Goal: Task Accomplishment & Management: Use online tool/utility

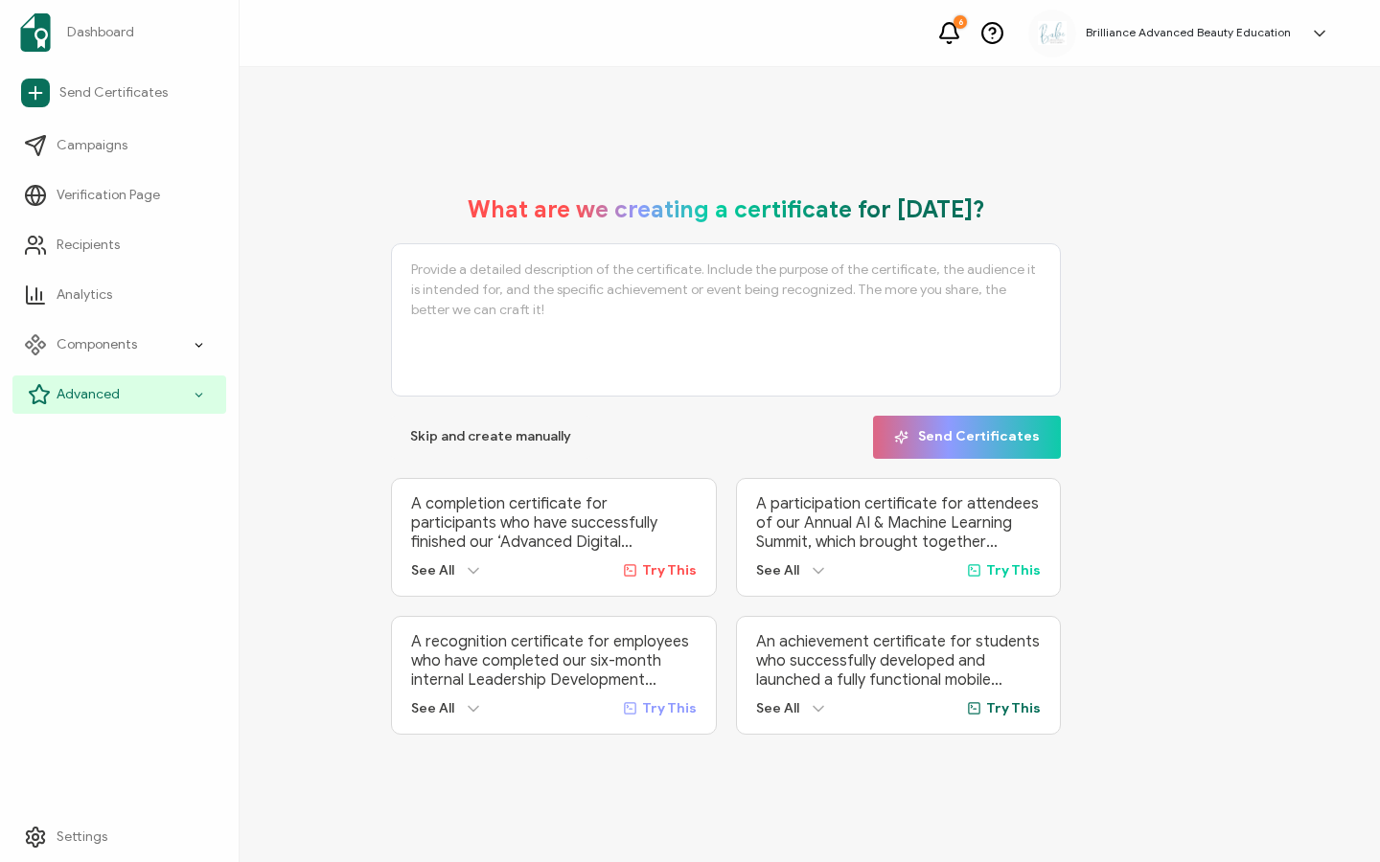
click at [36, 391] on icon at bounding box center [39, 394] width 23 height 23
click at [103, 403] on span "Advanced" at bounding box center [88, 394] width 63 height 19
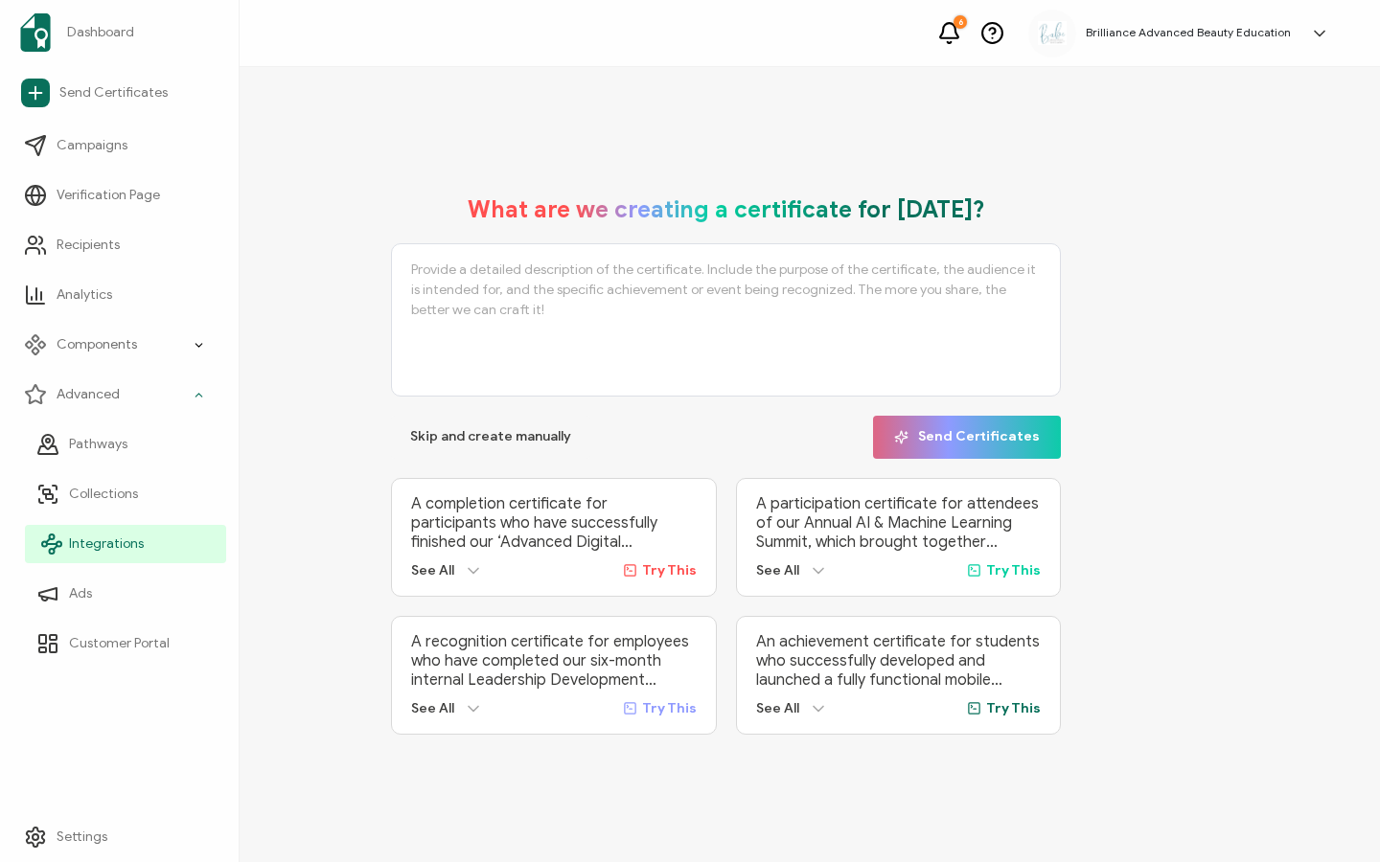
click at [80, 552] on span "Integrations" at bounding box center [106, 544] width 75 height 19
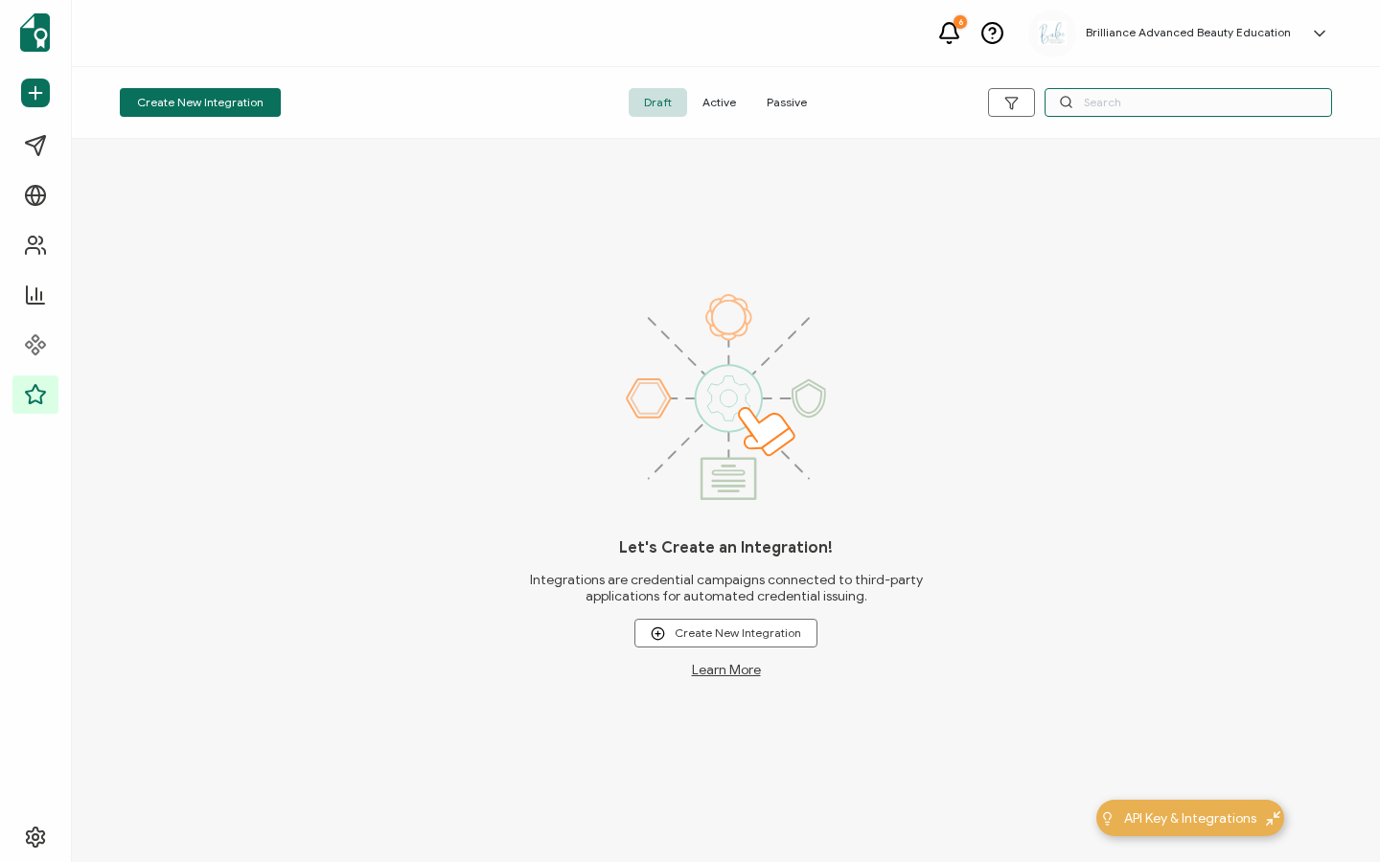
click at [1114, 114] on input "text" at bounding box center [1187, 102] width 287 height 29
click at [703, 107] on span "Active" at bounding box center [719, 102] width 64 height 29
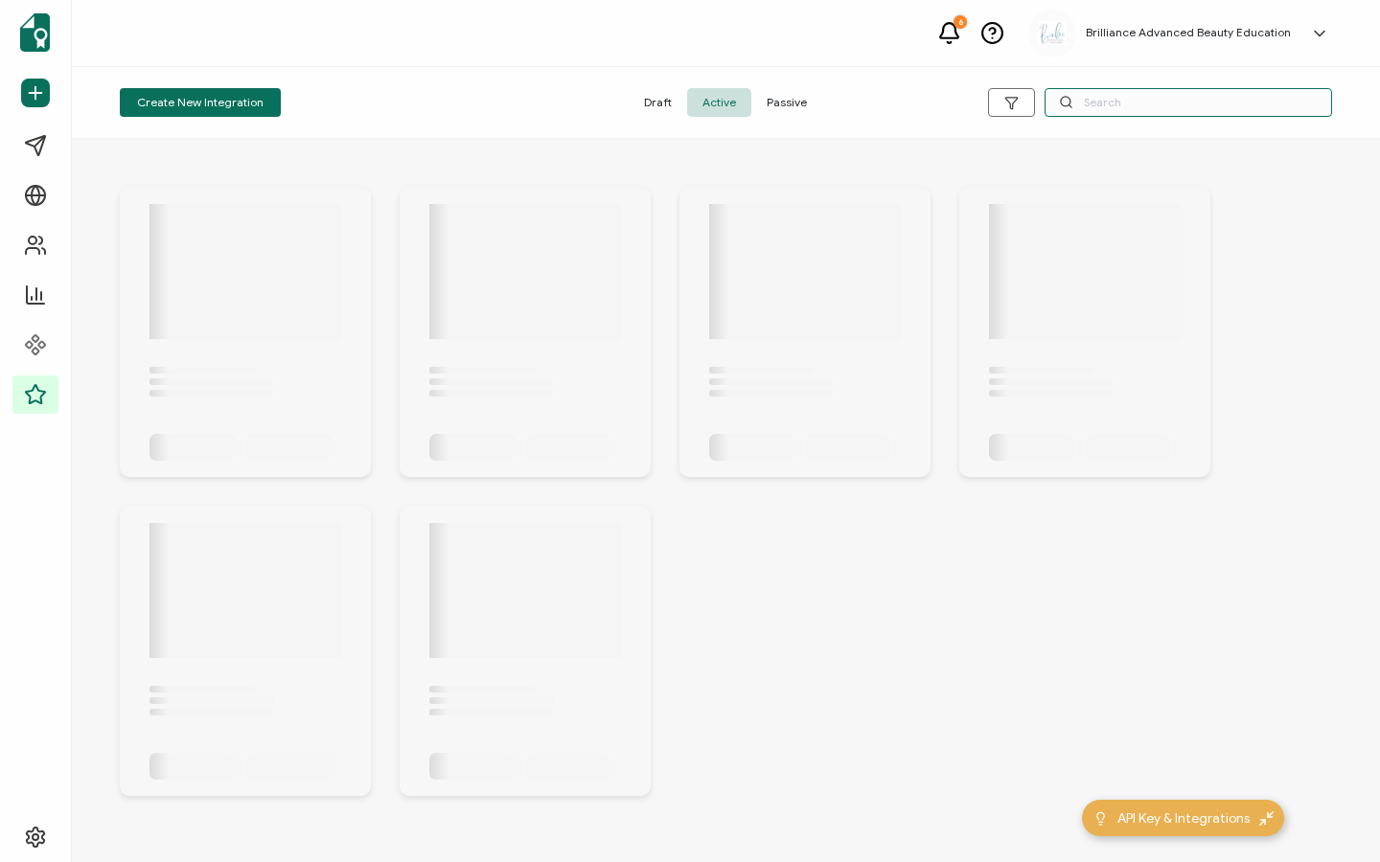
click at [1180, 107] on input "text" at bounding box center [1187, 102] width 287 height 29
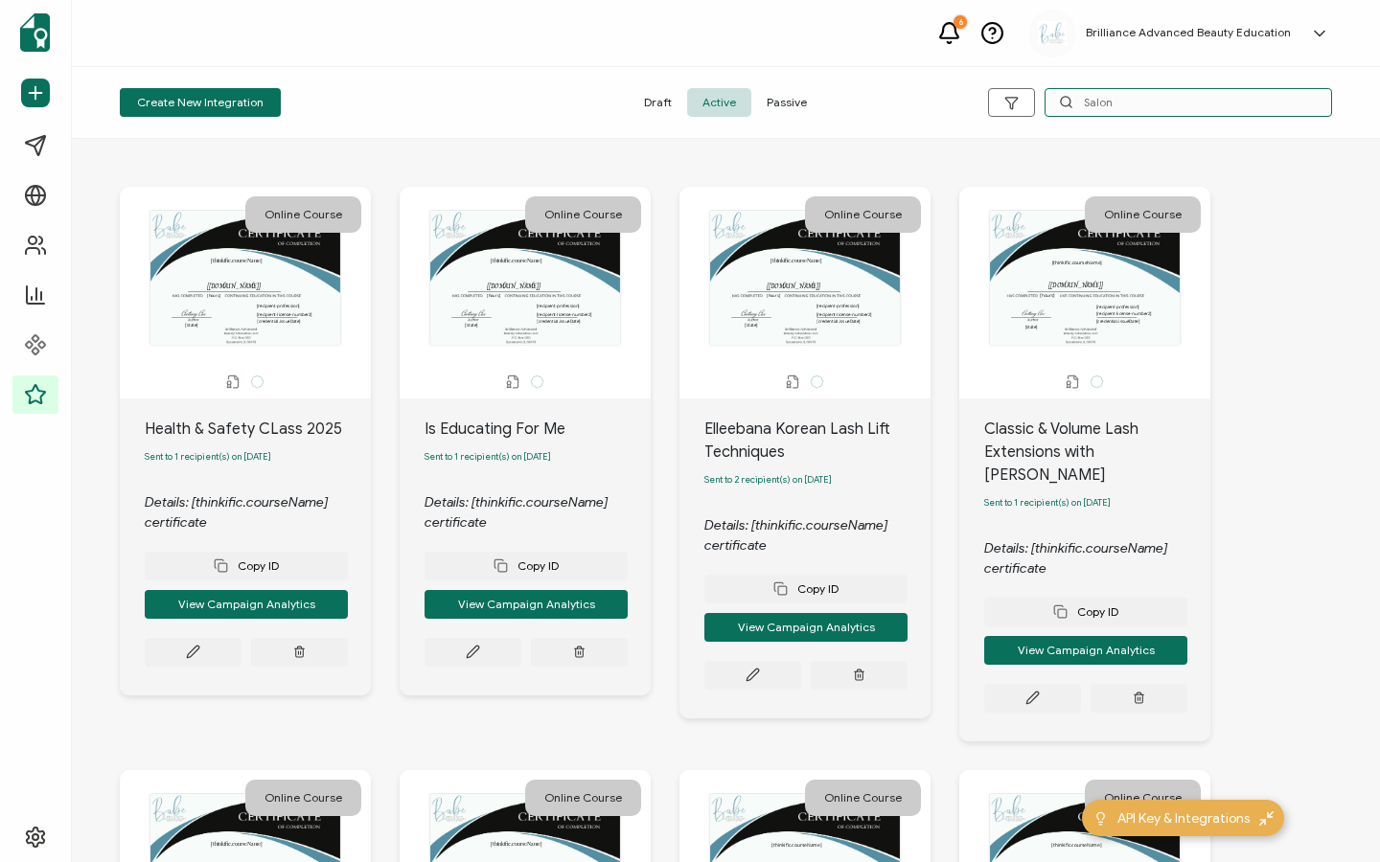
click at [1100, 103] on input "Salon" at bounding box center [1187, 102] width 287 height 29
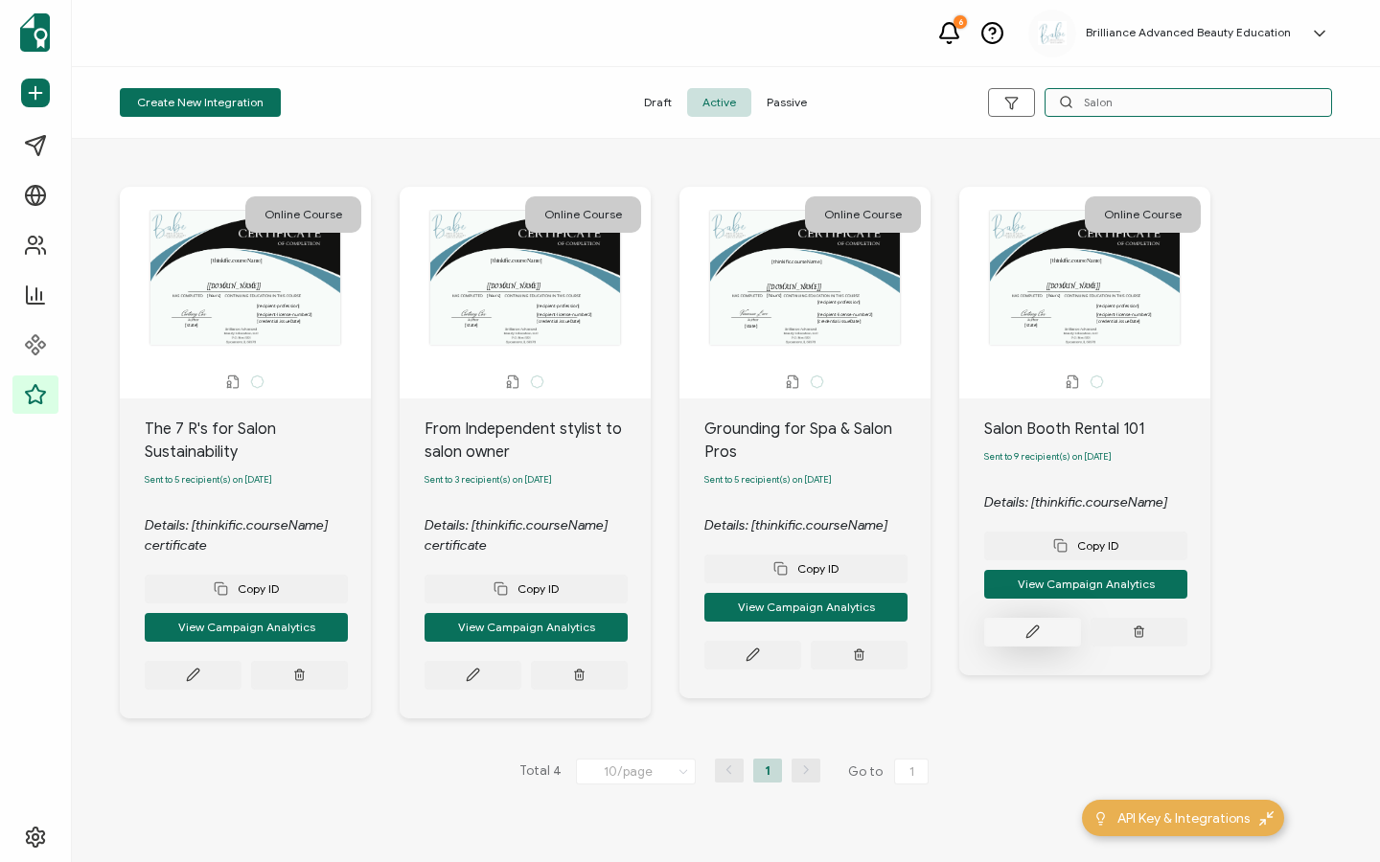
type input "Salon"
click at [1034, 633] on icon at bounding box center [1032, 632] width 14 height 14
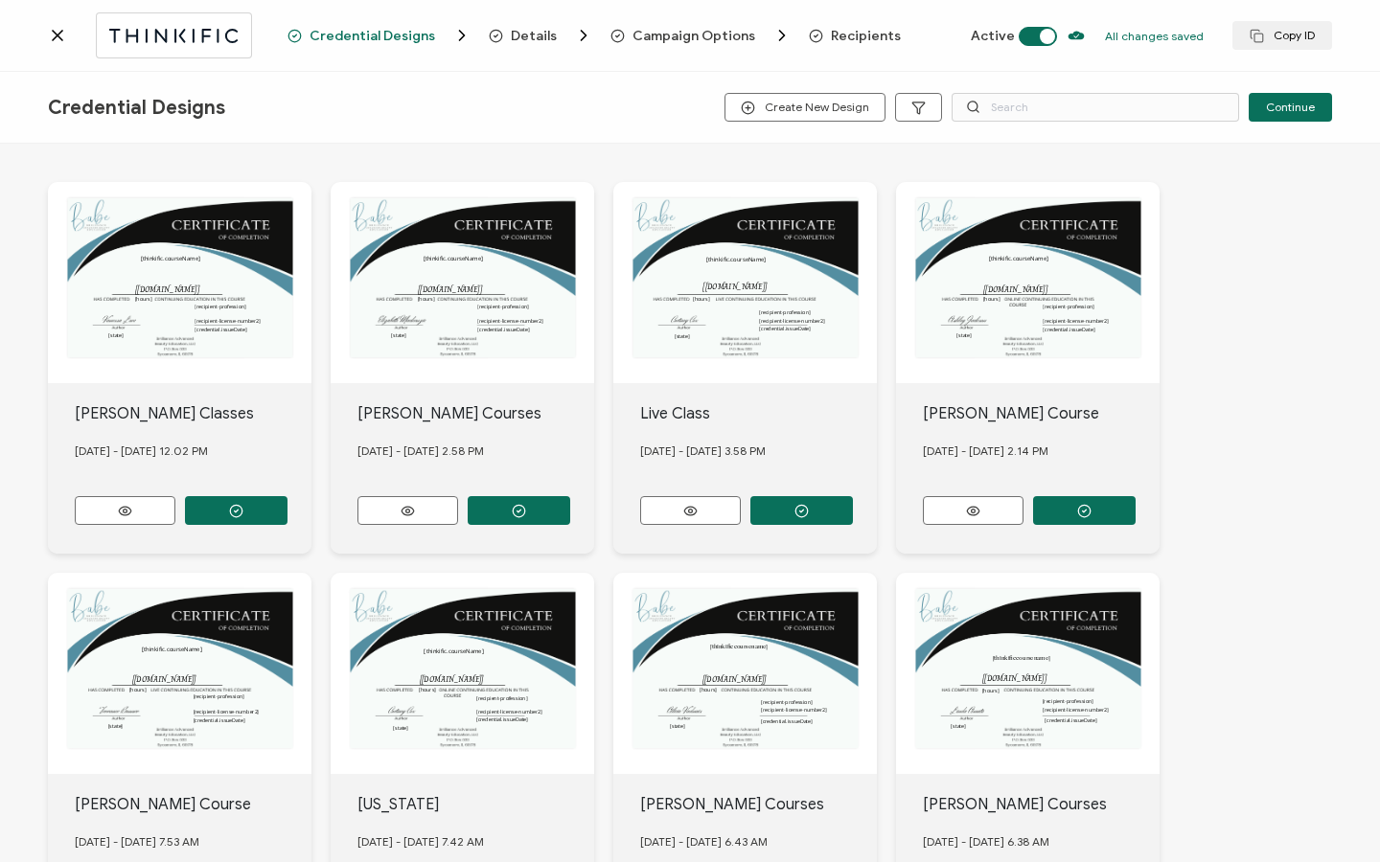
click at [857, 39] on span "Recipients" at bounding box center [866, 36] width 70 height 14
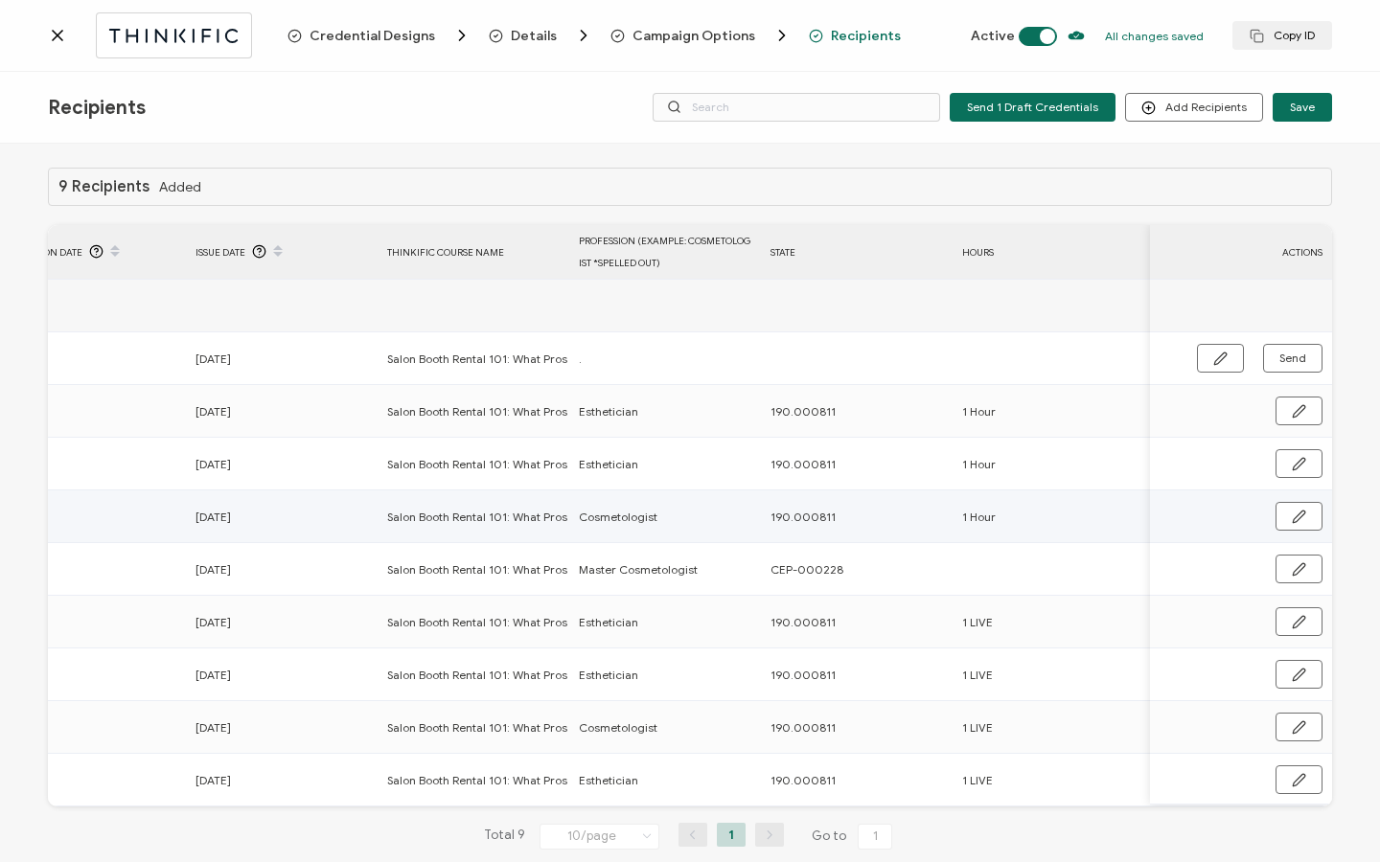
scroll to position [0, 922]
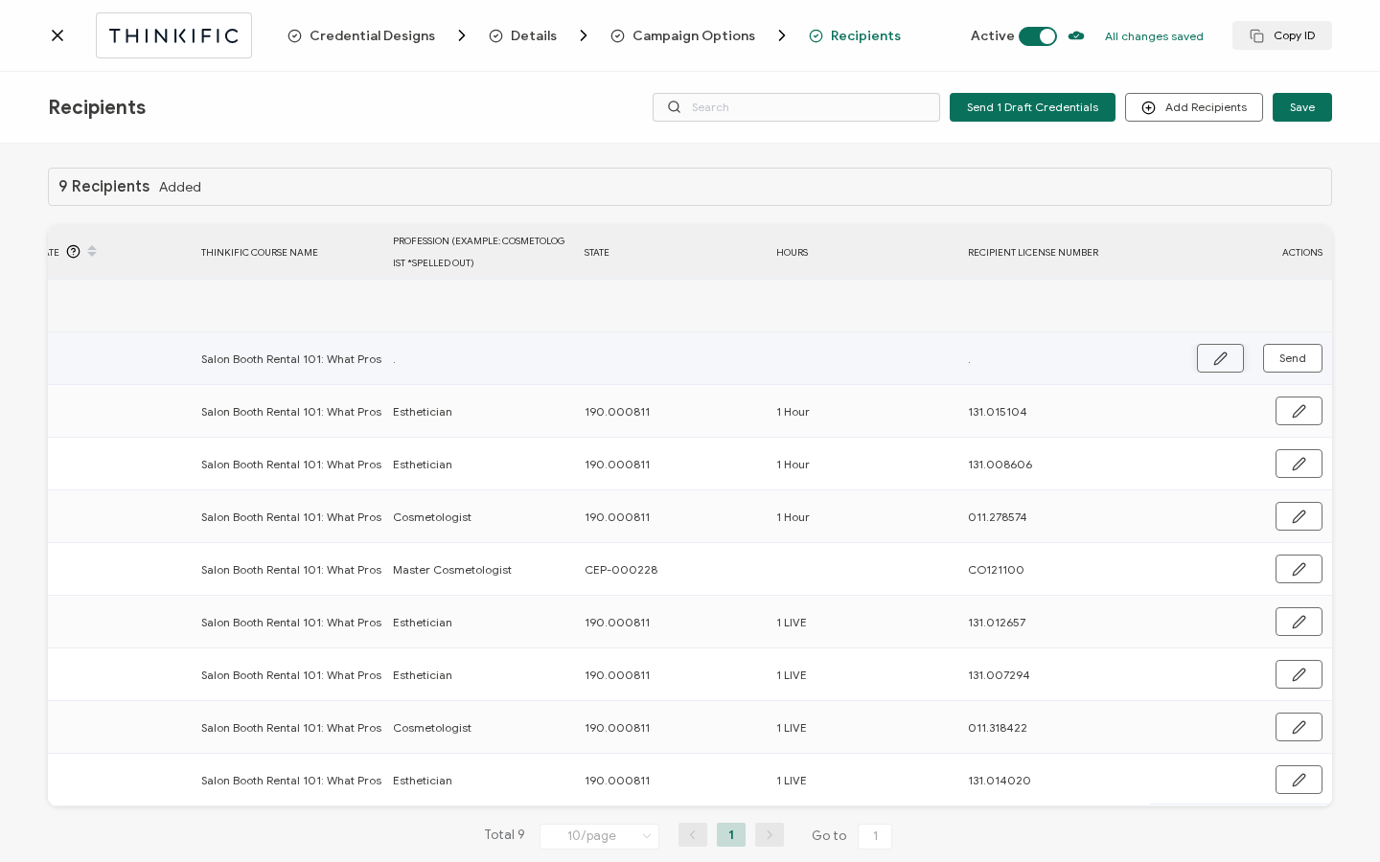
click at [1214, 359] on icon "button" at bounding box center [1219, 358] width 11 height 11
click at [492, 367] on input "." at bounding box center [477, 359] width 168 height 31
type input "C"
type input "Co"
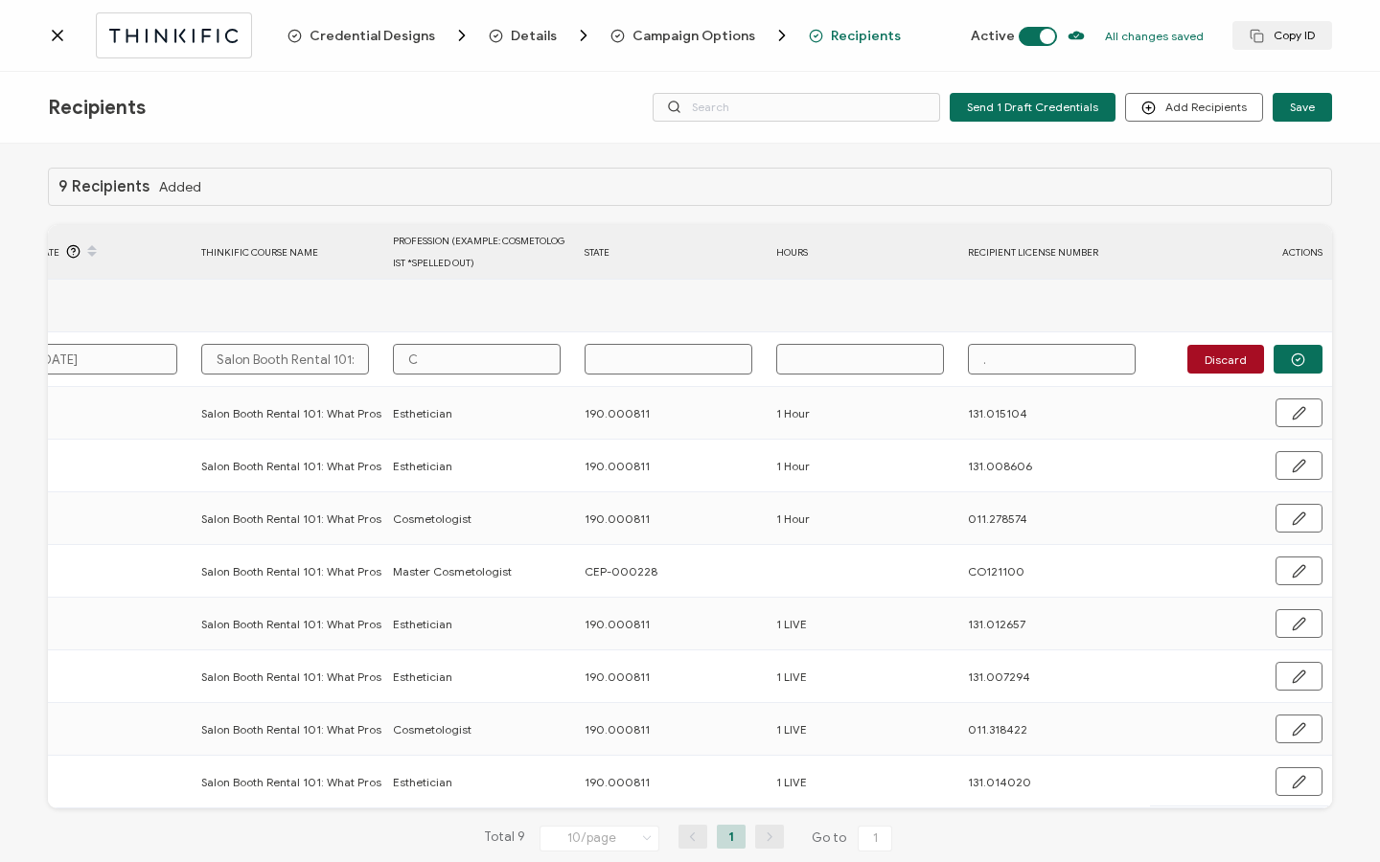
type input "Co"
type input "Cos"
type input "Cosm"
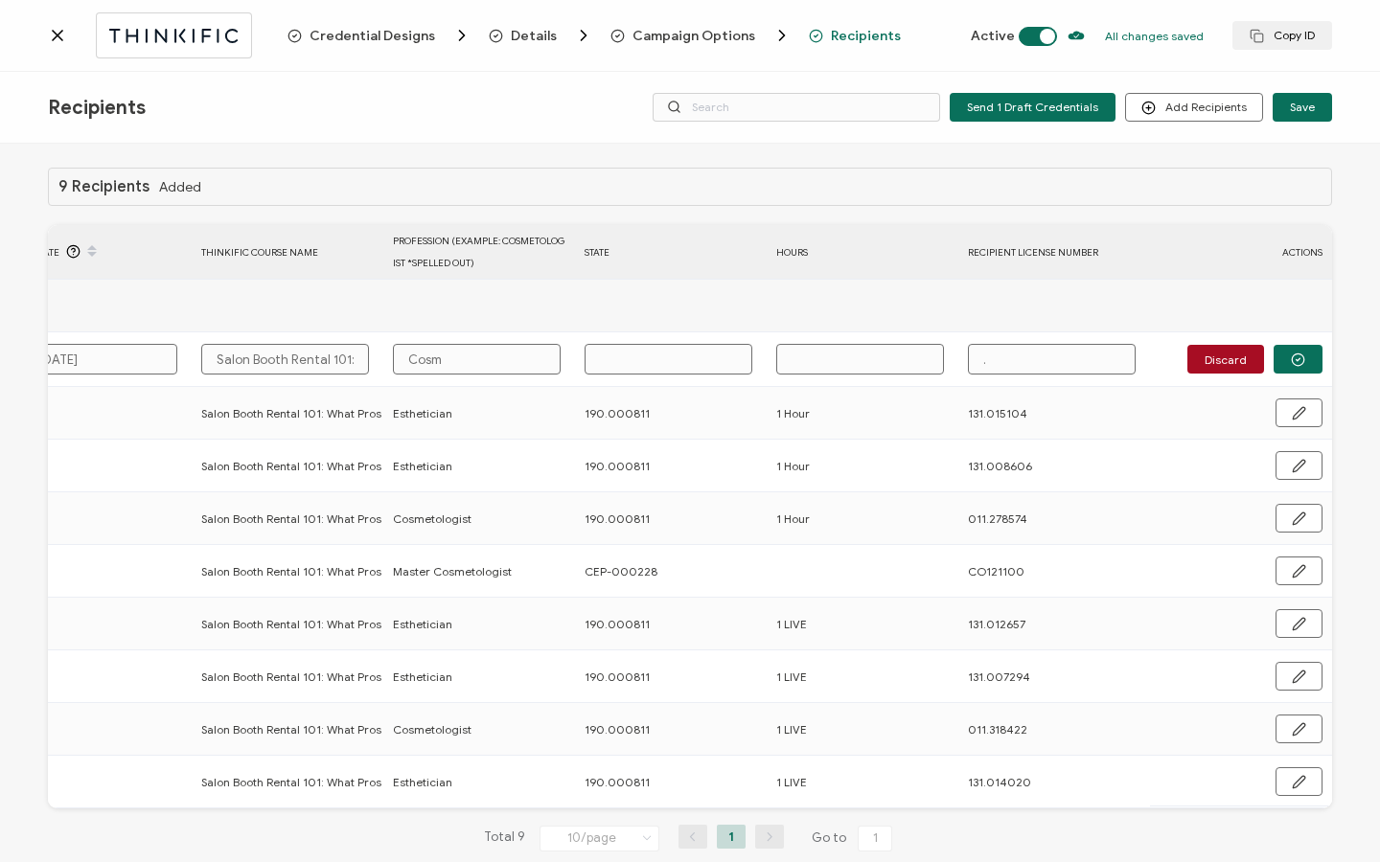
type input "[PERSON_NAME]"
type input "Cosmet"
type input "Cosmeto"
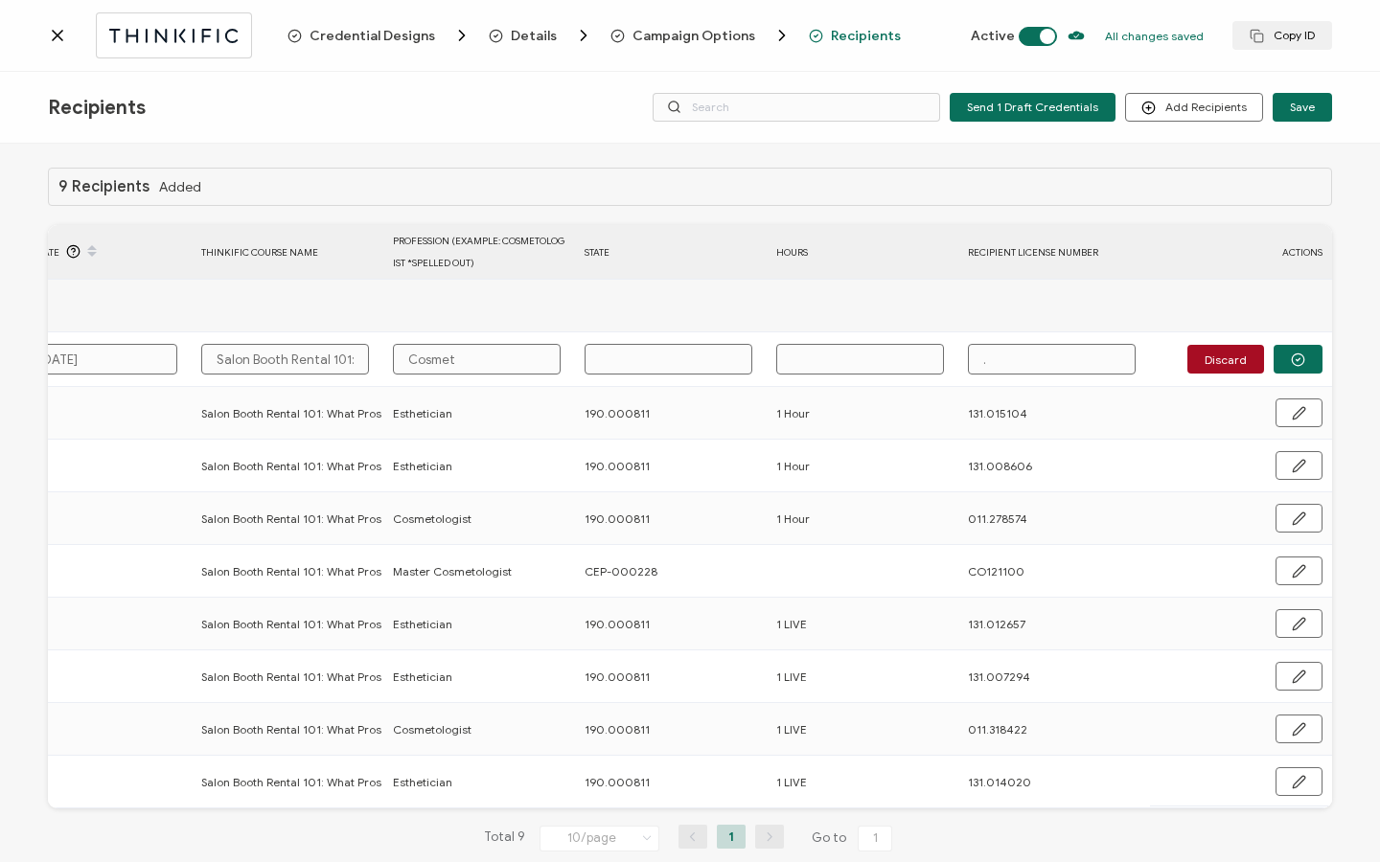
type input "Cosmeto"
type input "Cosmetol"
type input "Cosmetolog"
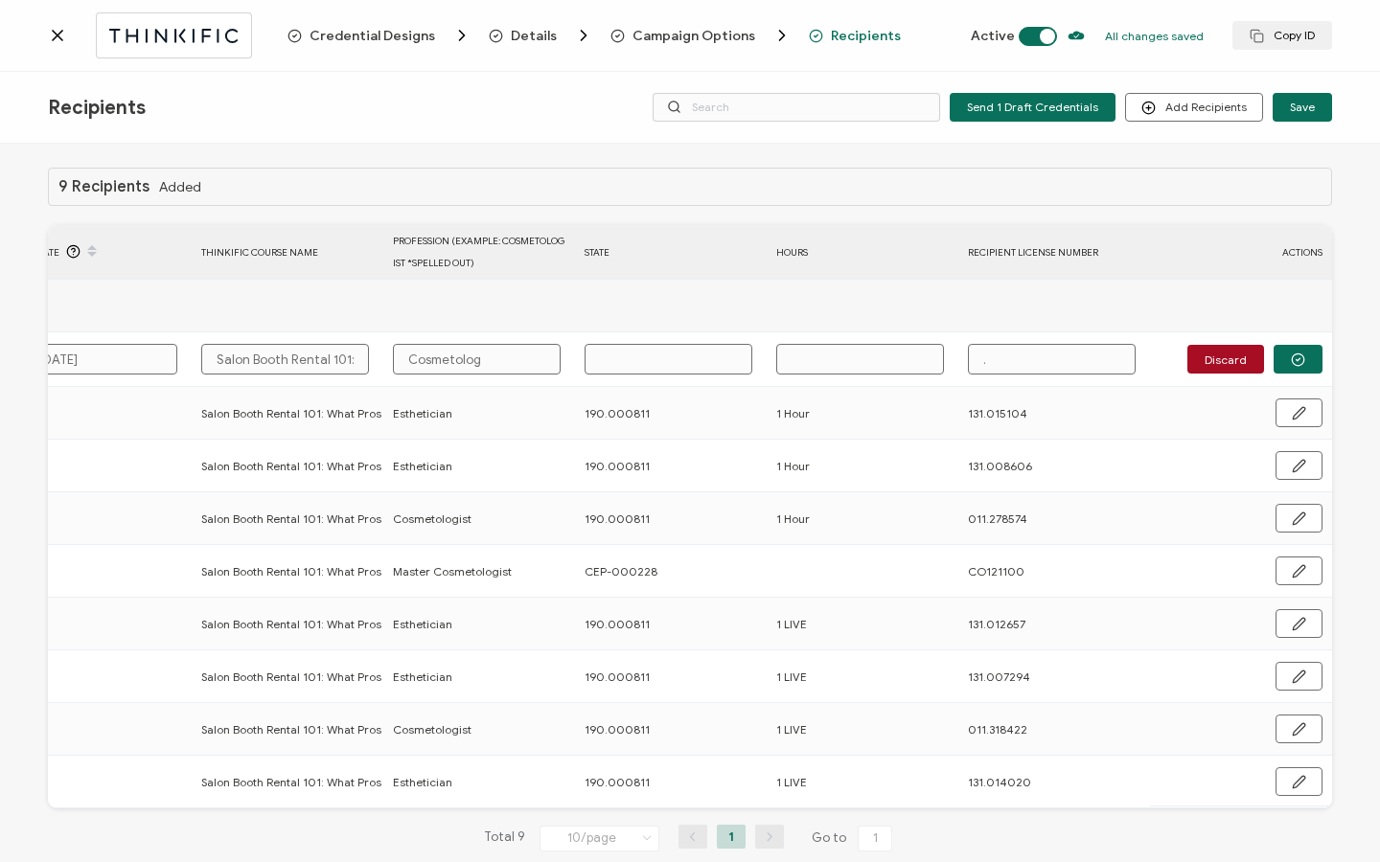
type input "Cosmetologi"
type input "Cosmetologis"
type input "Cosmetologist"
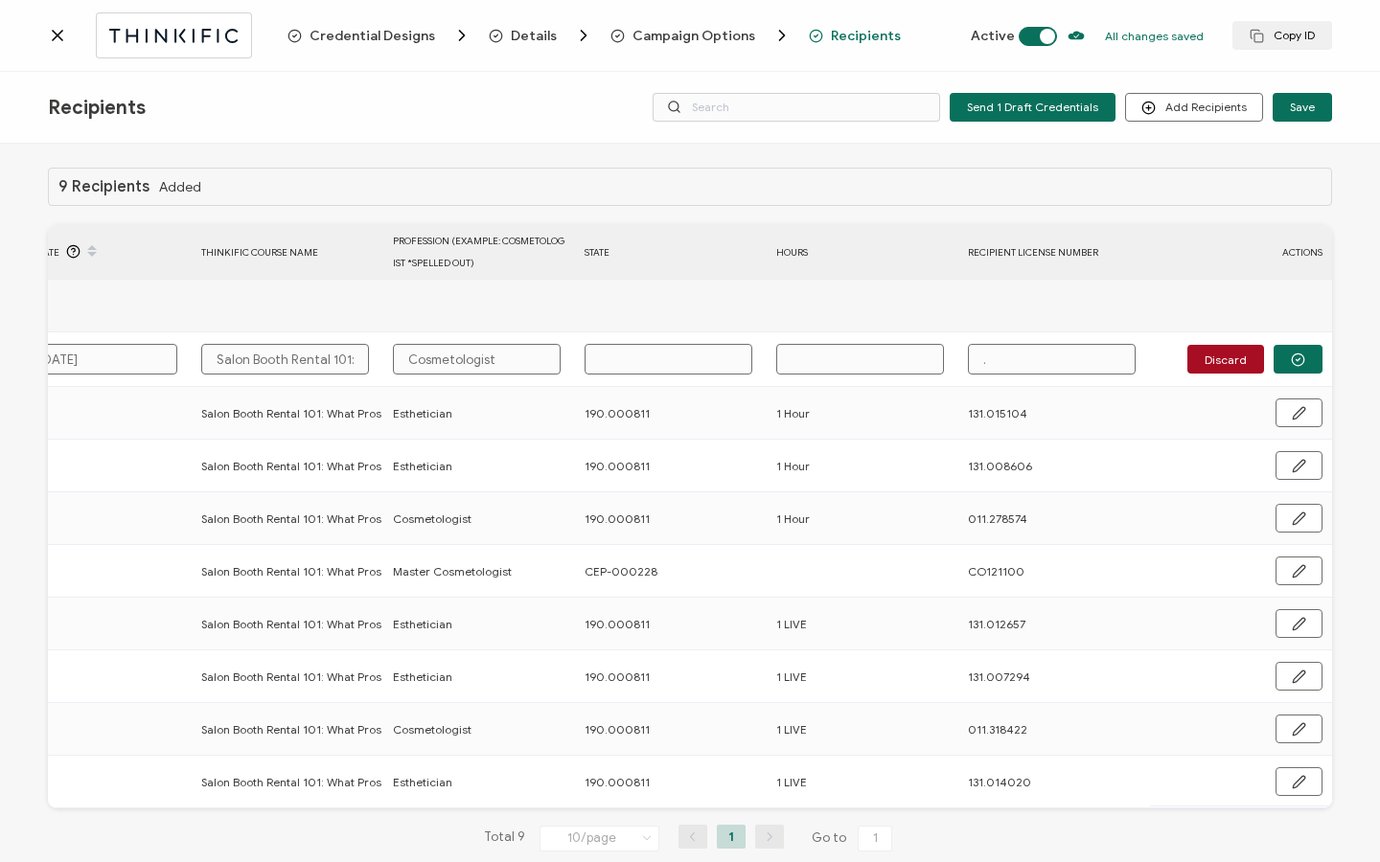
type input "Cosmetologist"
click at [979, 355] on input "." at bounding box center [1052, 359] width 168 height 31
click at [977, 355] on input "text" at bounding box center [1052, 359] width 168 height 31
click at [994, 352] on input "text" at bounding box center [1052, 359] width 168 height 31
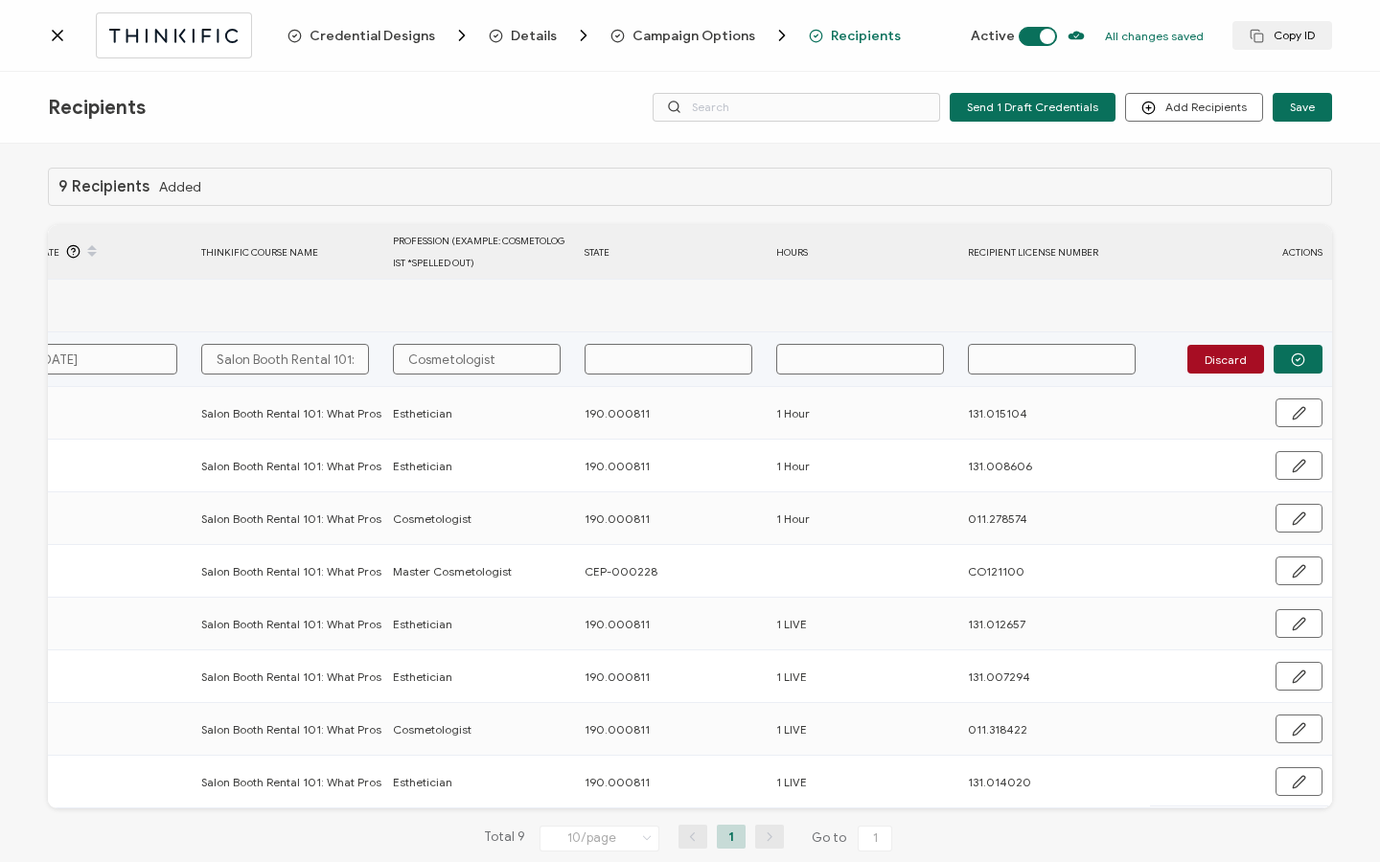
paste input "CL1307097"
type input "CL1307097"
click at [1291, 359] on icon "button" at bounding box center [1298, 360] width 14 height 14
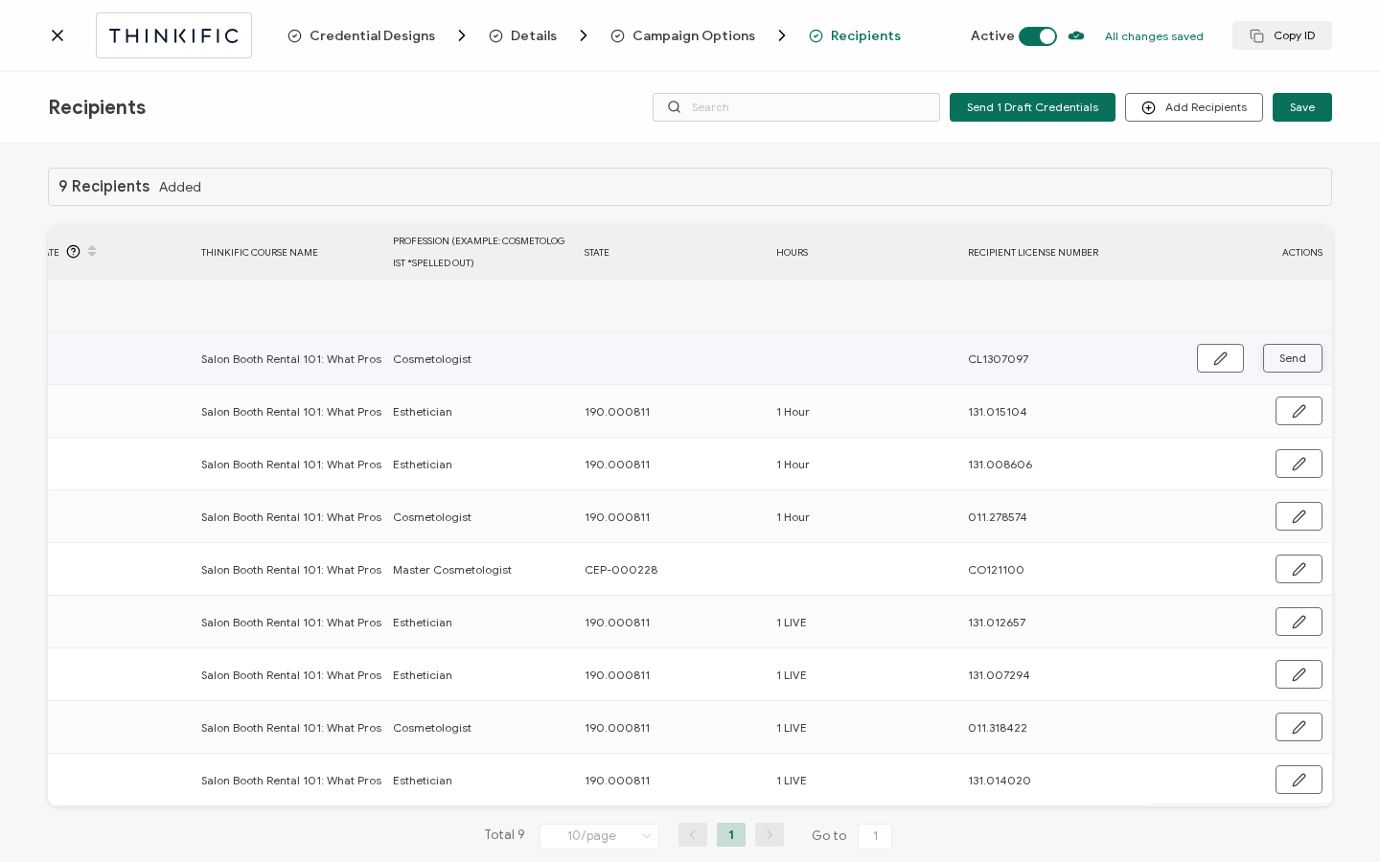
click at [1287, 360] on span "Send" at bounding box center [1292, 358] width 27 height 11
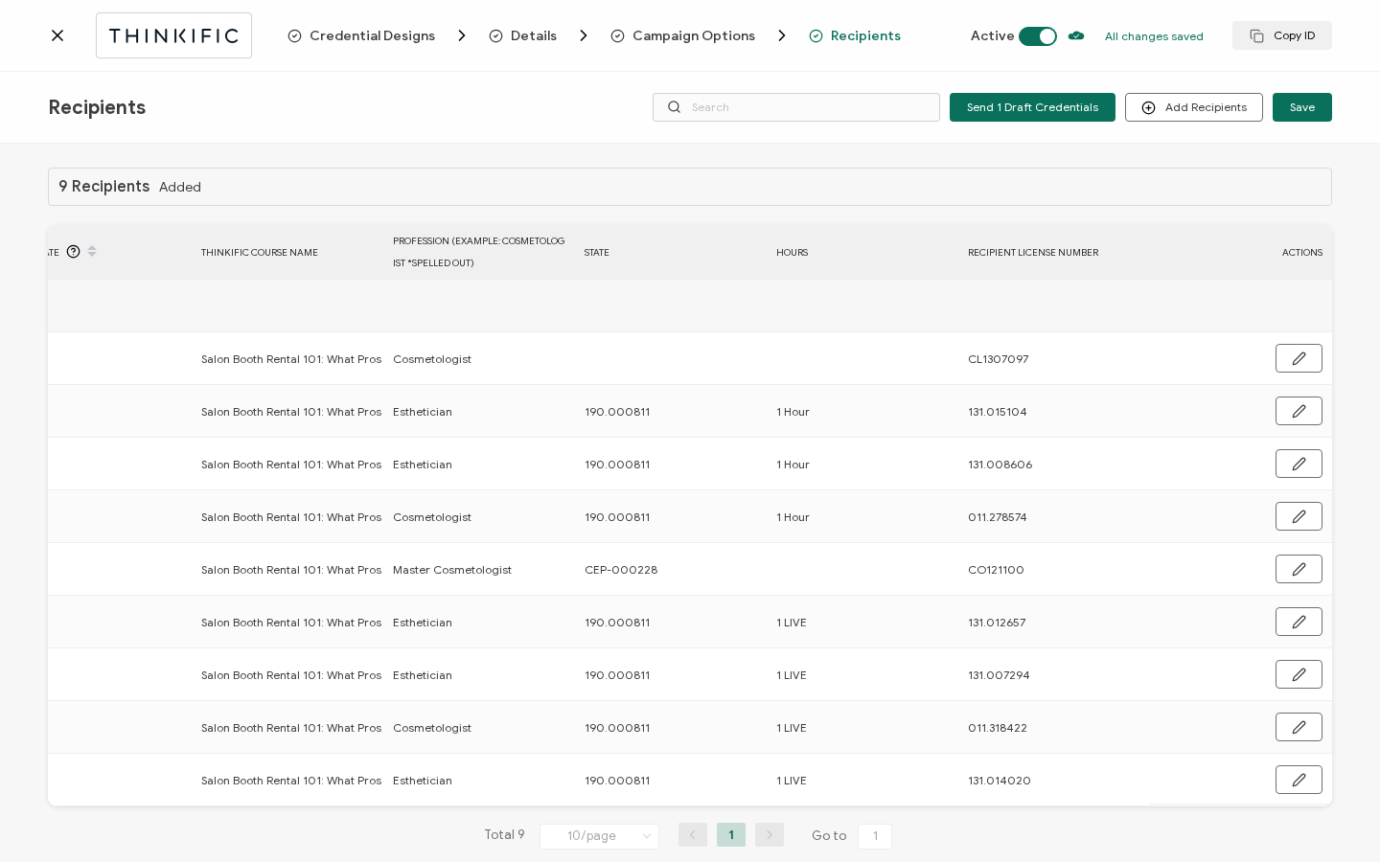
click at [59, 37] on icon at bounding box center [58, 36] width 10 height 10
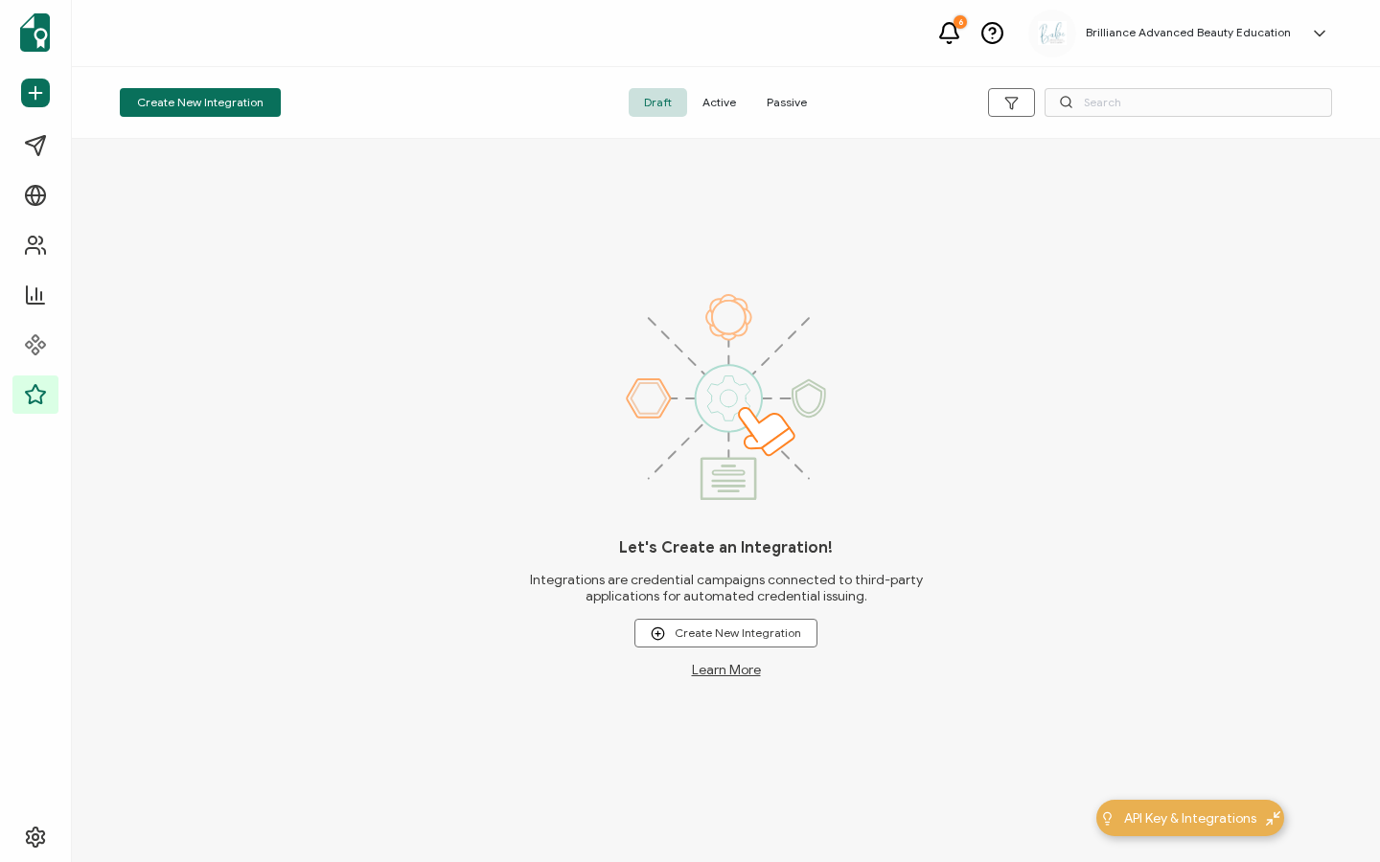
click at [723, 103] on span "Active" at bounding box center [719, 102] width 64 height 29
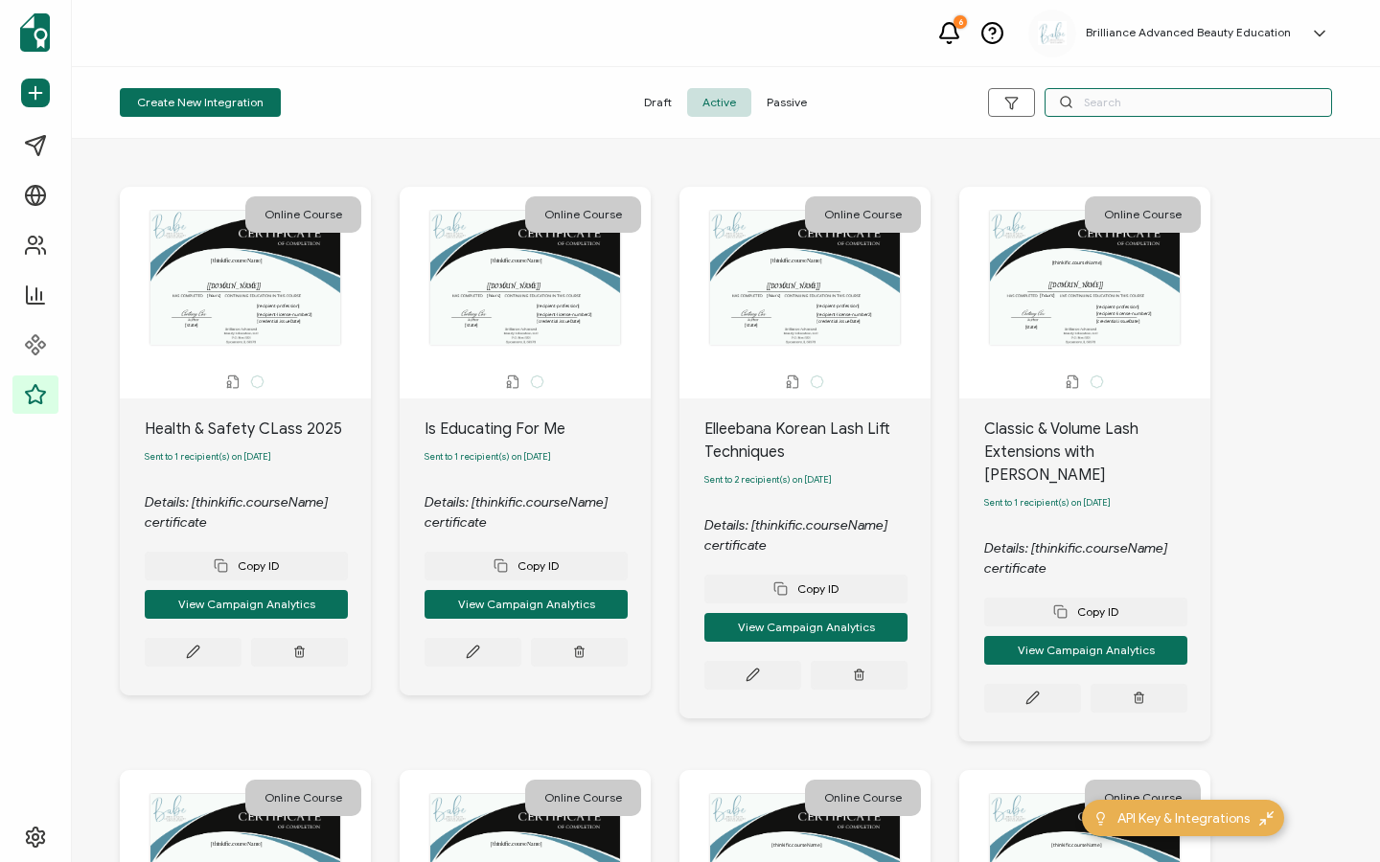
click at [1117, 96] on input "text" at bounding box center [1187, 102] width 287 height 29
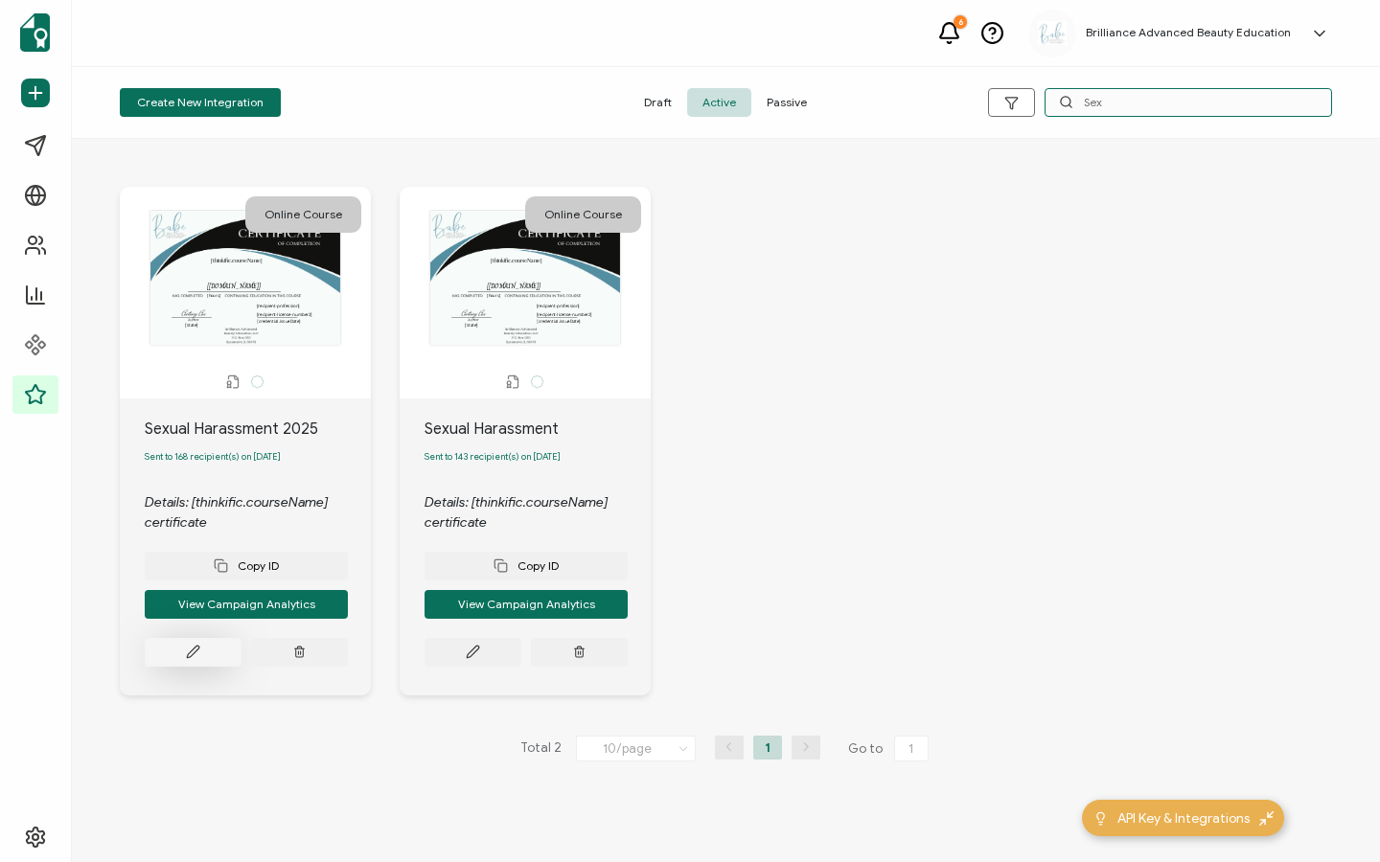
type input "Sex"
click at [190, 654] on icon at bounding box center [193, 652] width 14 height 14
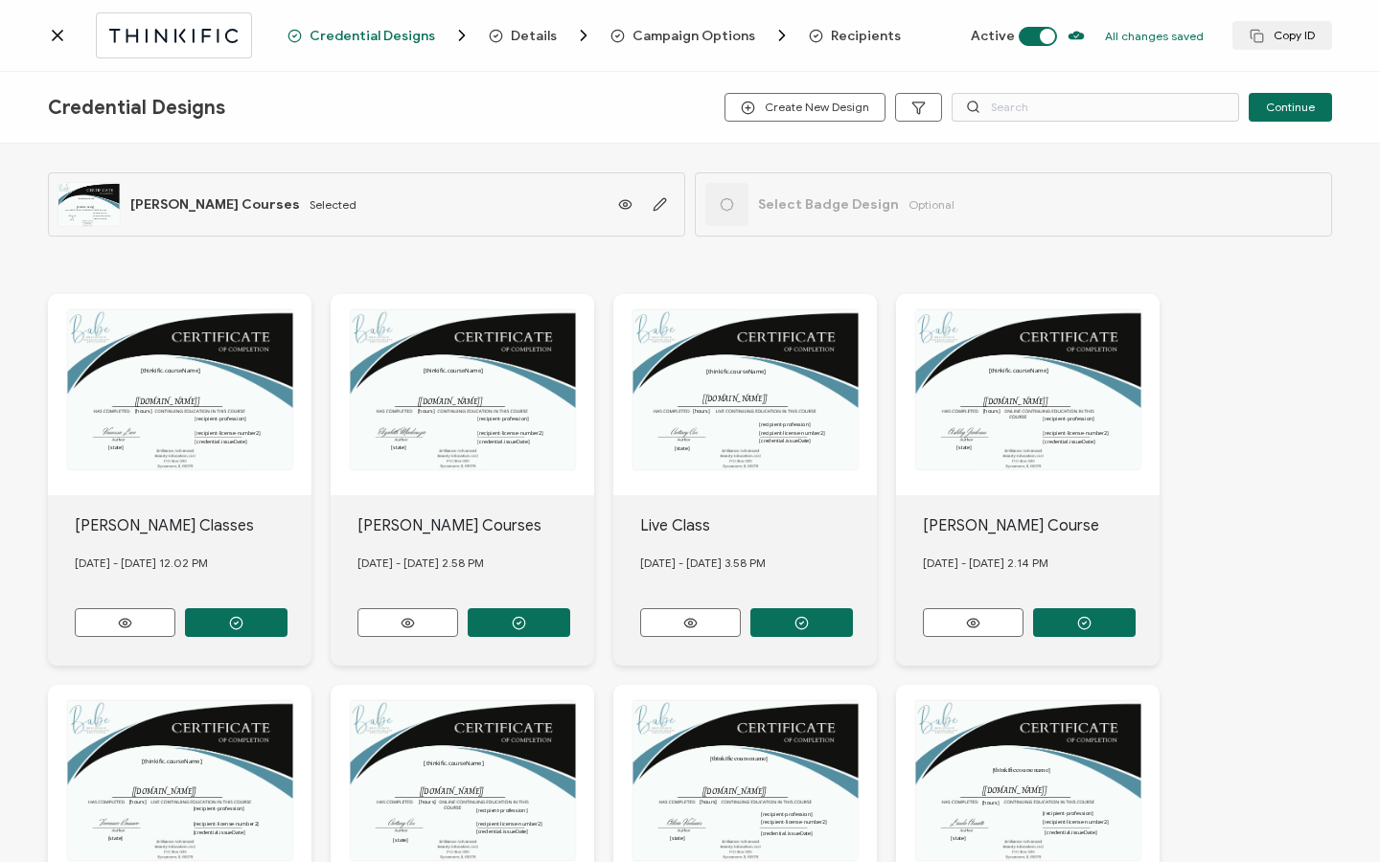
click at [854, 34] on span "Recipients" at bounding box center [866, 36] width 70 height 14
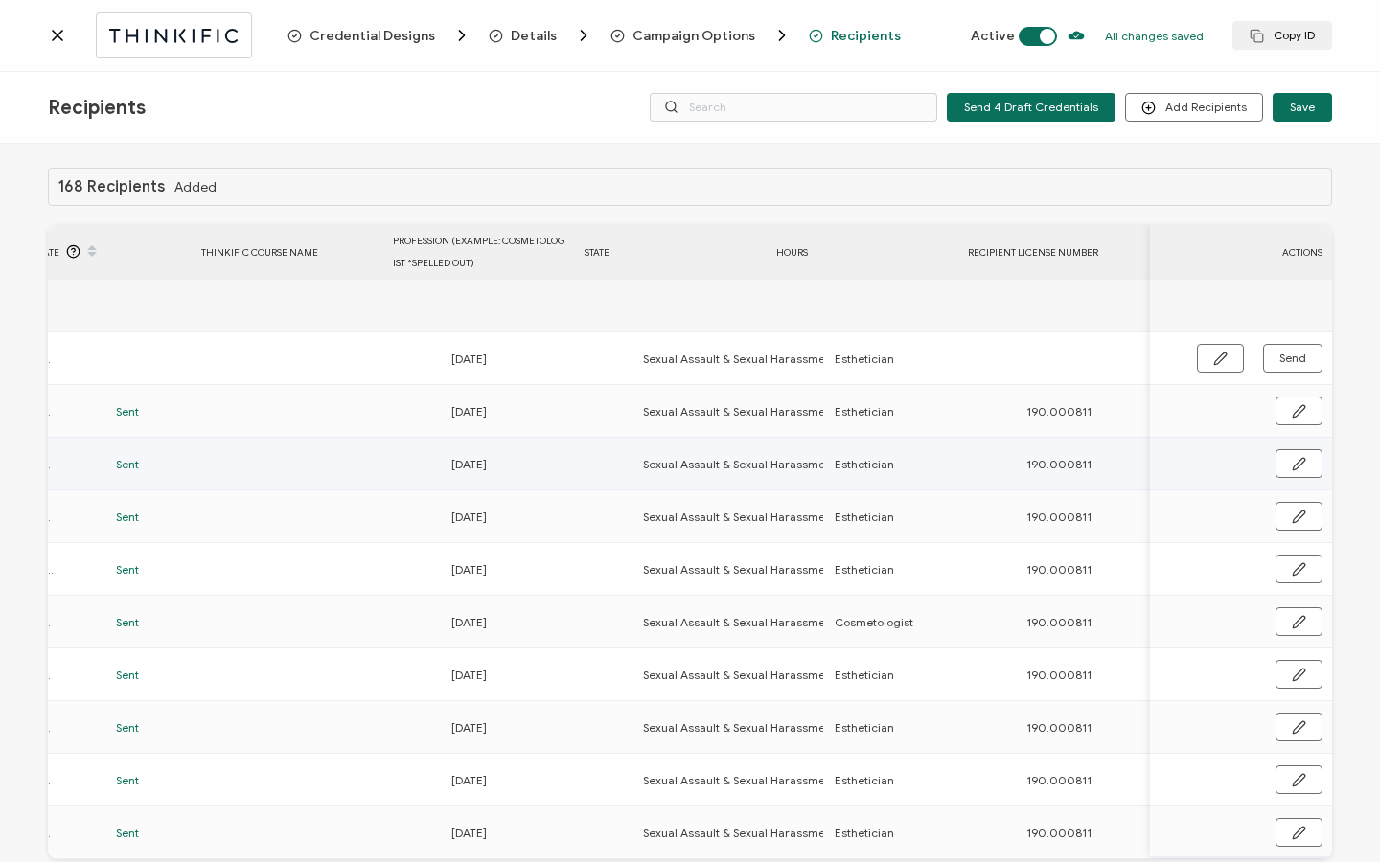
scroll to position [0, 922]
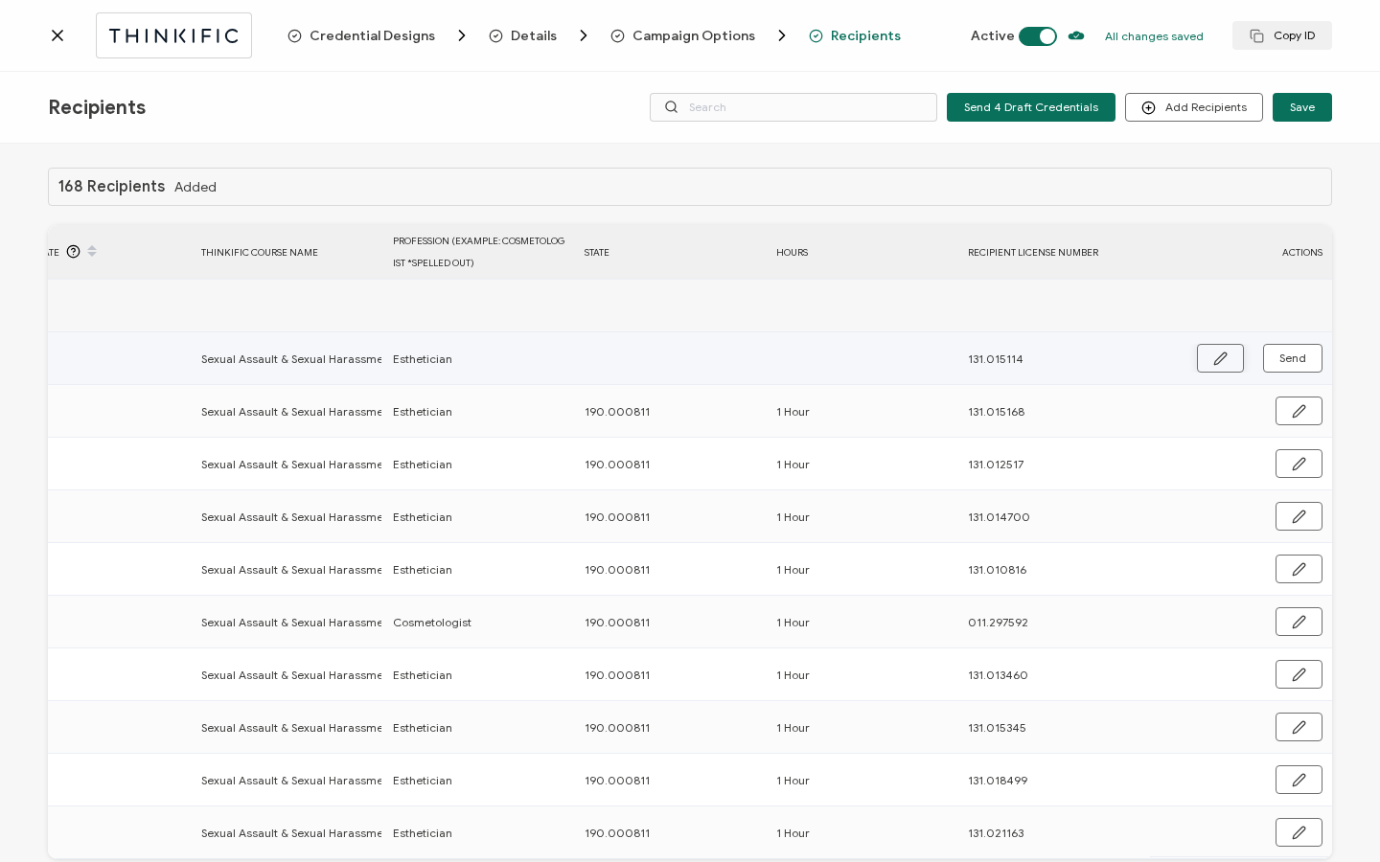
click at [1207, 350] on button "button" at bounding box center [1220, 358] width 47 height 29
click at [682, 363] on input "text" at bounding box center [668, 359] width 168 height 31
type input "1"
type input "10"
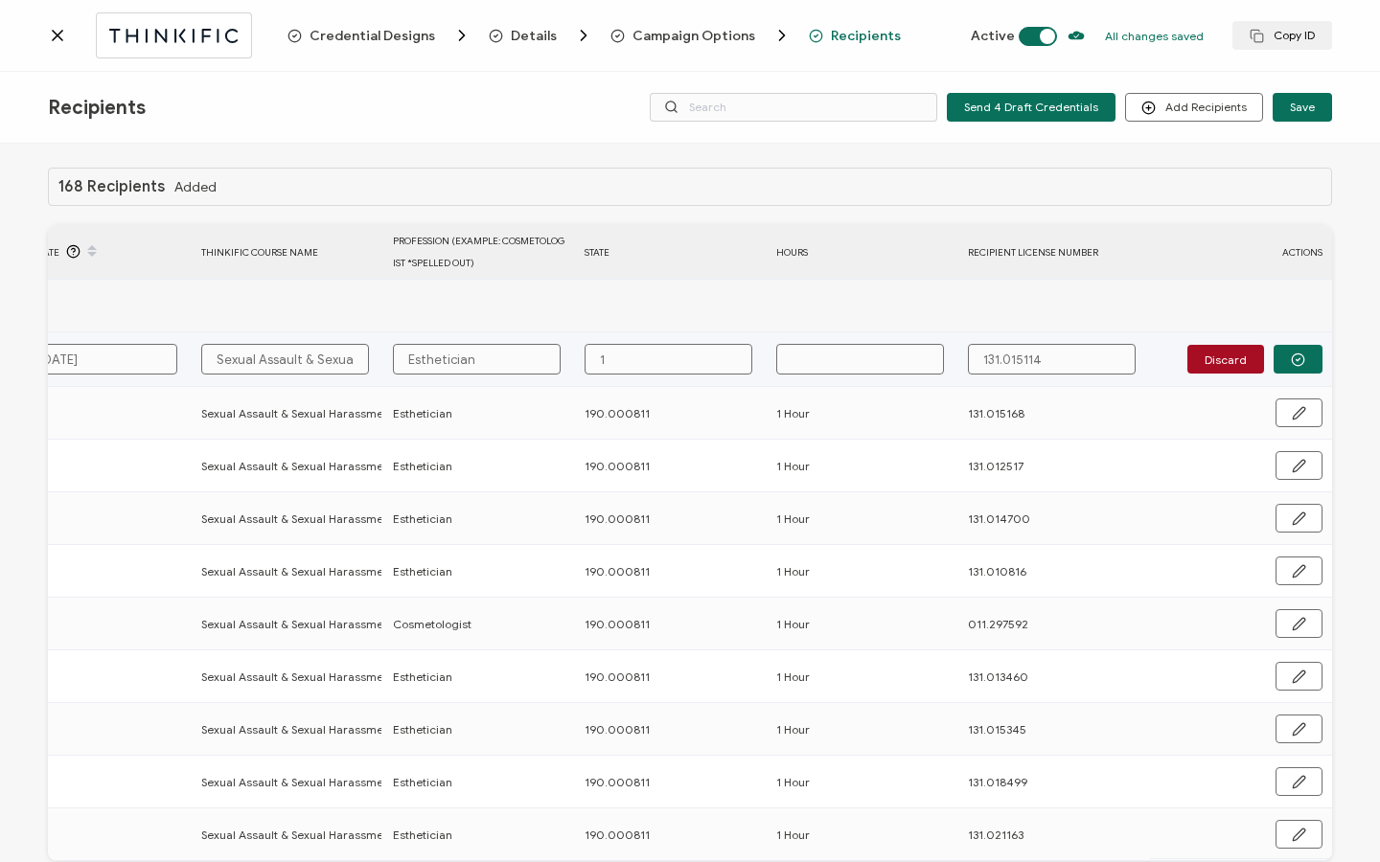
type input "10"
type input "1"
type input "19"
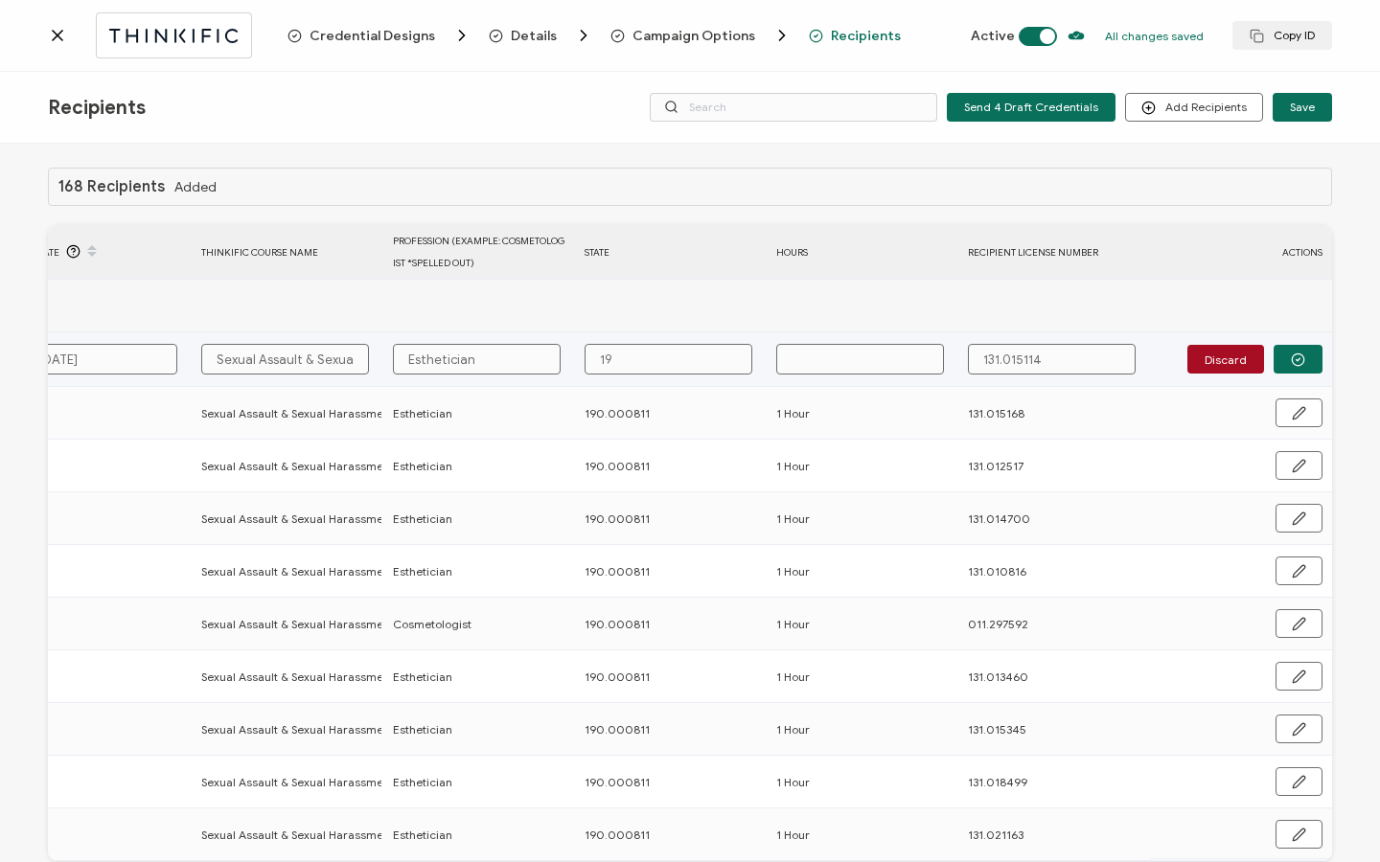
type input "190"
type input "190."
type input "190.0"
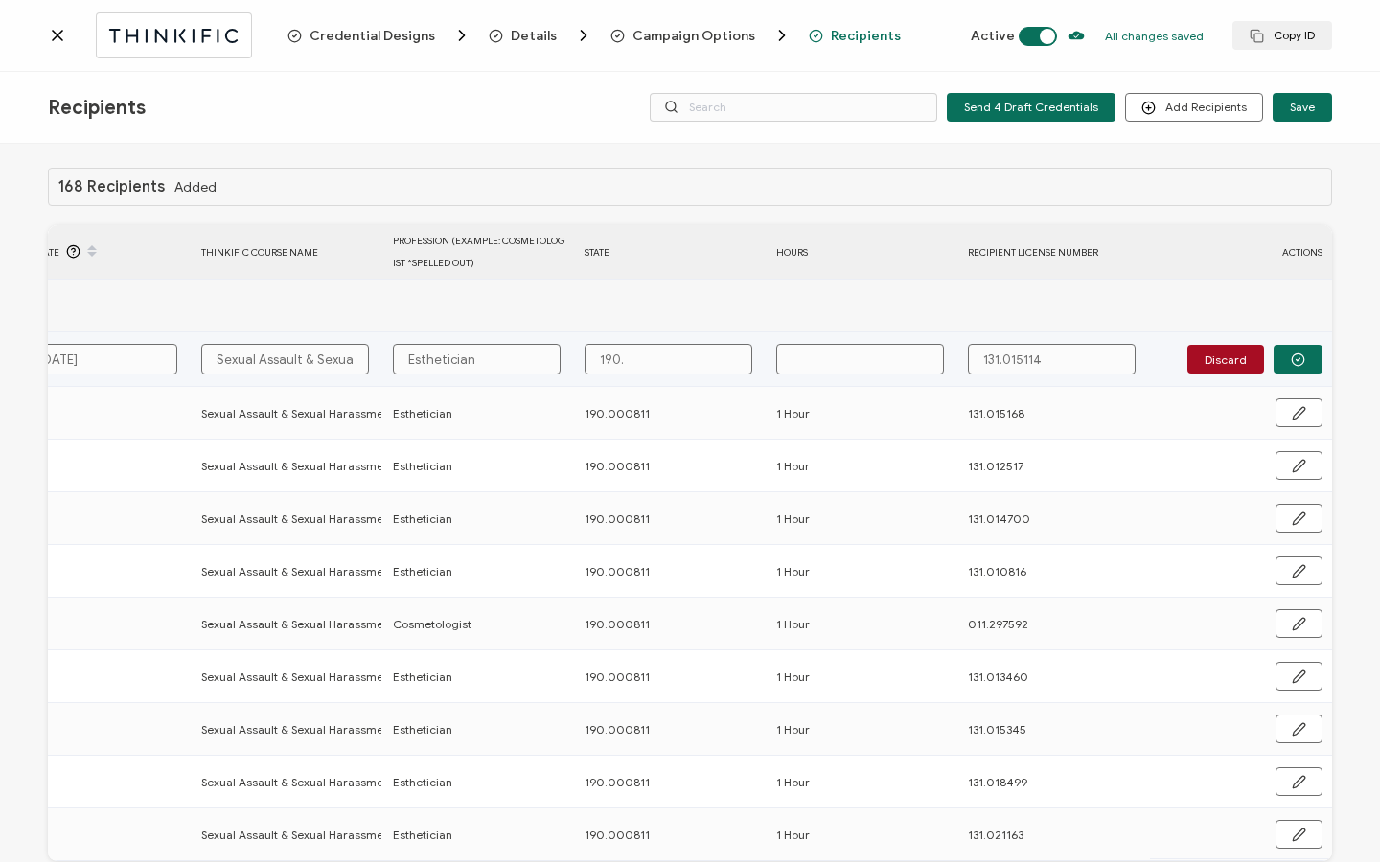
type input "190.0"
type input "190.00"
type input "190.000"
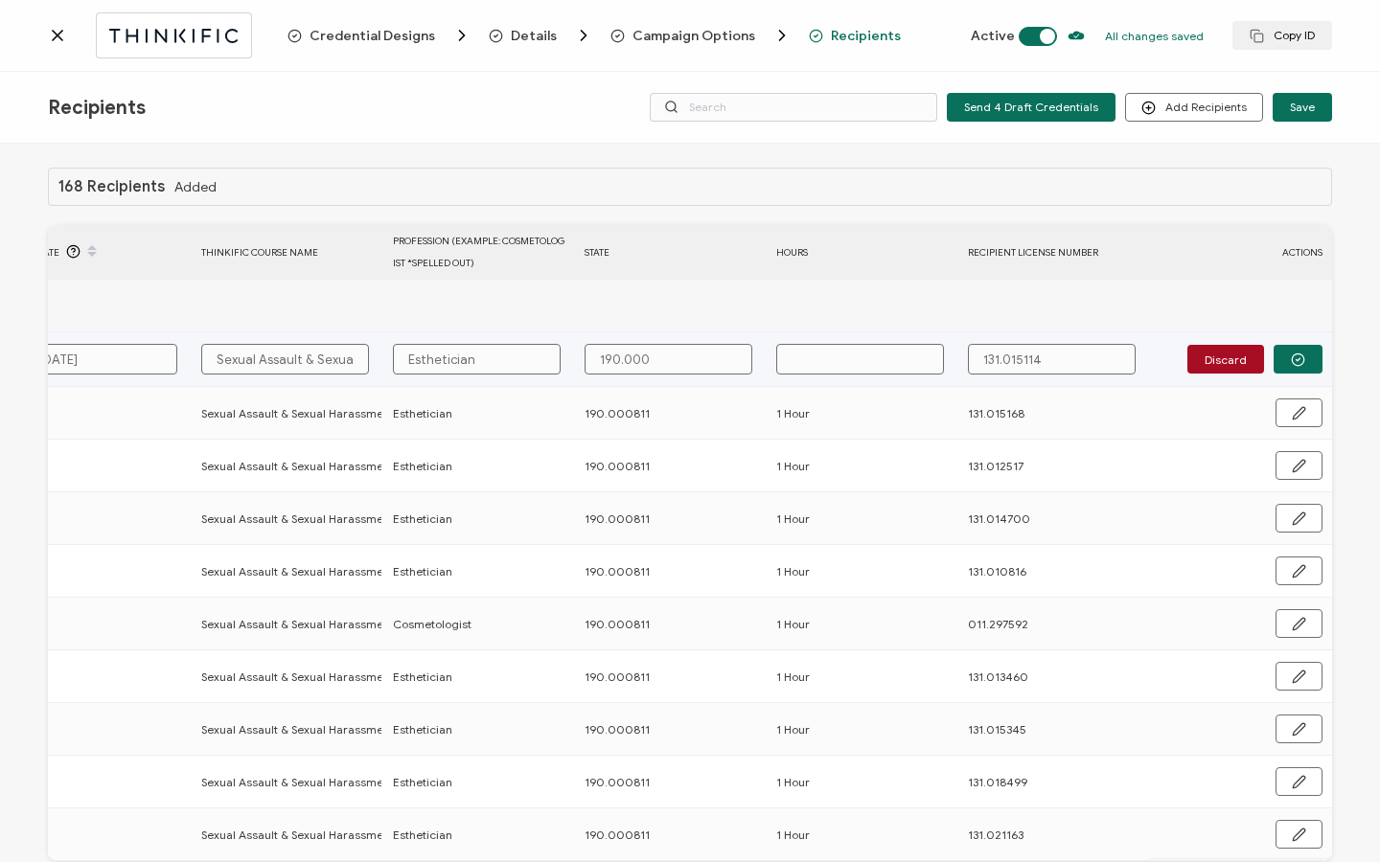
type input "190.0008"
type input "190.00081"
type input "190.000811"
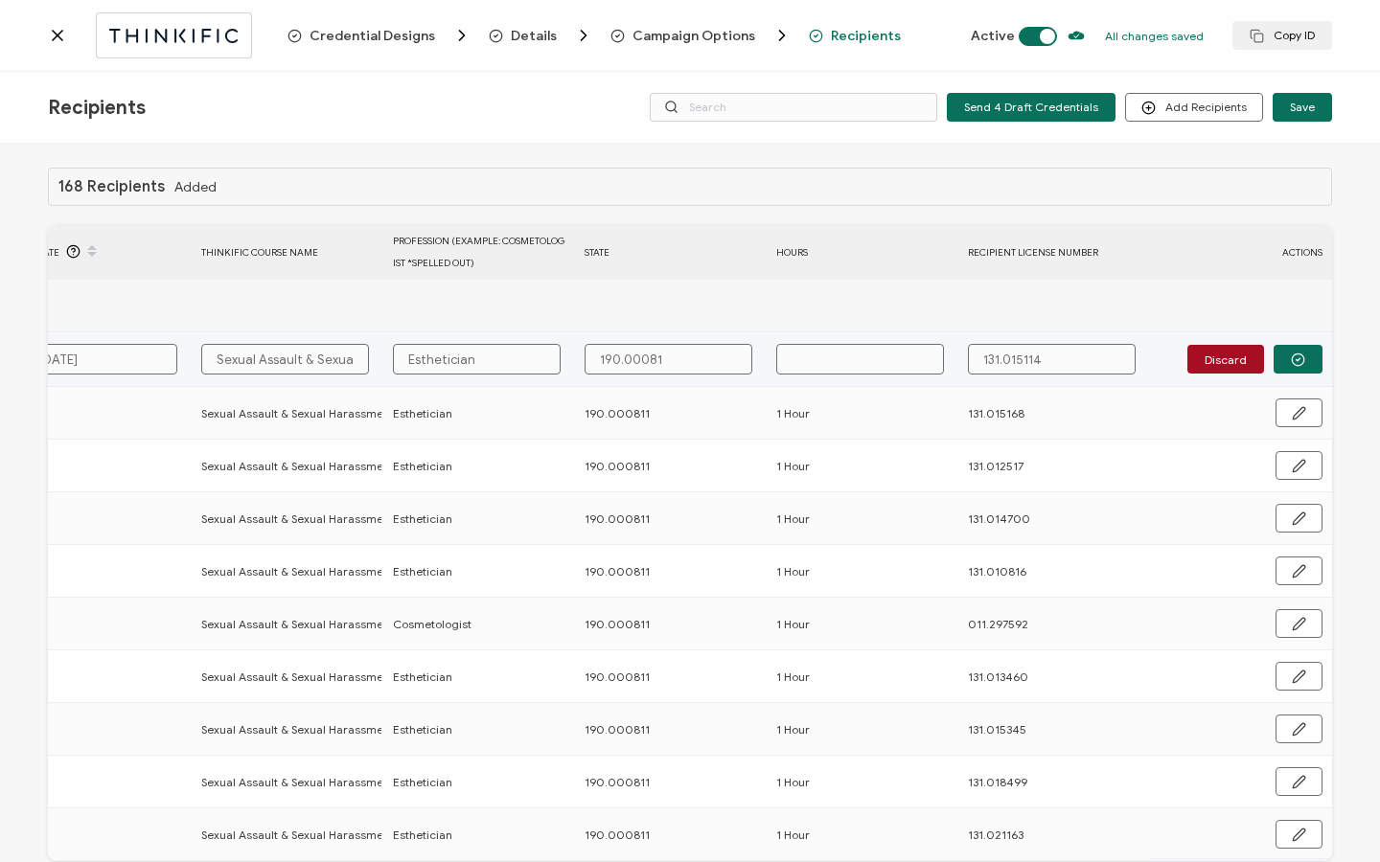
type input "190.000811"
type input "1"
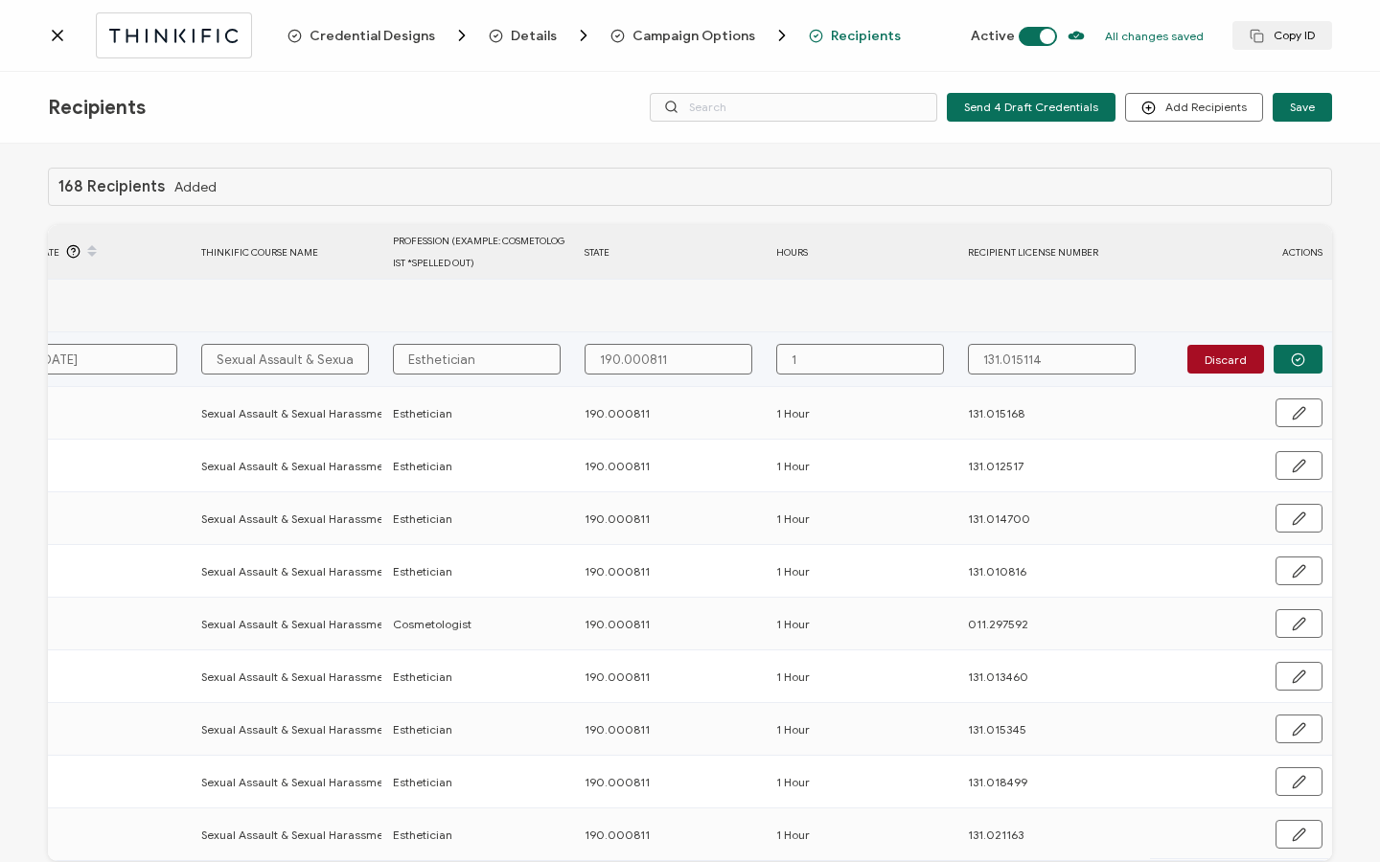
type input "1"
type input "1 H"
type input "1 Ho"
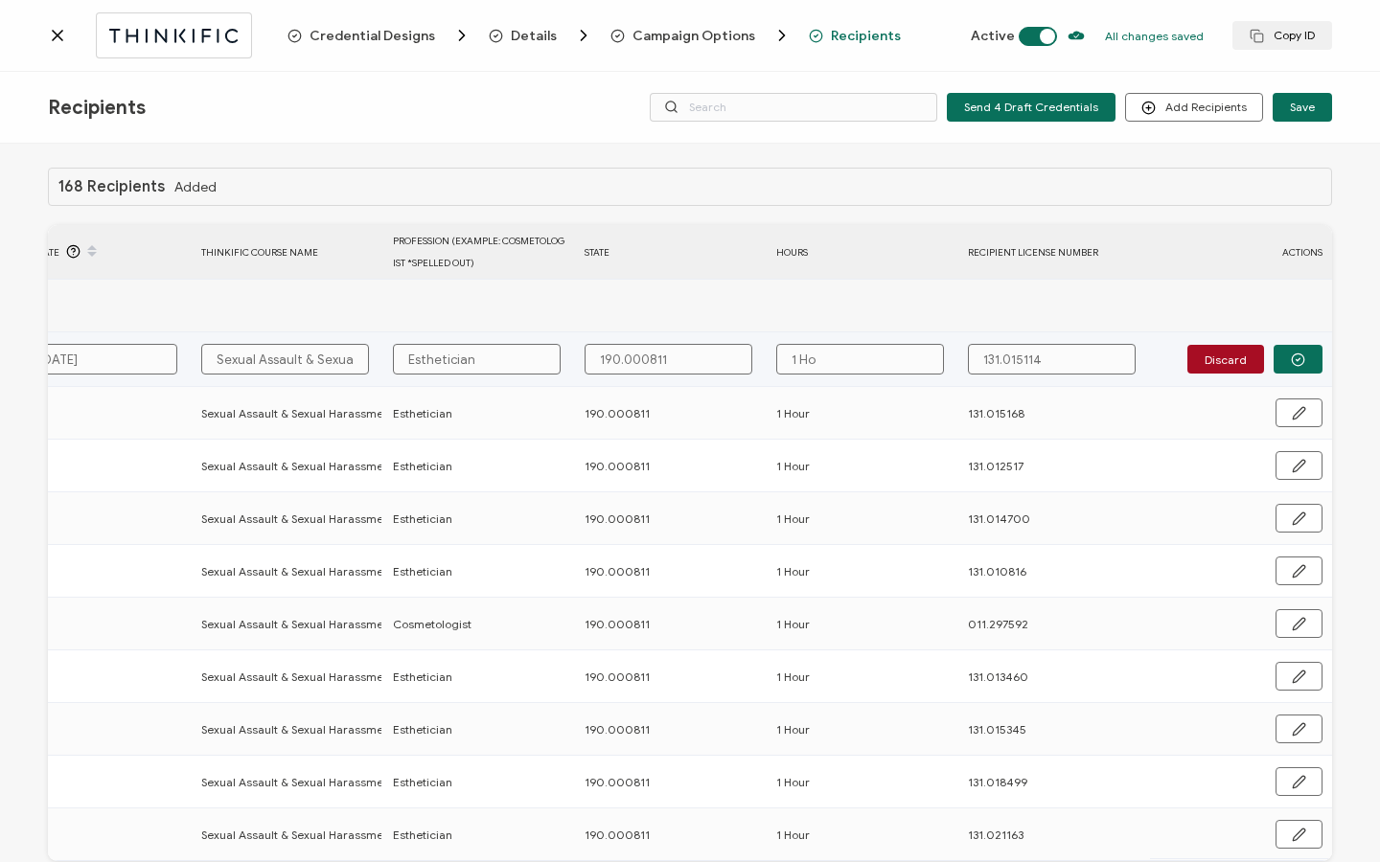
type input "1 Hou"
type input "1 Hour"
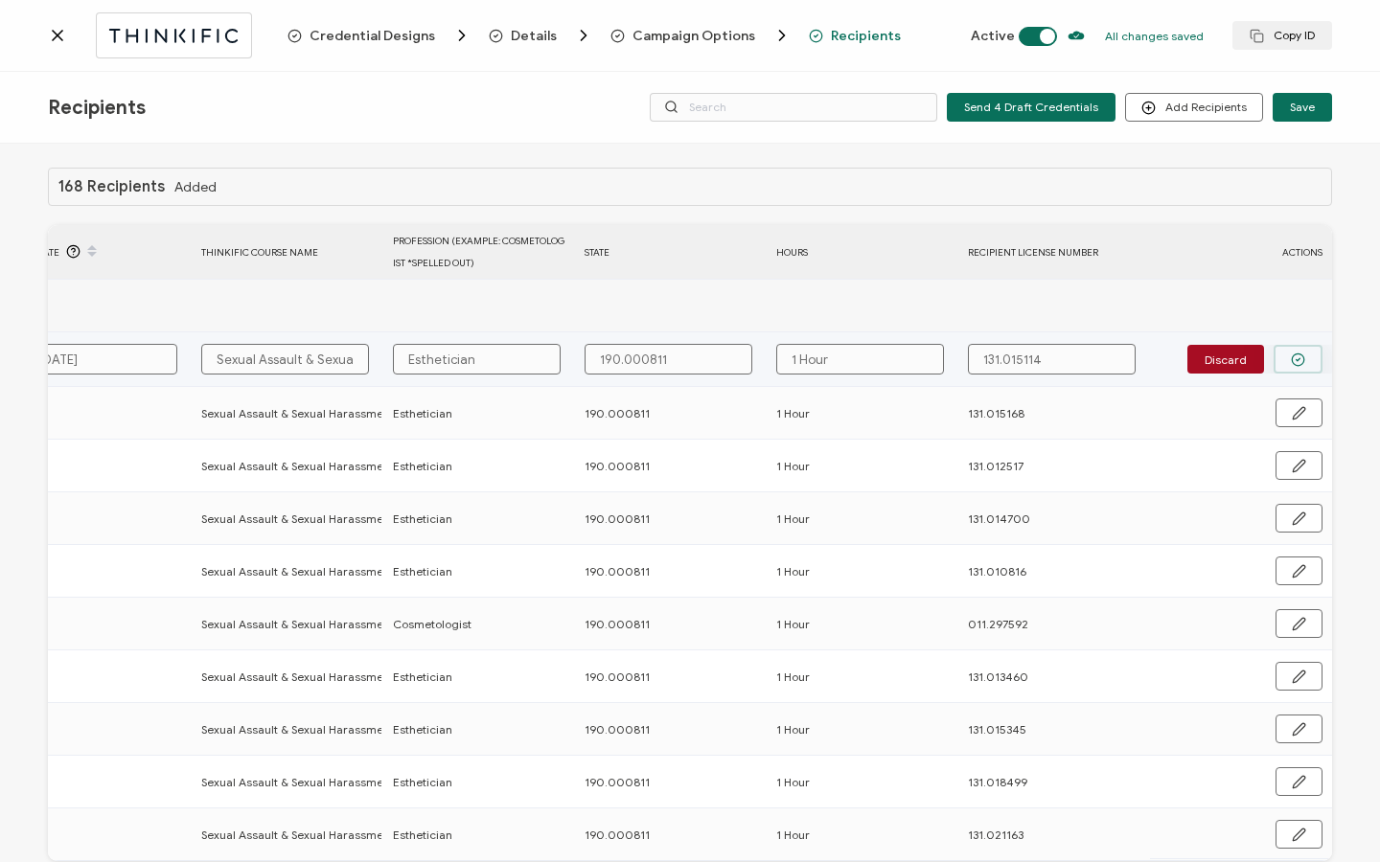
click at [1282, 355] on button "button" at bounding box center [1297, 359] width 49 height 29
click at [1283, 355] on span "Send" at bounding box center [1292, 358] width 27 height 11
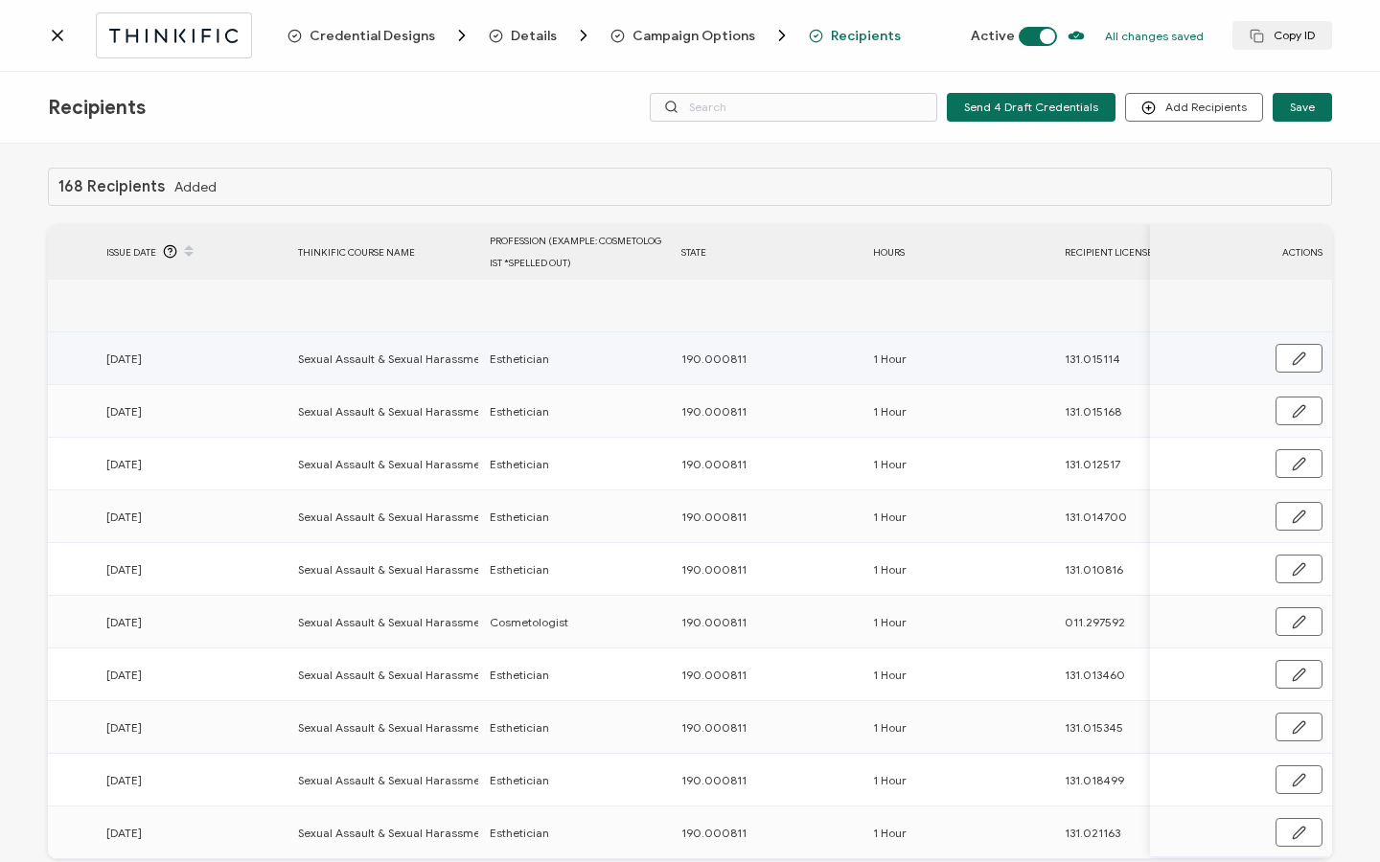
scroll to position [0, 342]
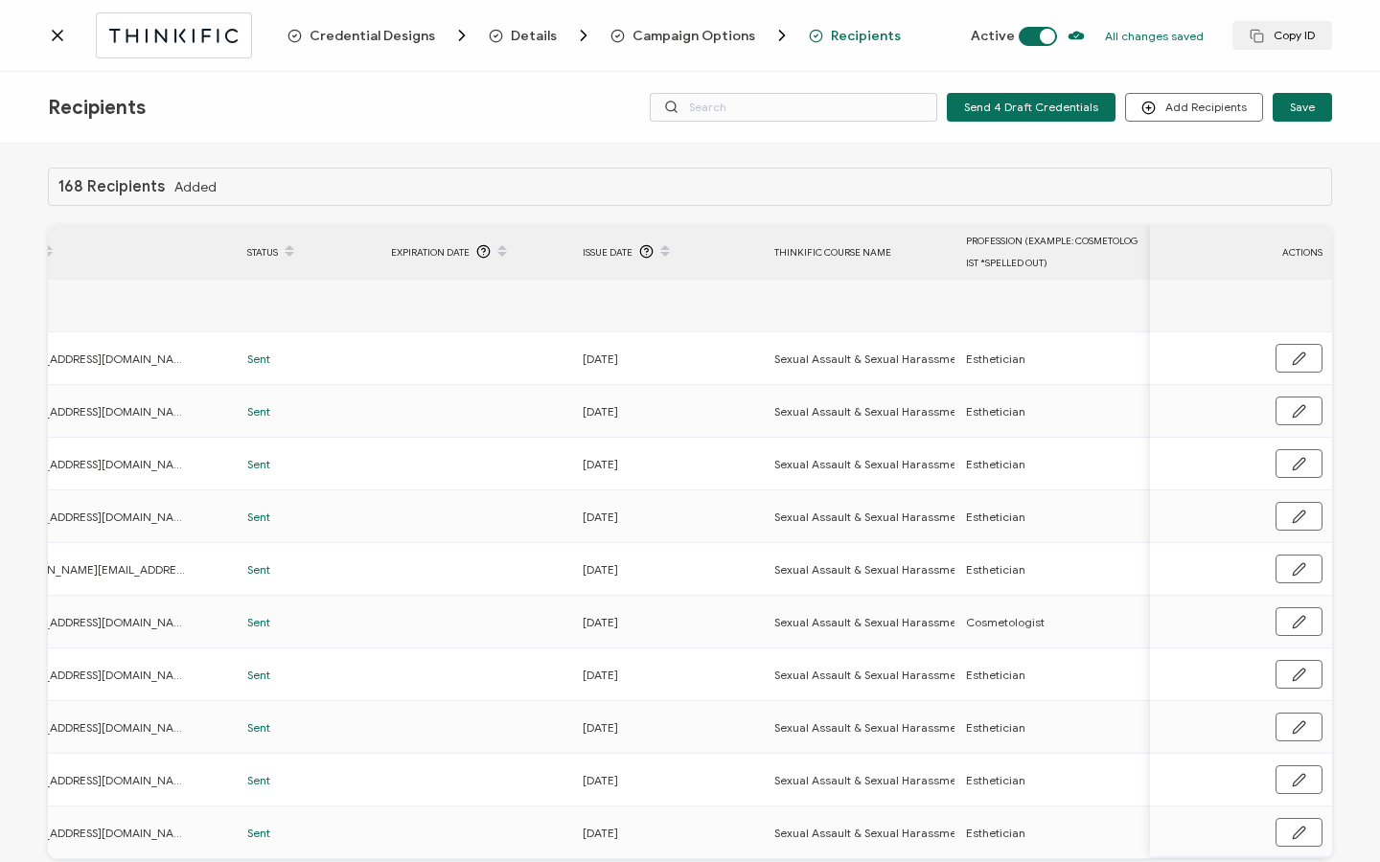
click at [51, 37] on icon at bounding box center [57, 35] width 19 height 19
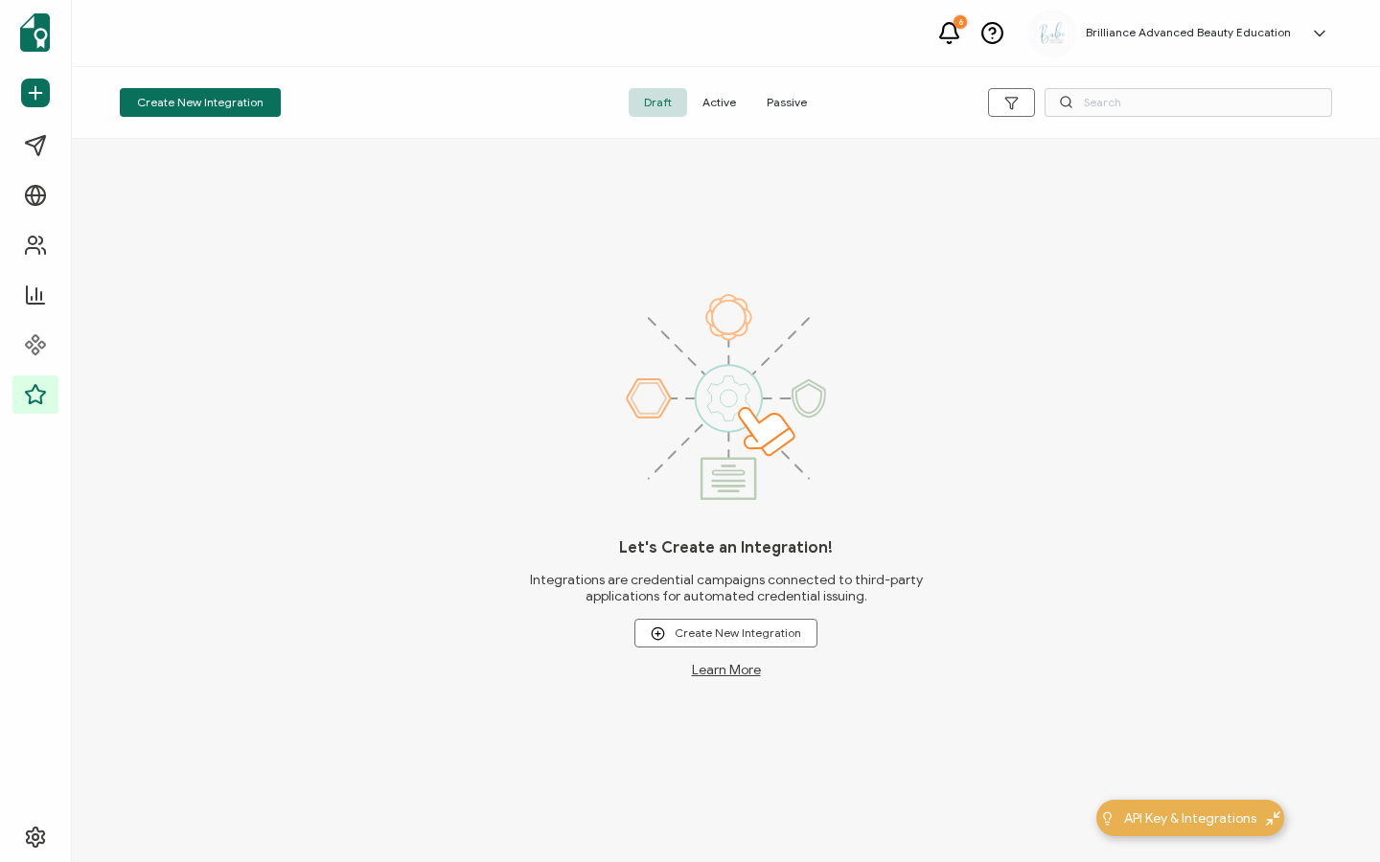
click at [721, 101] on span "Active" at bounding box center [719, 102] width 64 height 29
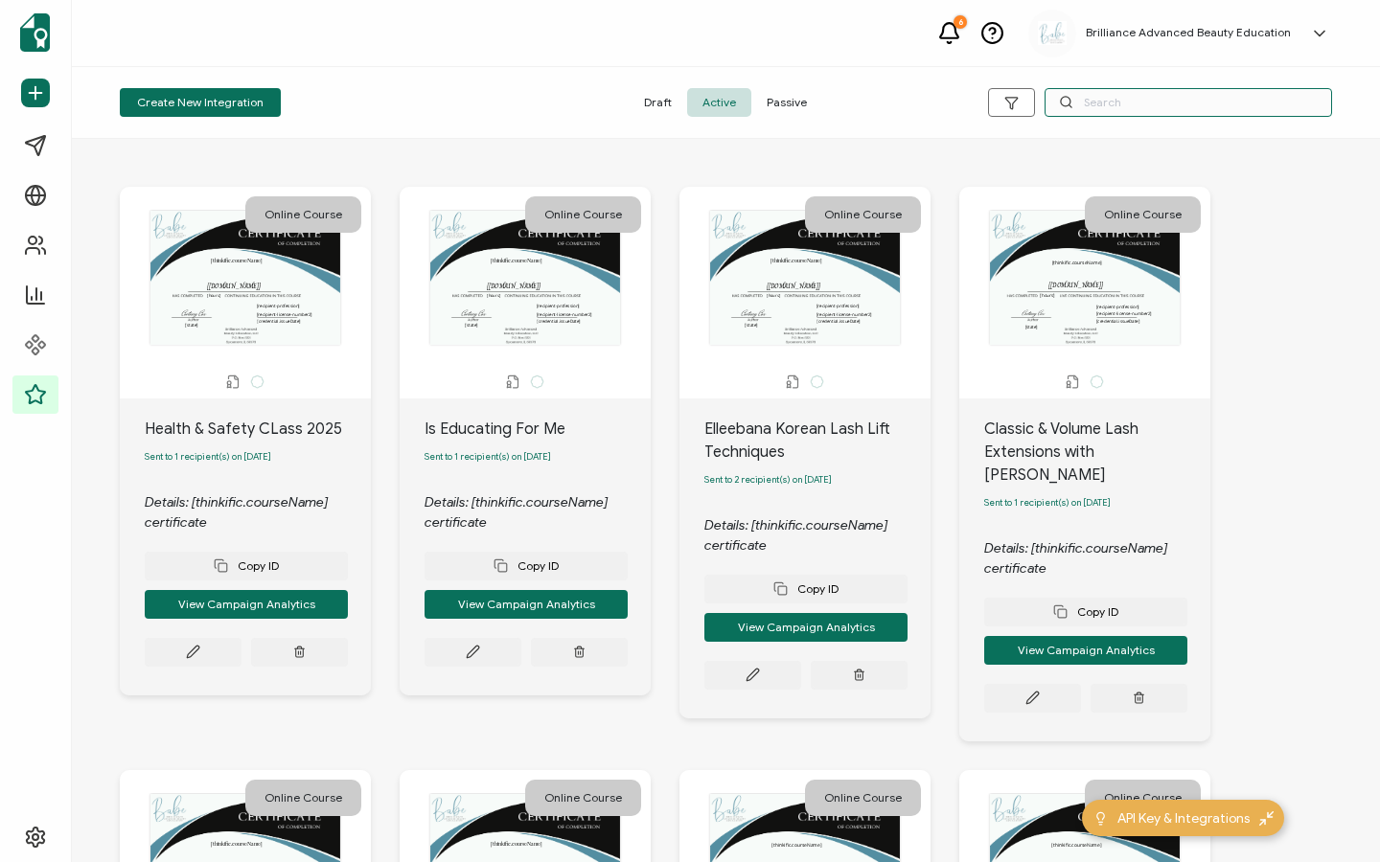
click at [1100, 96] on input "text" at bounding box center [1187, 102] width 287 height 29
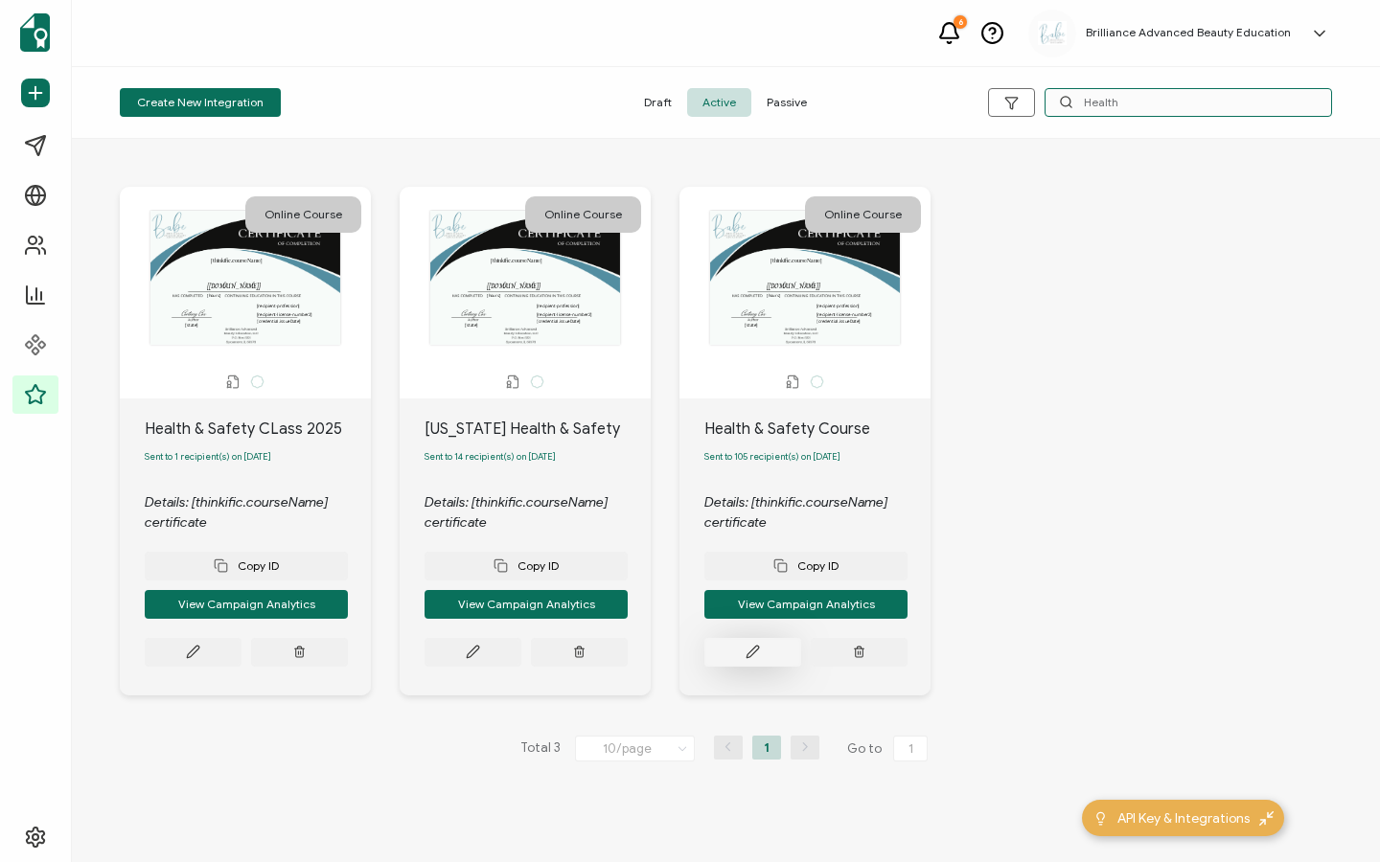
type input "Health"
click at [750, 654] on icon at bounding box center [752, 652] width 14 height 14
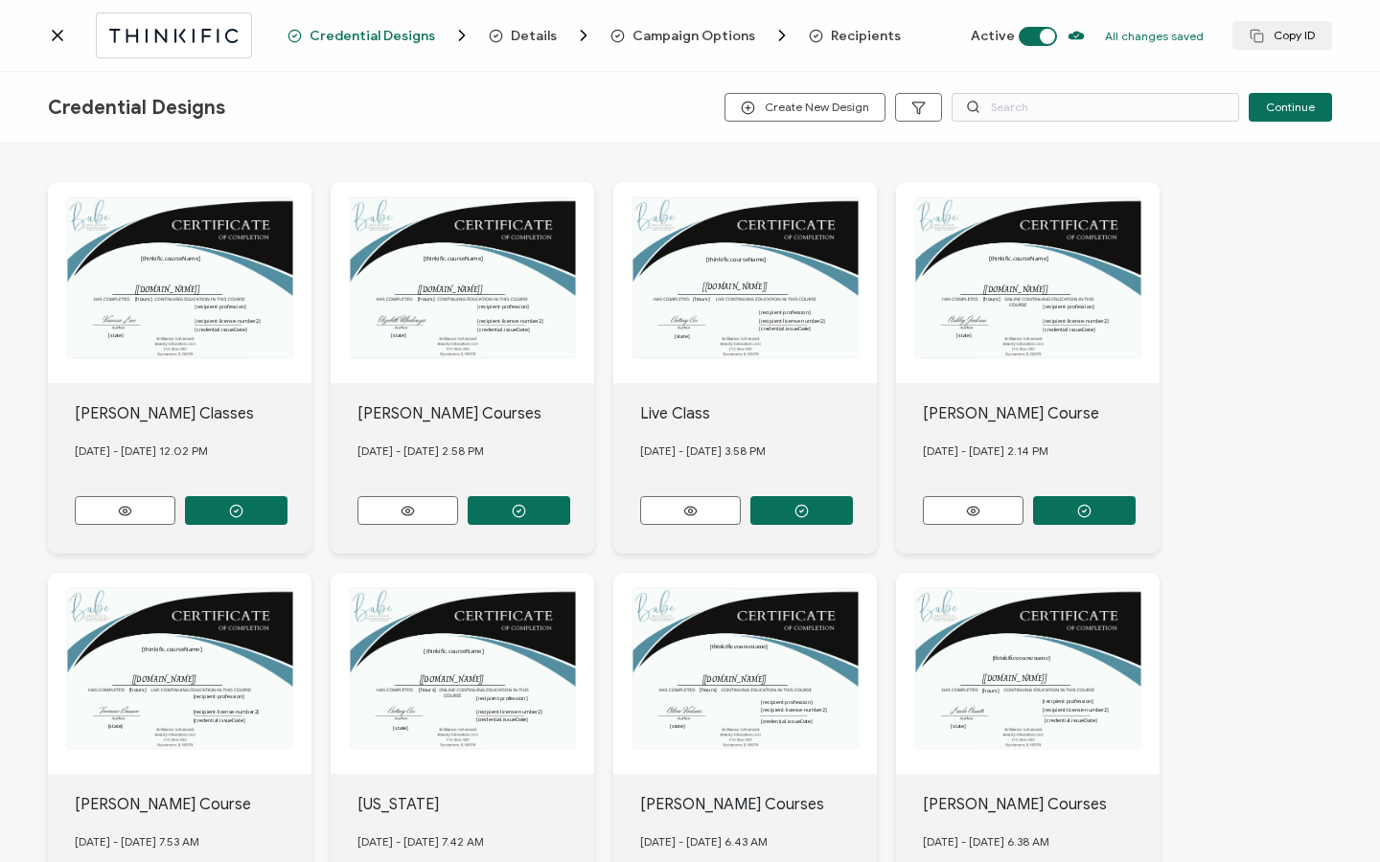
click at [850, 41] on span "Recipients" at bounding box center [866, 36] width 70 height 14
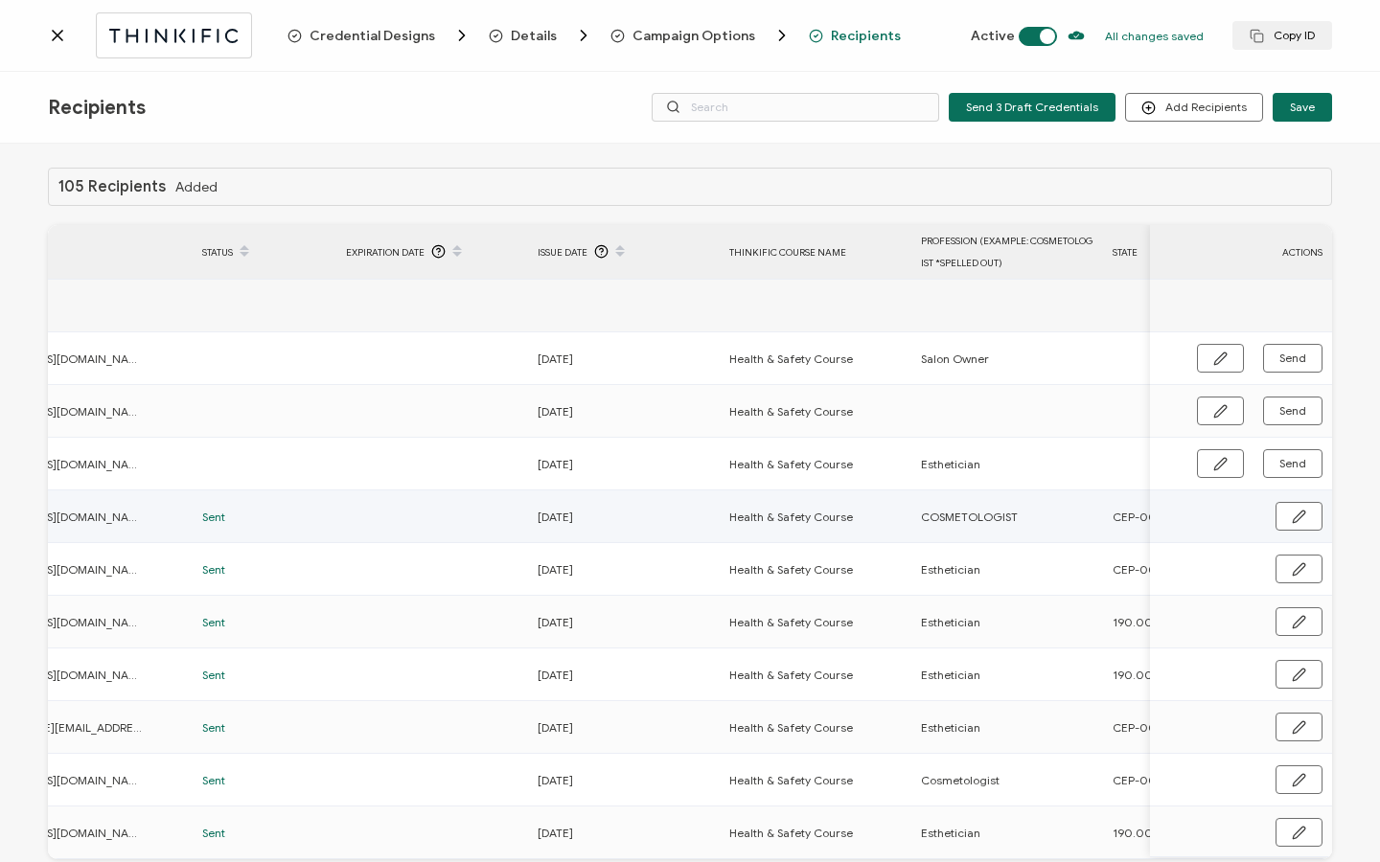
scroll to position [0, 922]
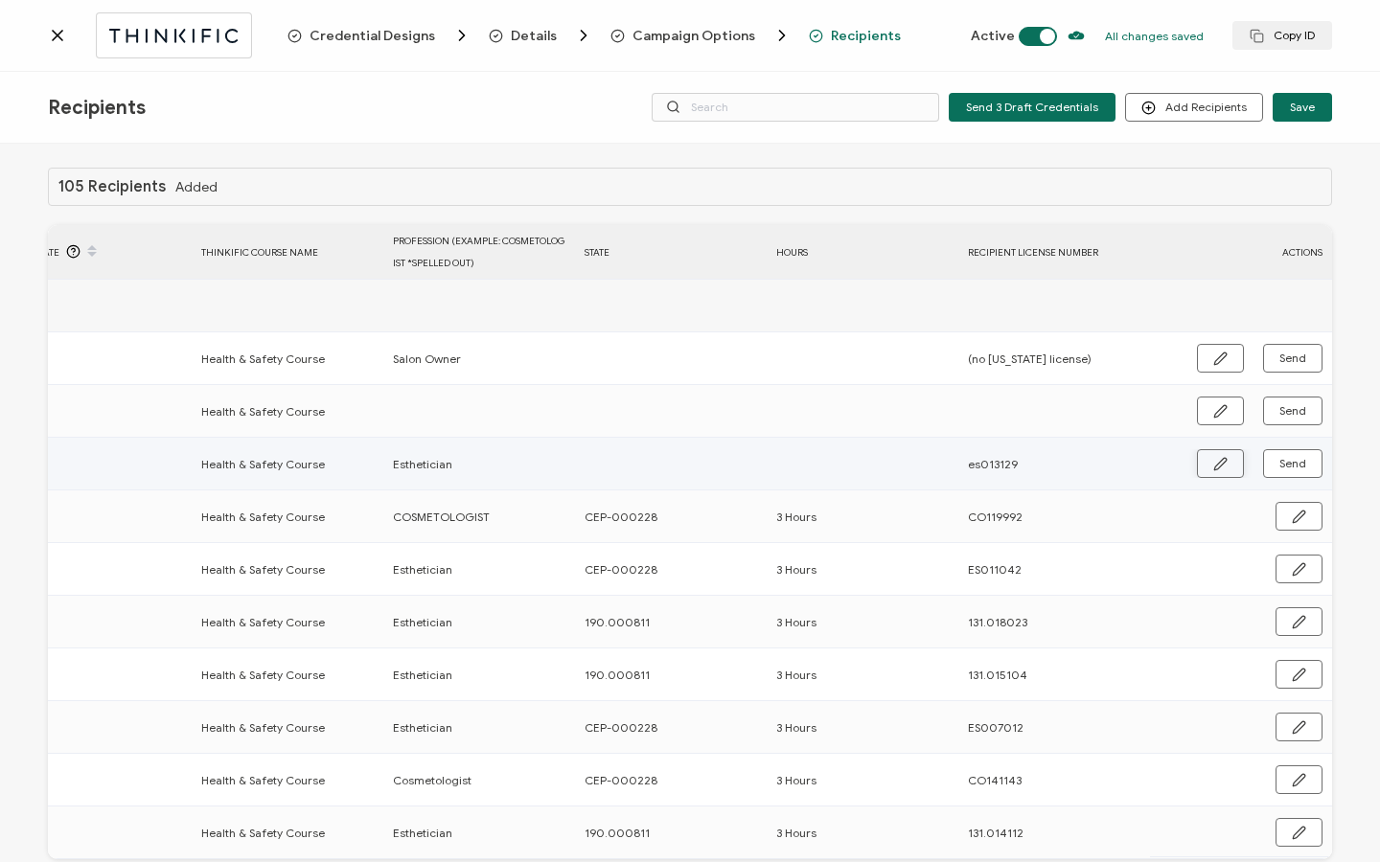
click at [1214, 459] on icon "button" at bounding box center [1220, 464] width 14 height 14
drag, startPoint x: 577, startPoint y: 515, endPoint x: 661, endPoint y: 515, distance: 84.3
click at [661, 515] on div "CEP-000228" at bounding box center [670, 519] width 190 height 22
copy span "CEP-000228"
click at [630, 466] on input "text" at bounding box center [668, 464] width 168 height 31
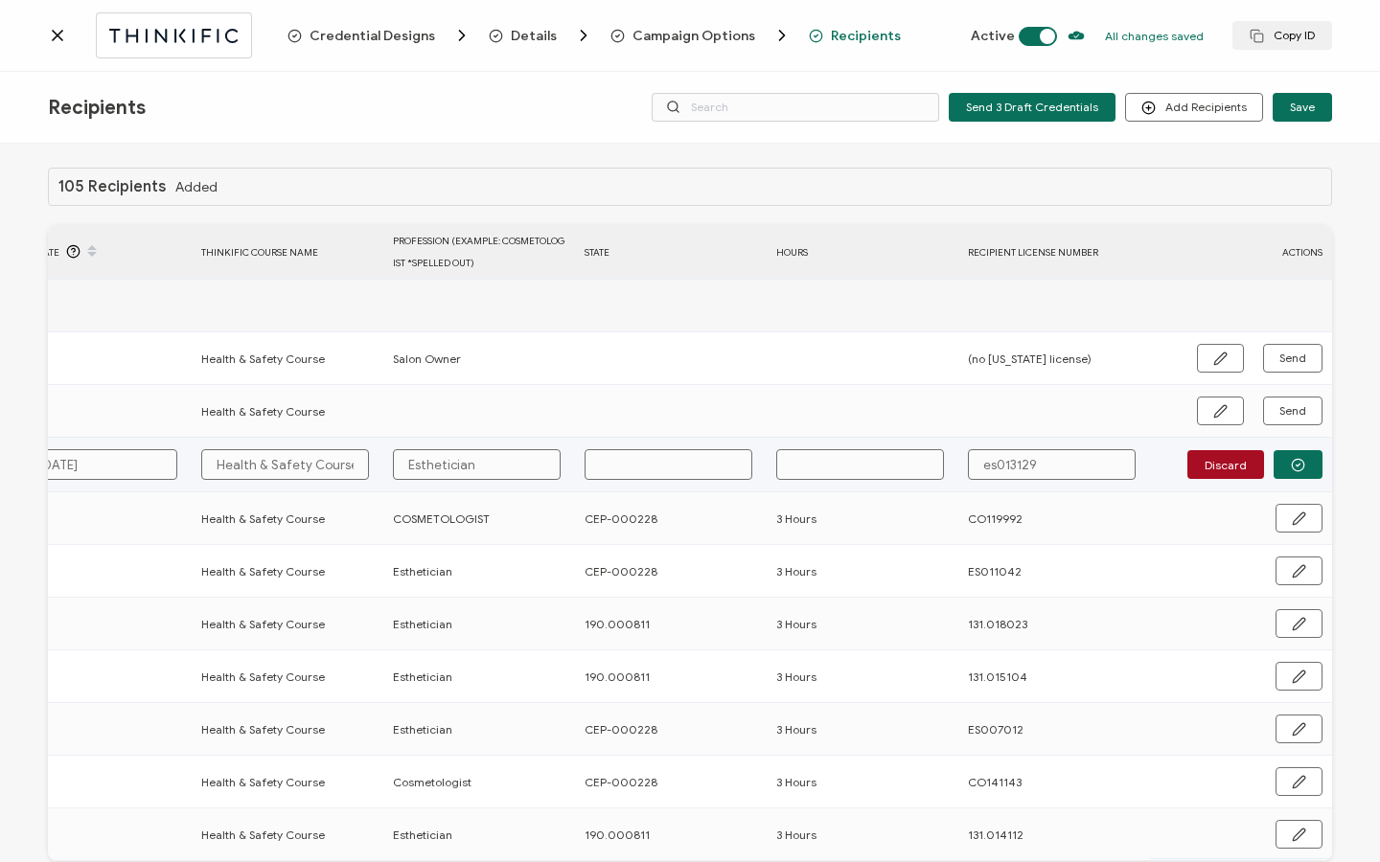
paste input "CEP-000228"
type input "CEP-000228"
click at [838, 457] on input "text" at bounding box center [860, 464] width 168 height 31
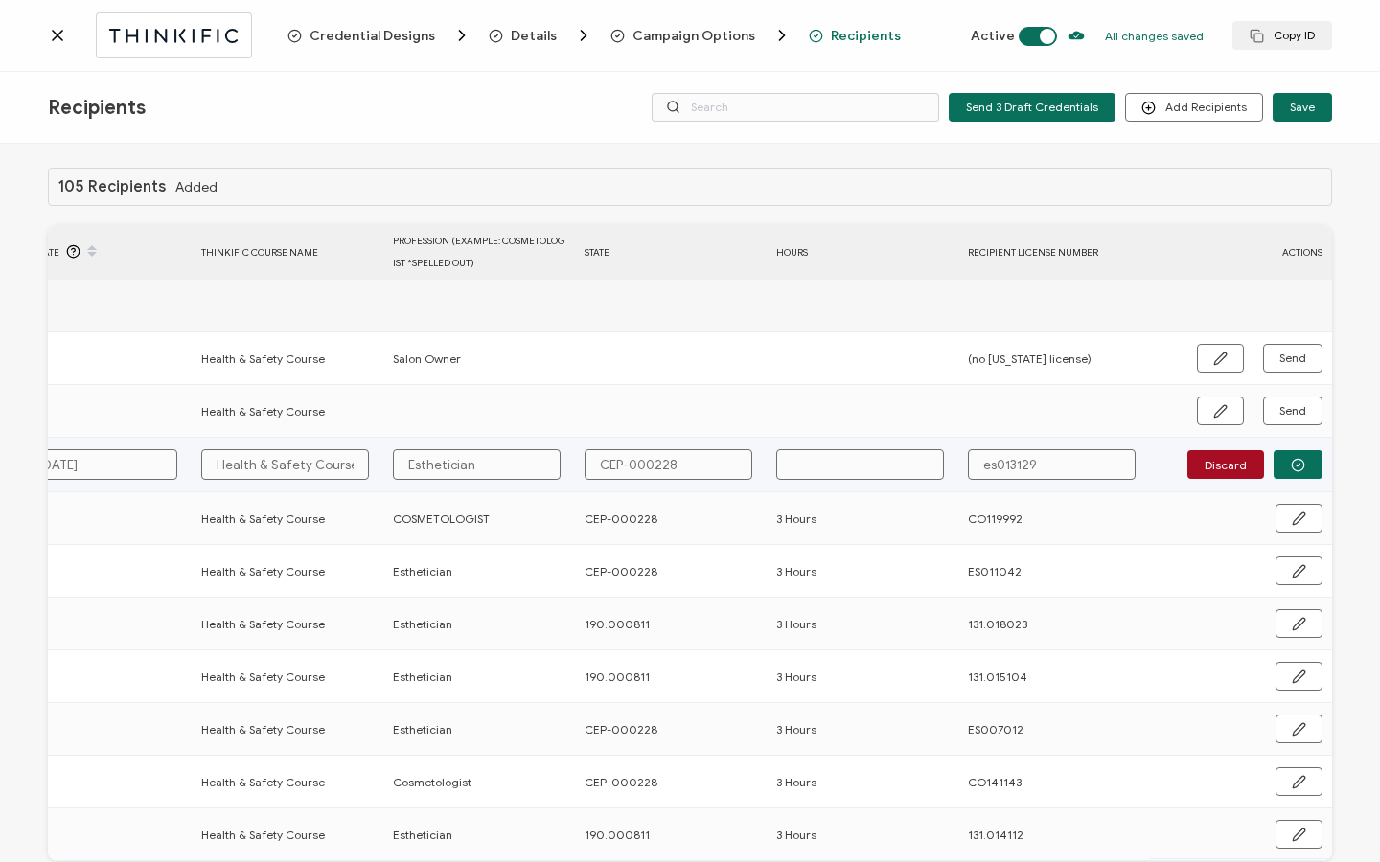
type input "3"
type input "3 H"
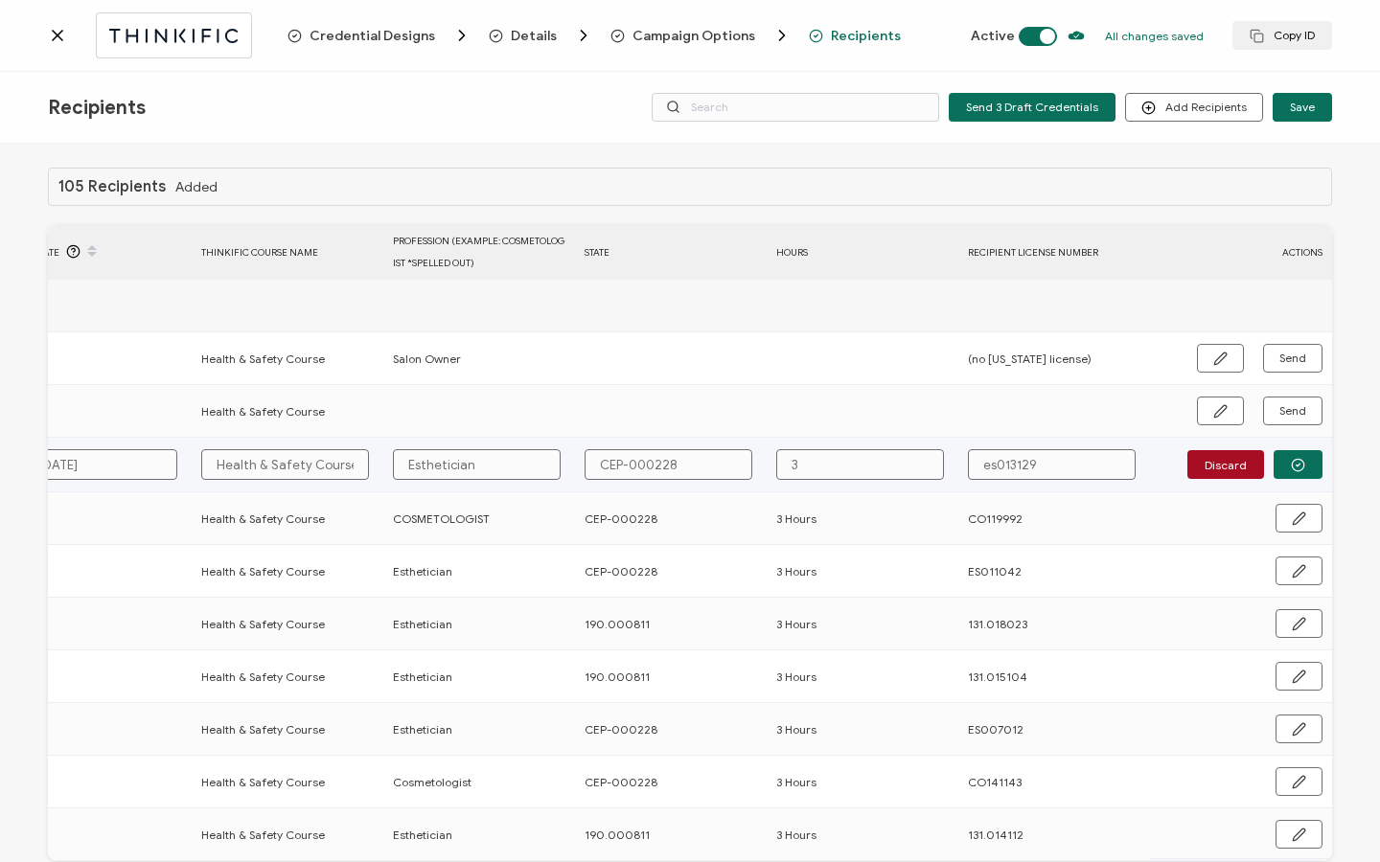
type input "3 H"
type input "3 Ho"
type input "3 Hou"
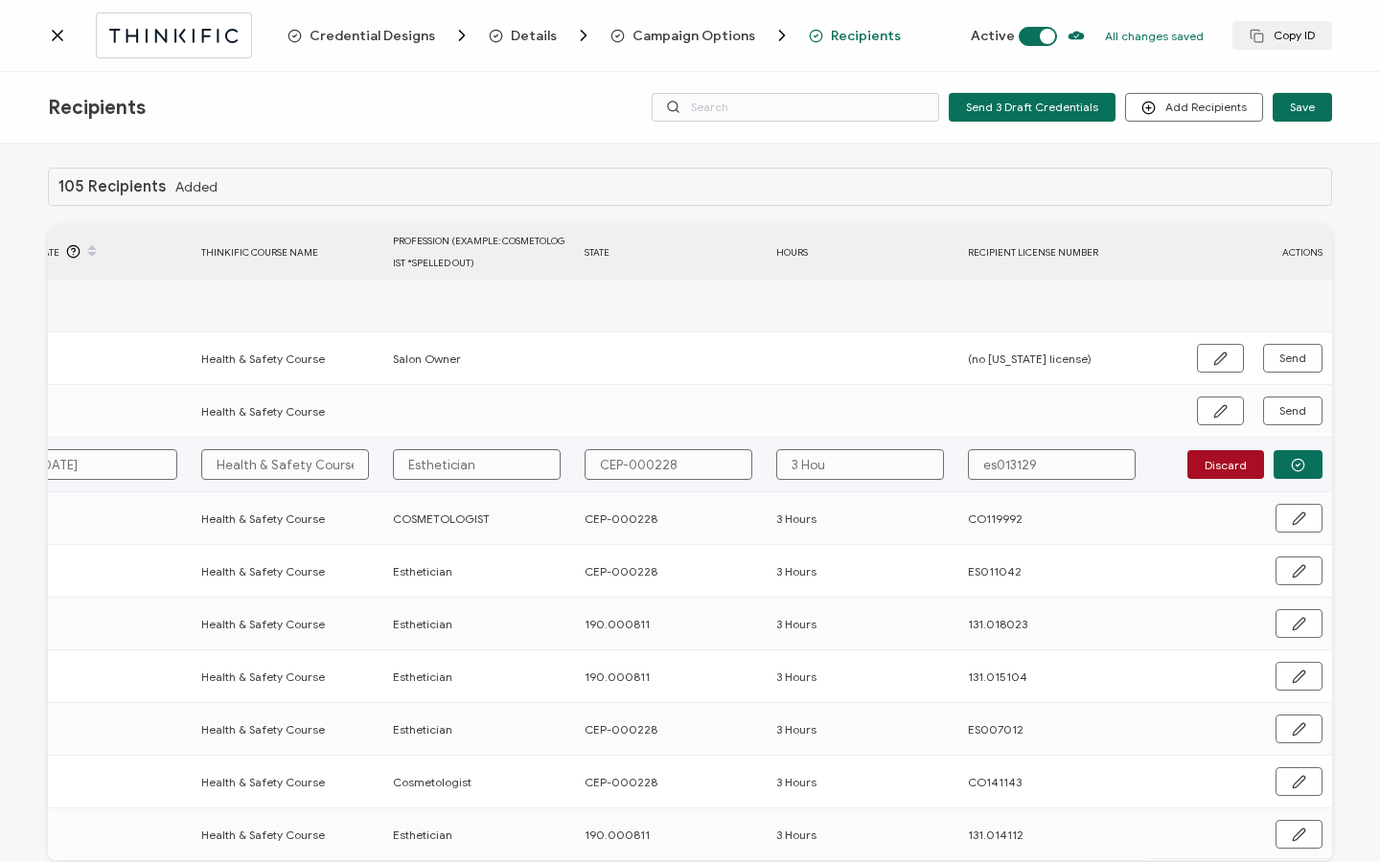
type input "3 Hour"
type input "3 Hours"
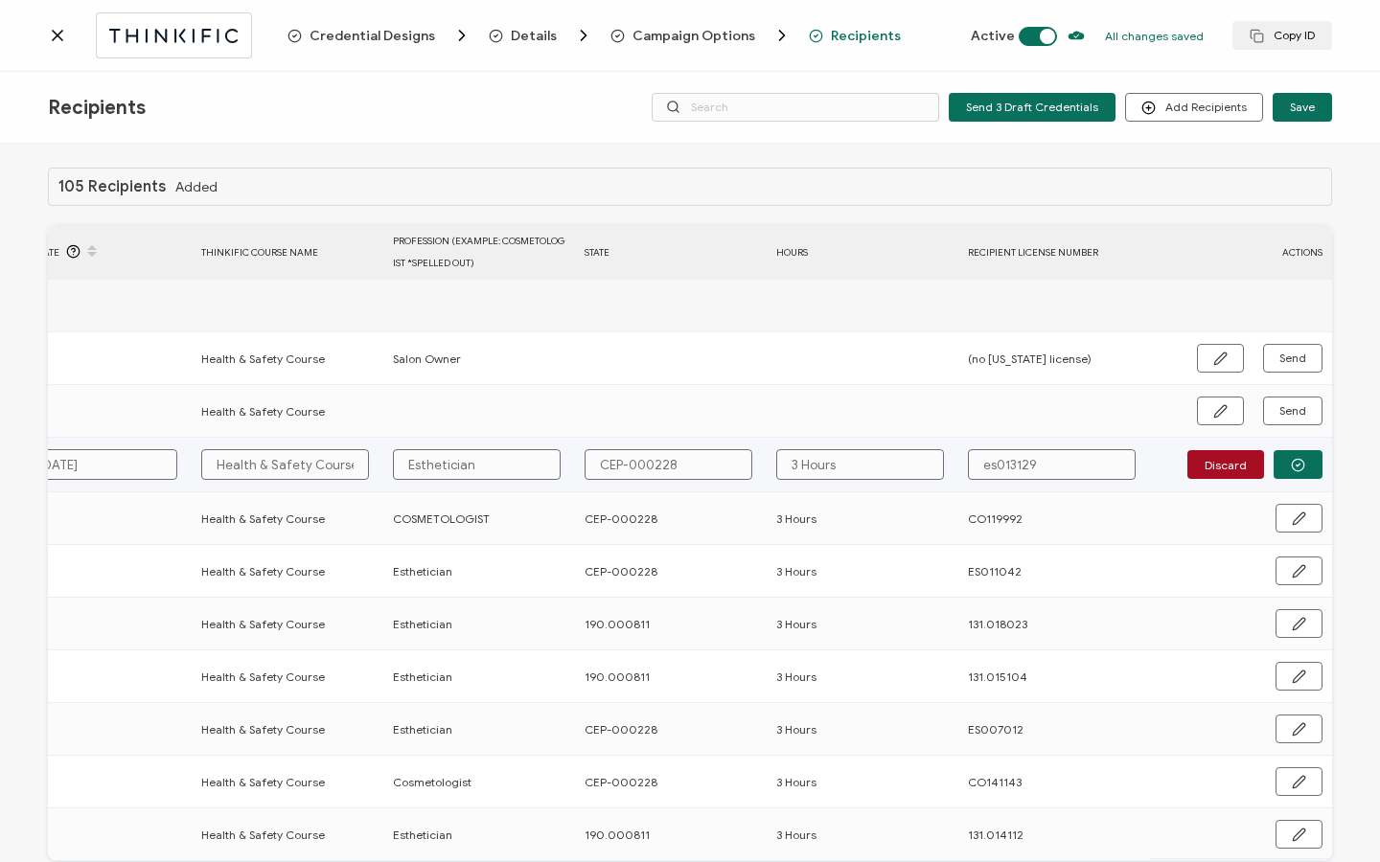
type input "e013129"
type input "013129"
type input "E013129"
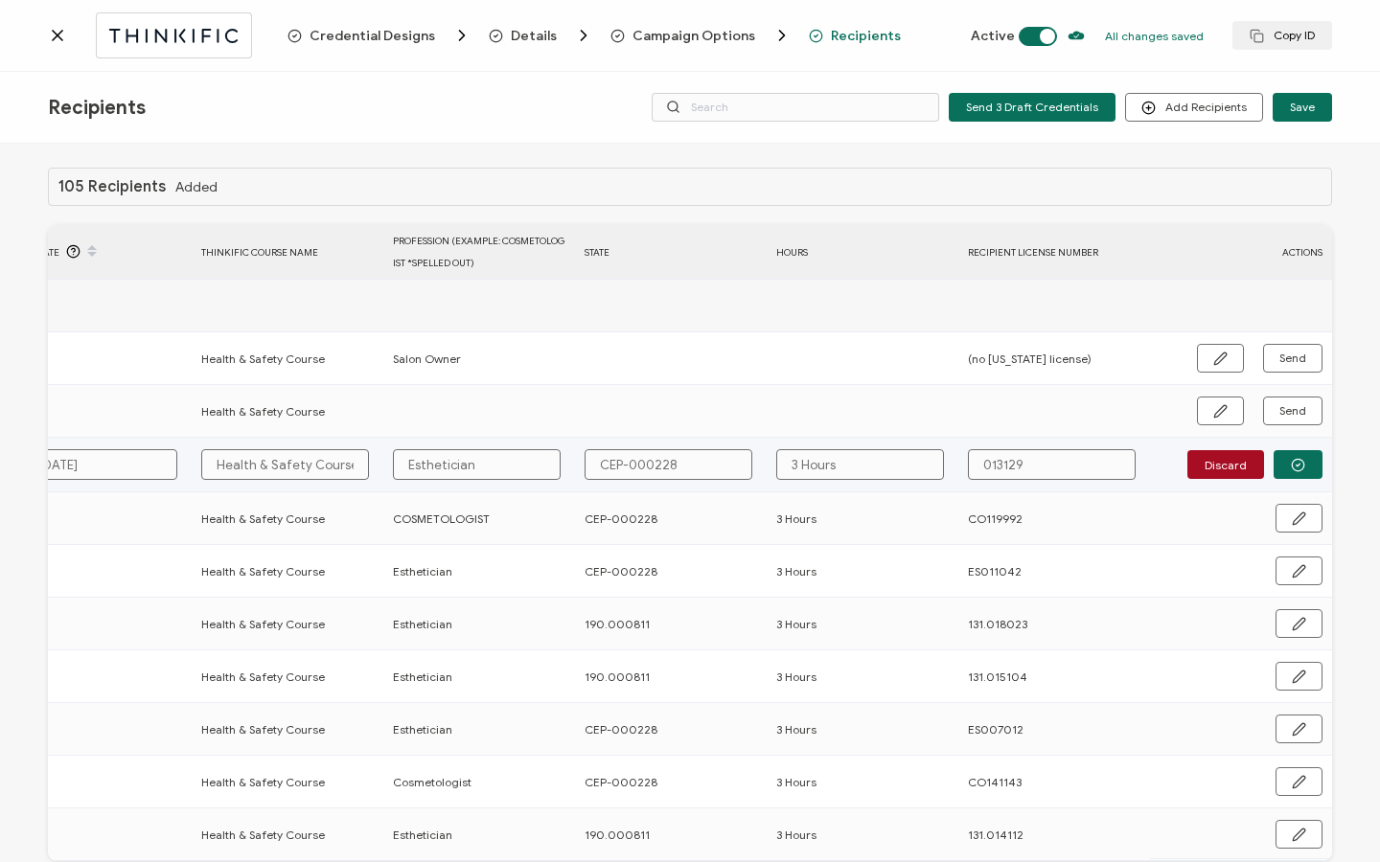
type input "E013129"
type input "ES013129"
click at [1296, 465] on icon "button" at bounding box center [1298, 465] width 4 height 3
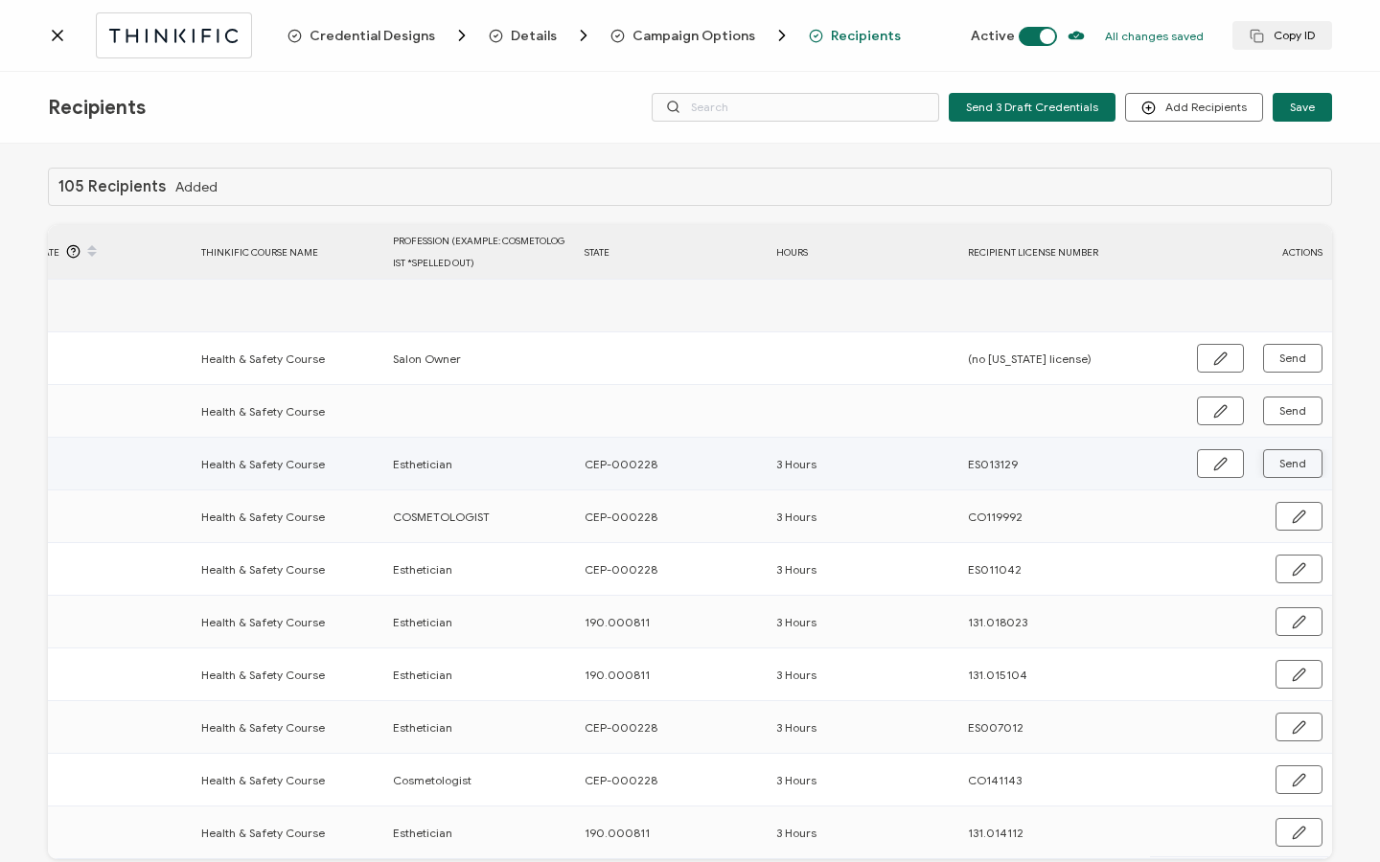
click at [1292, 466] on span "Send" at bounding box center [1292, 463] width 27 height 11
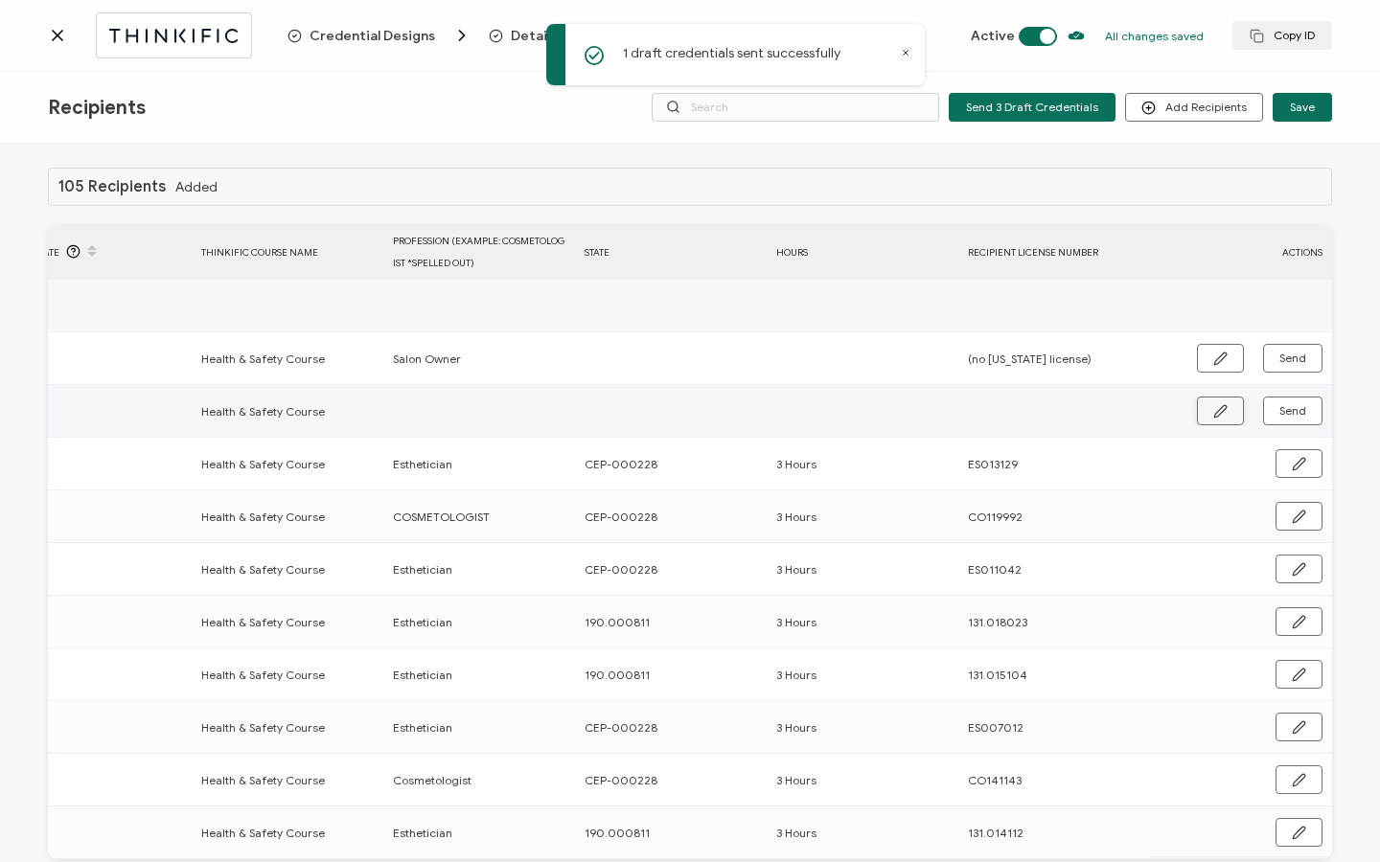
click at [1216, 409] on icon "button" at bounding box center [1220, 411] width 14 height 14
click at [484, 414] on input "text" at bounding box center [477, 412] width 168 height 31
click at [646, 412] on input "text" at bounding box center [668, 412] width 168 height 31
paste input "CEP-000228"
type input "CEP-000228"
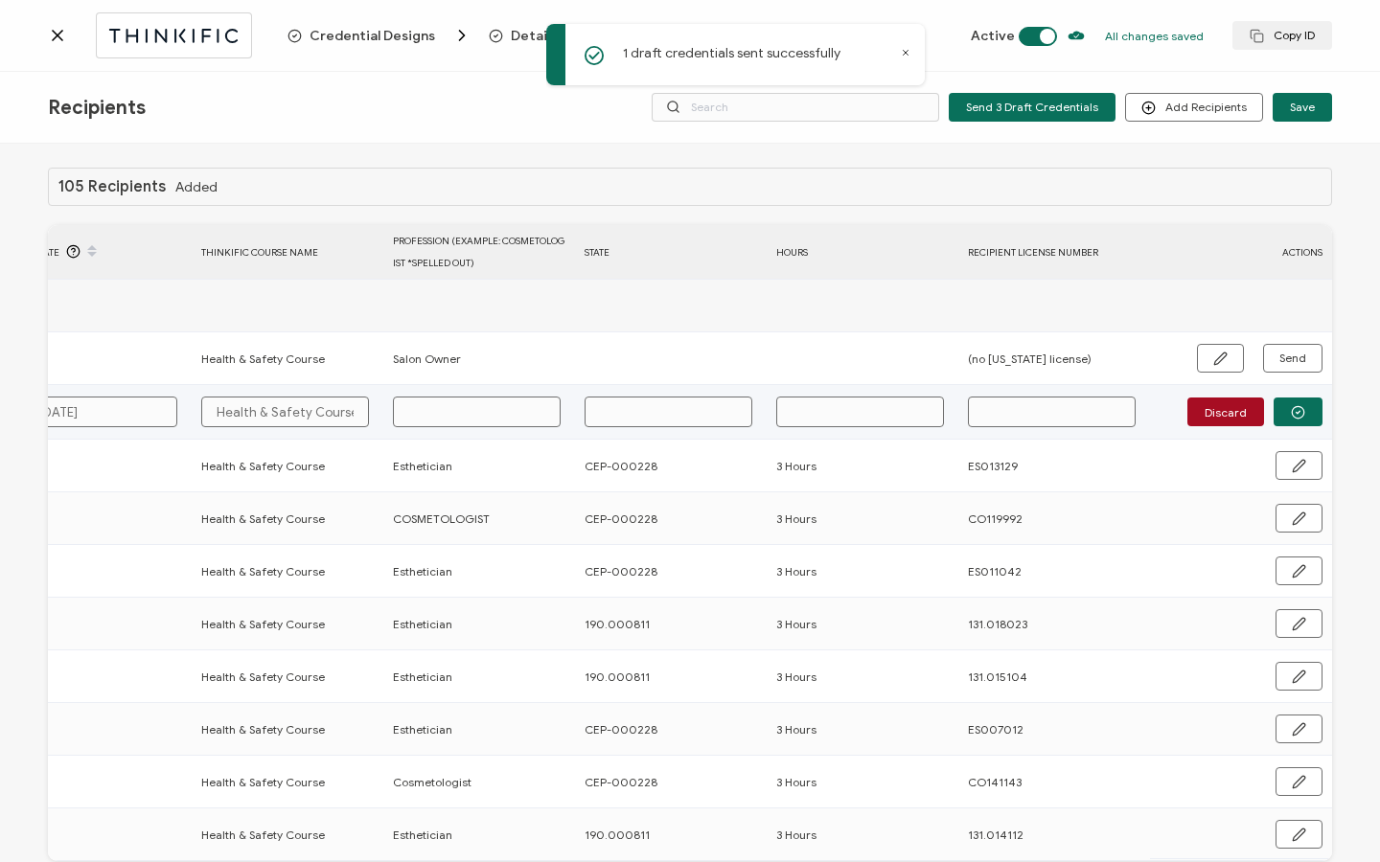
type input "CEP-000228"
click at [865, 407] on input "text" at bounding box center [860, 412] width 168 height 31
type input "3"
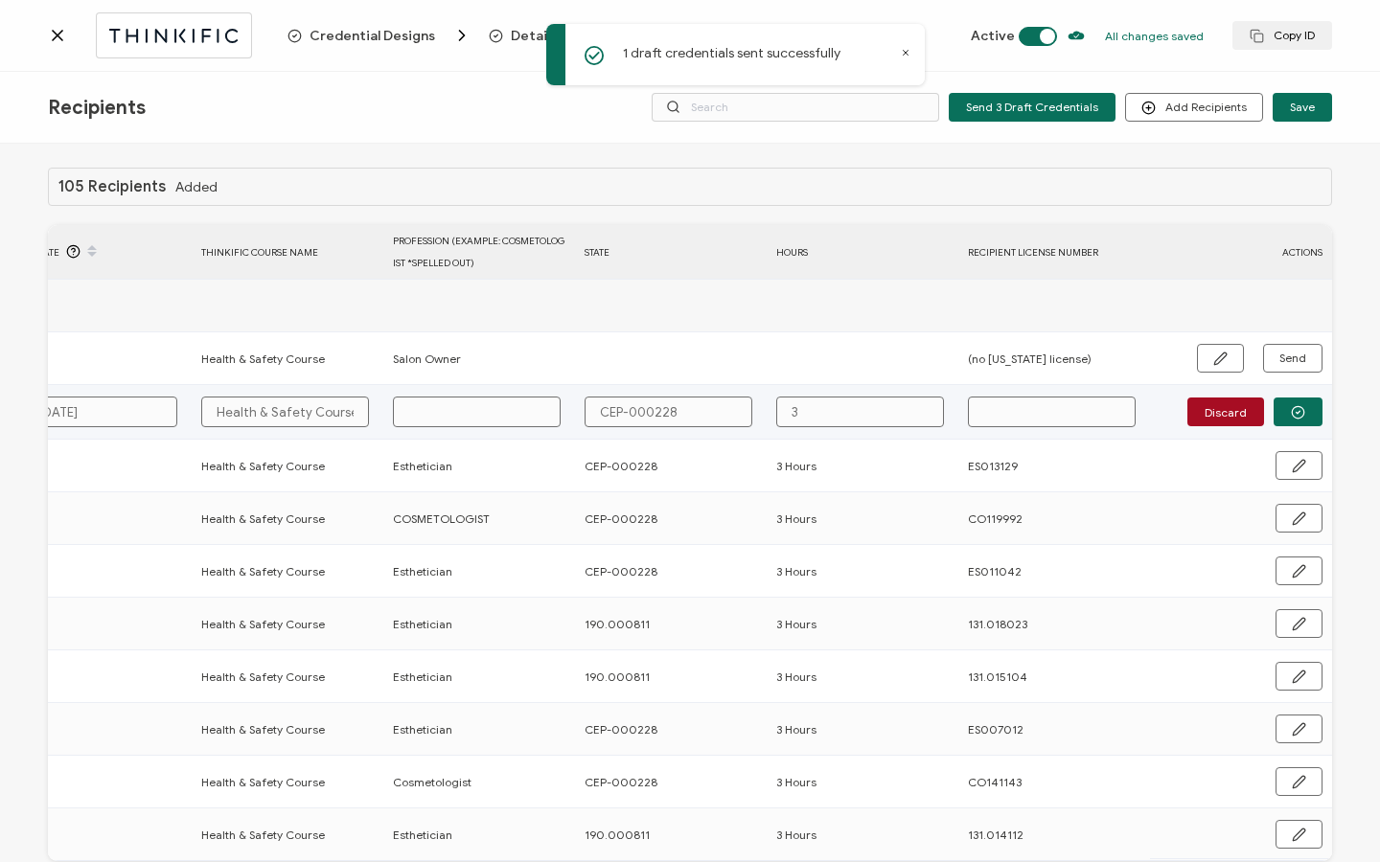
type input "3"
type input "3 H"
type input "3 Ho"
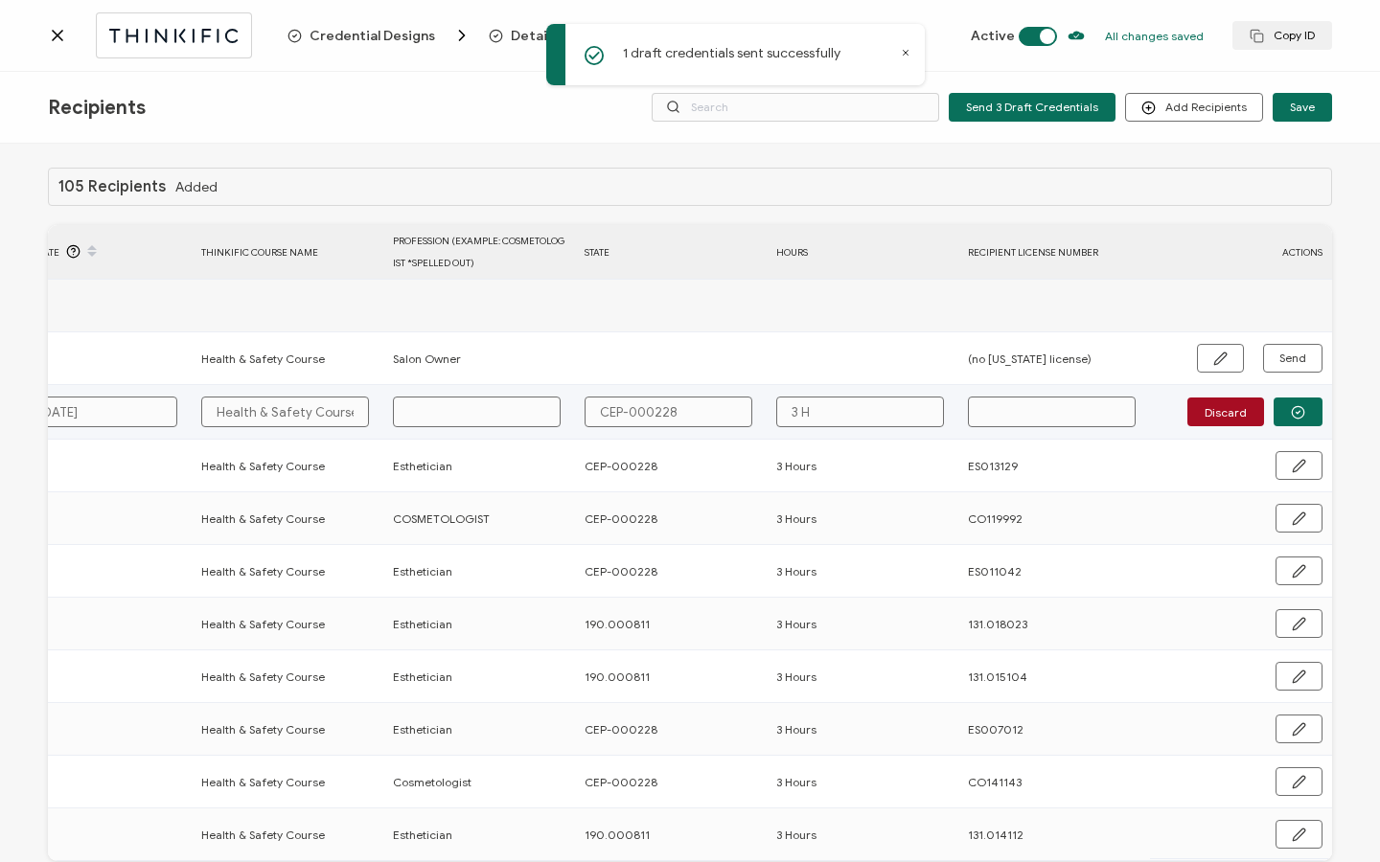
type input "3 Ho"
type input "3 Hou"
type input "3 Hour"
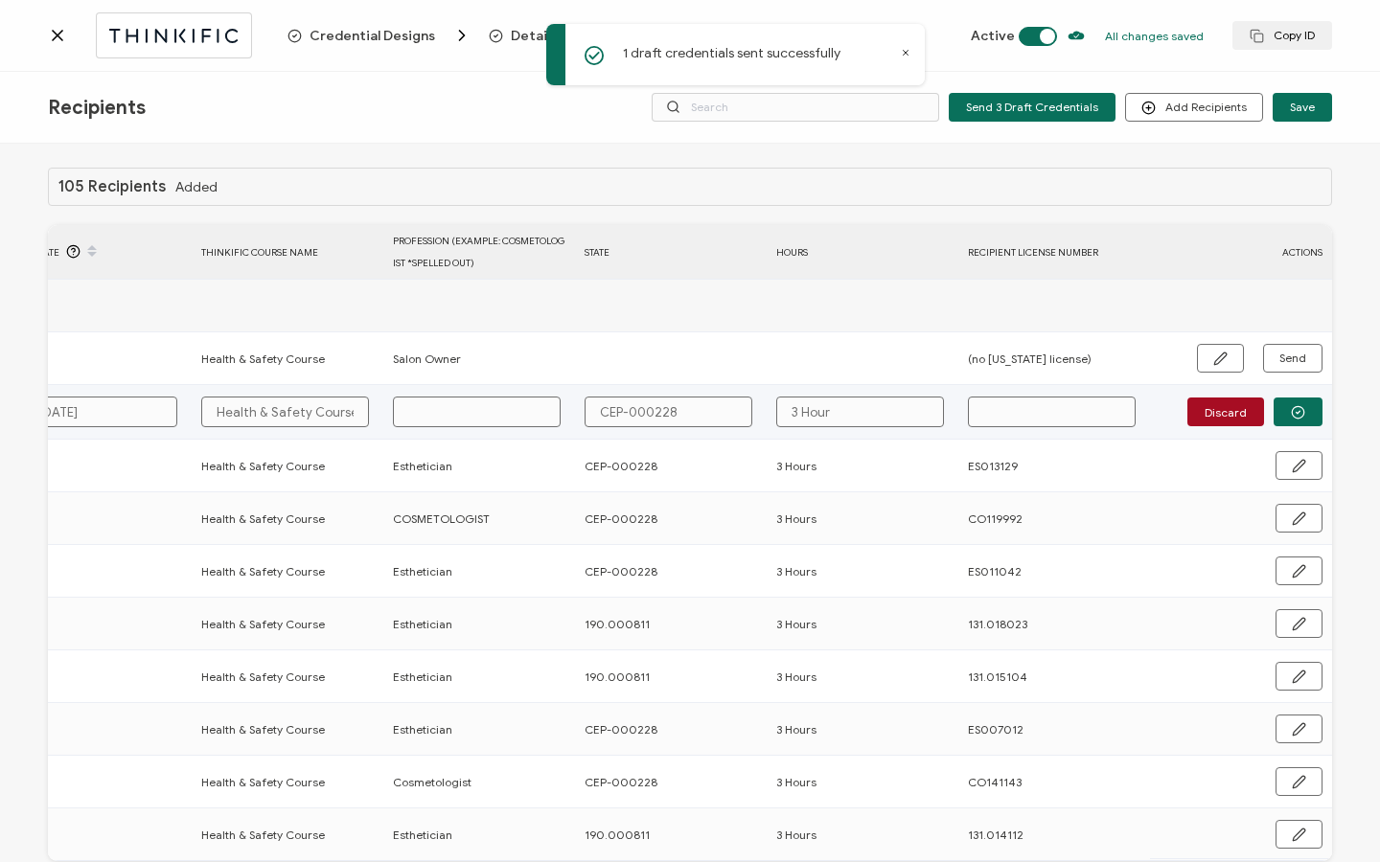
type input "3 Hours"
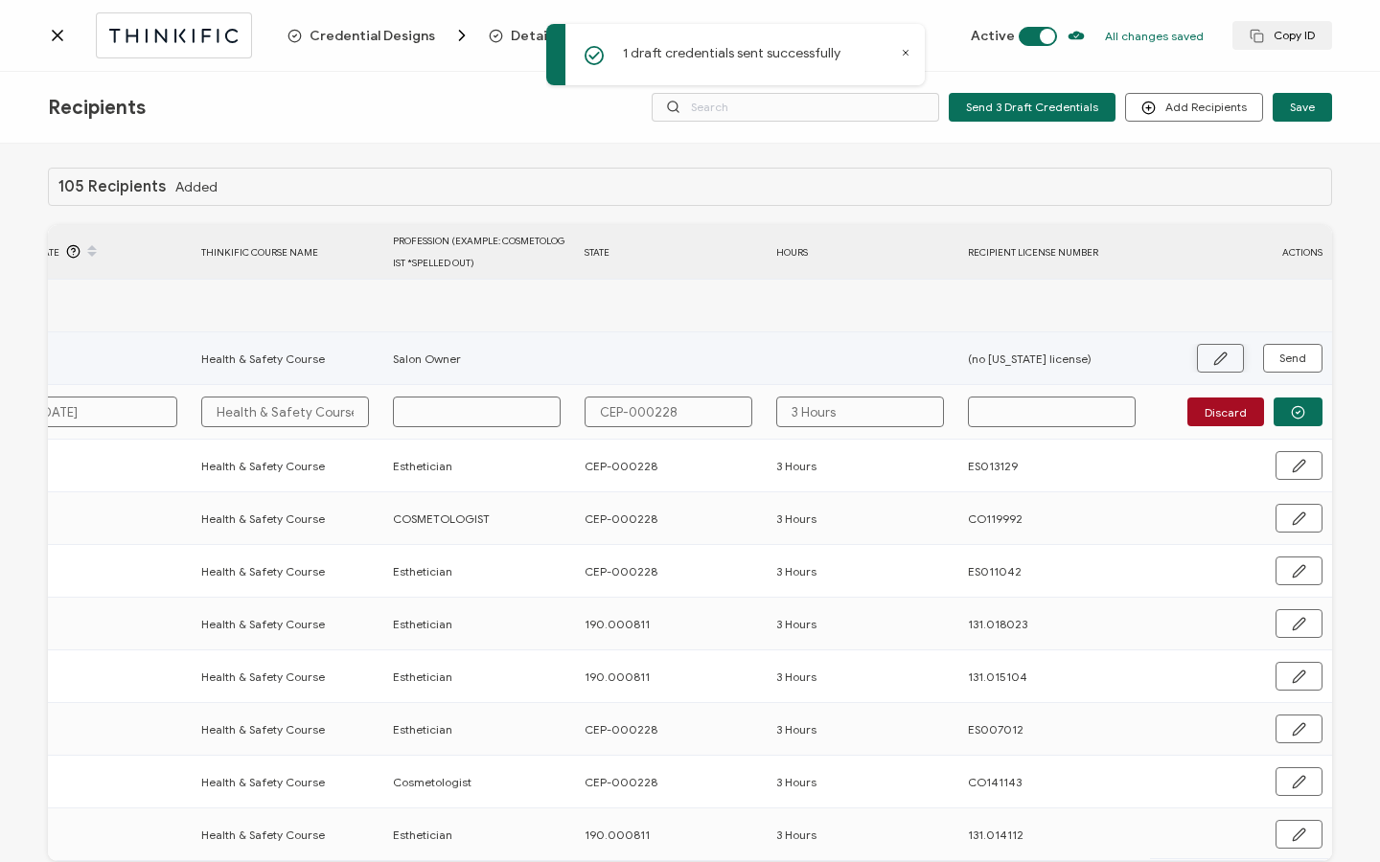
type input "3 Hours"
click at [1203, 357] on button "button" at bounding box center [1220, 358] width 47 height 29
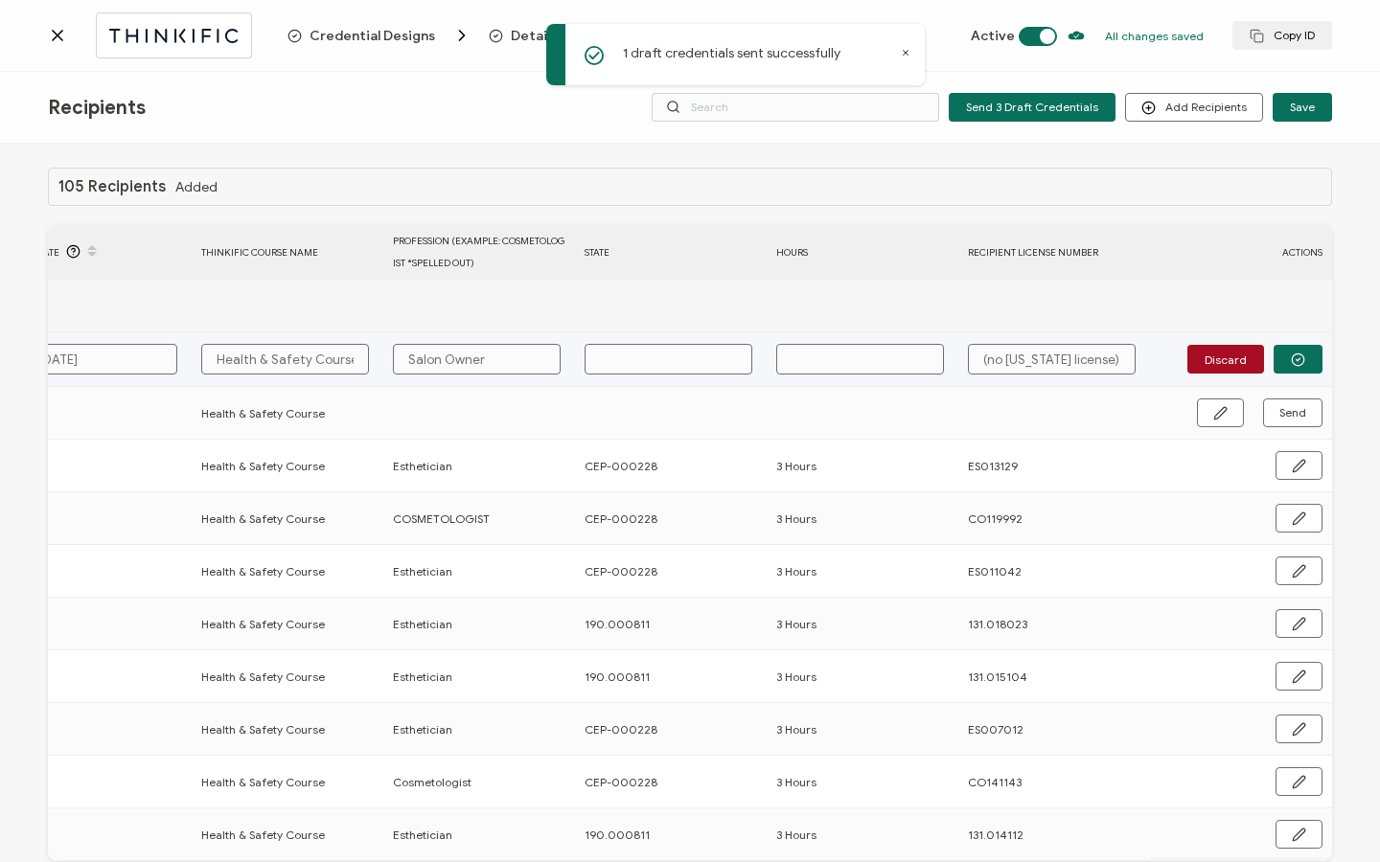
click at [685, 355] on input "text" at bounding box center [668, 359] width 168 height 31
paste input "CEP-000228"
type input "CEP-000228"
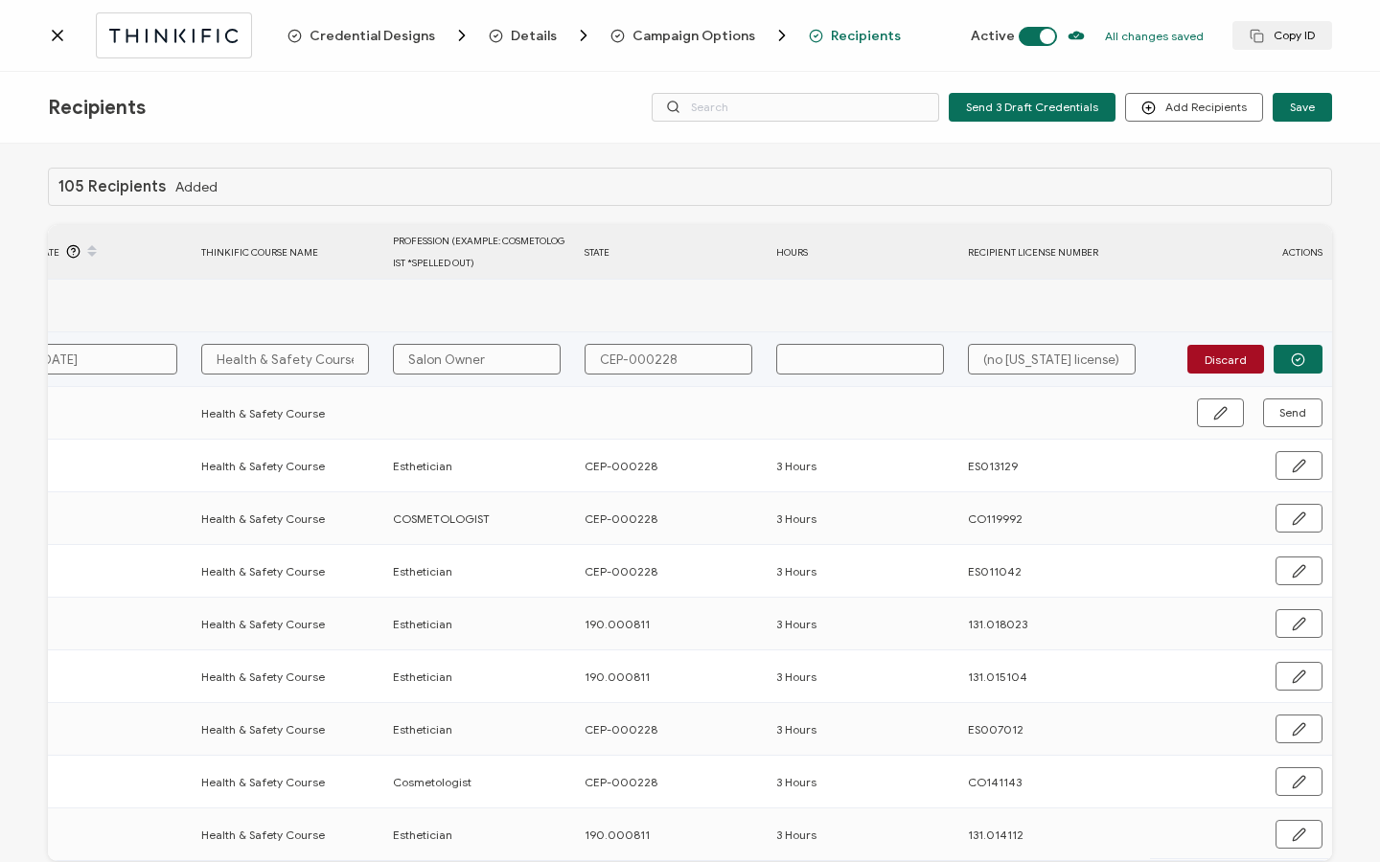
click at [848, 360] on input "text" at bounding box center [860, 359] width 168 height 31
type input "3"
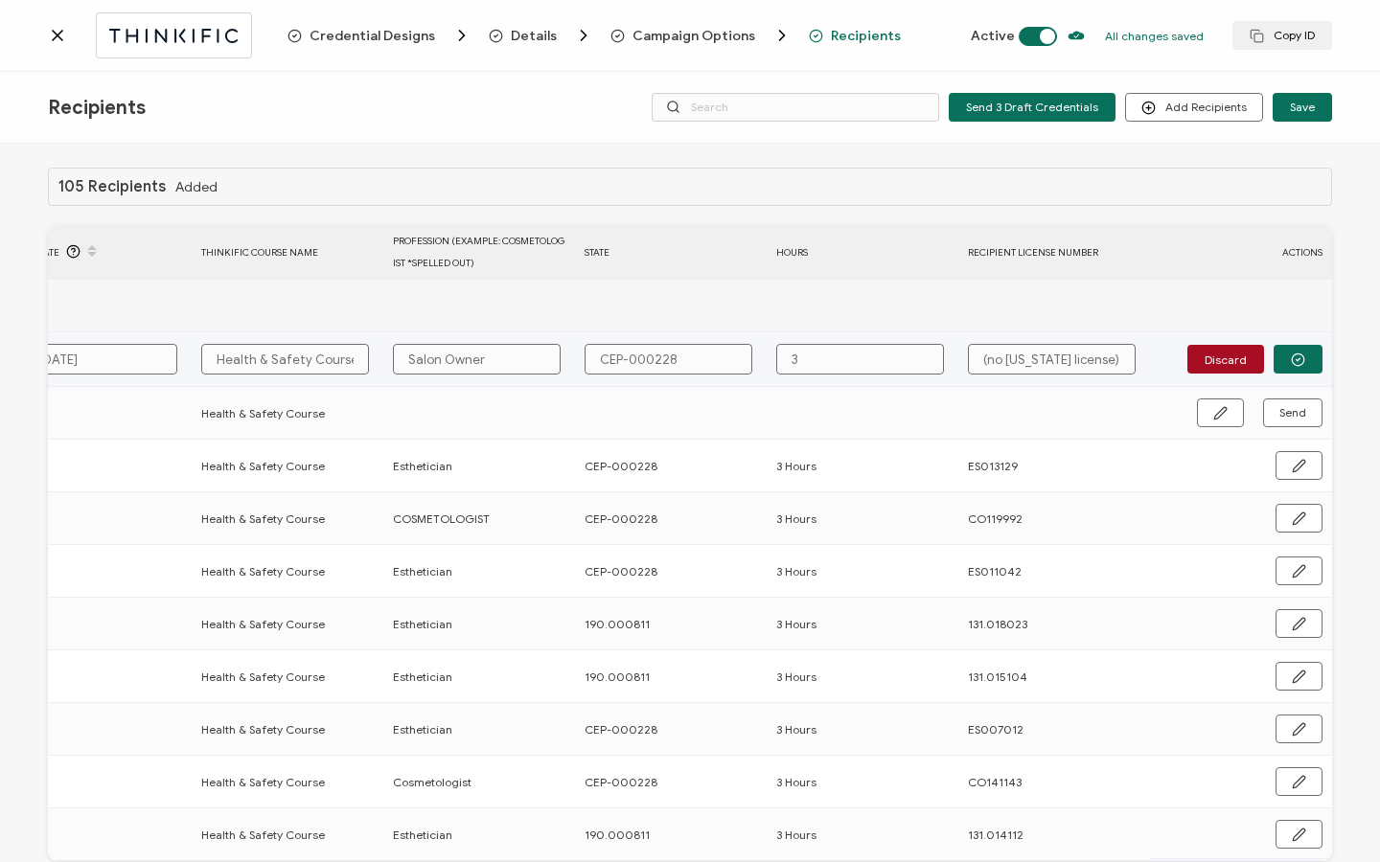
type input "3 H"
type input "3 Ho"
type input "3 Hou"
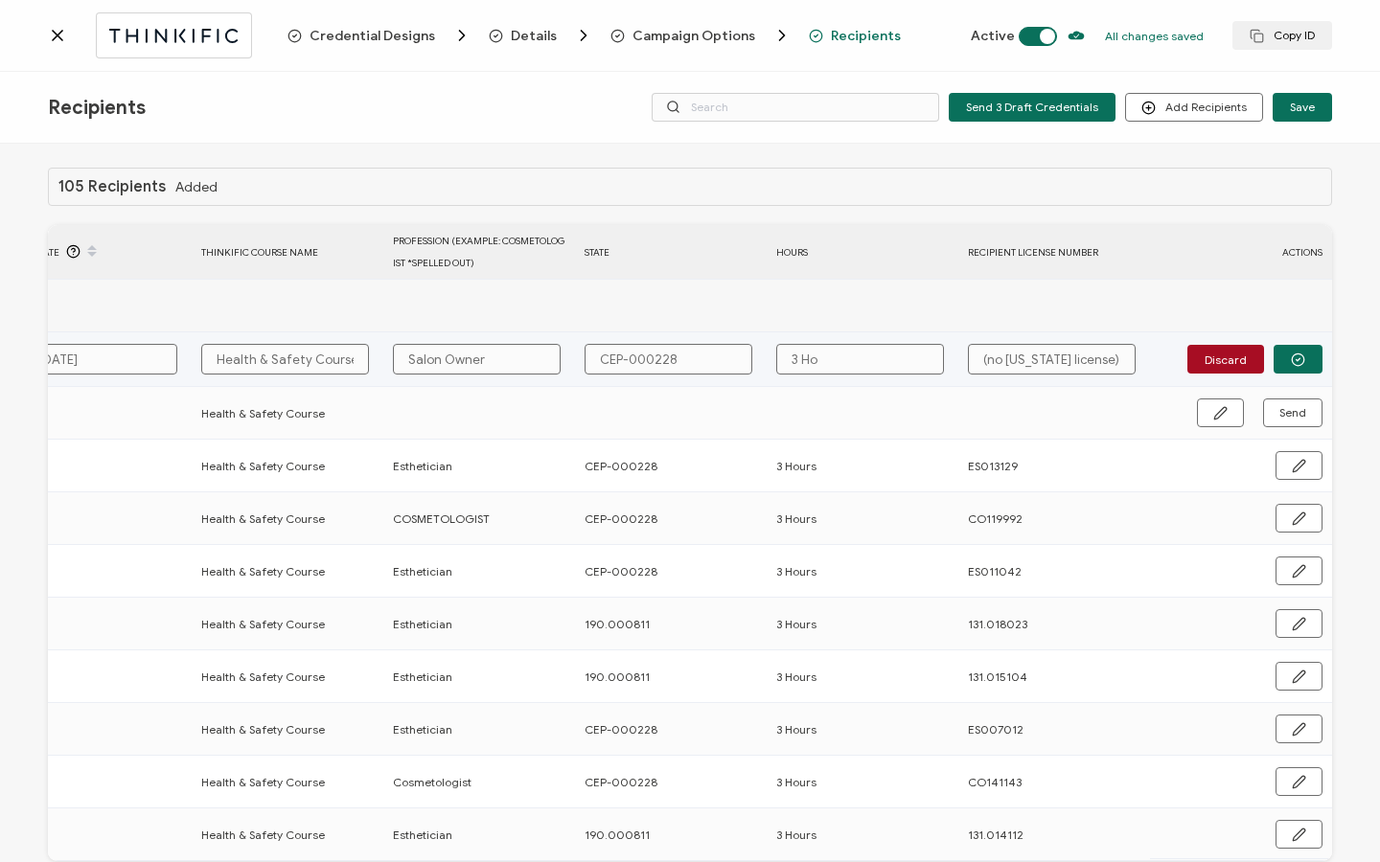
type input "3 Hou"
type input "3 Hour"
type input "3 Hours"
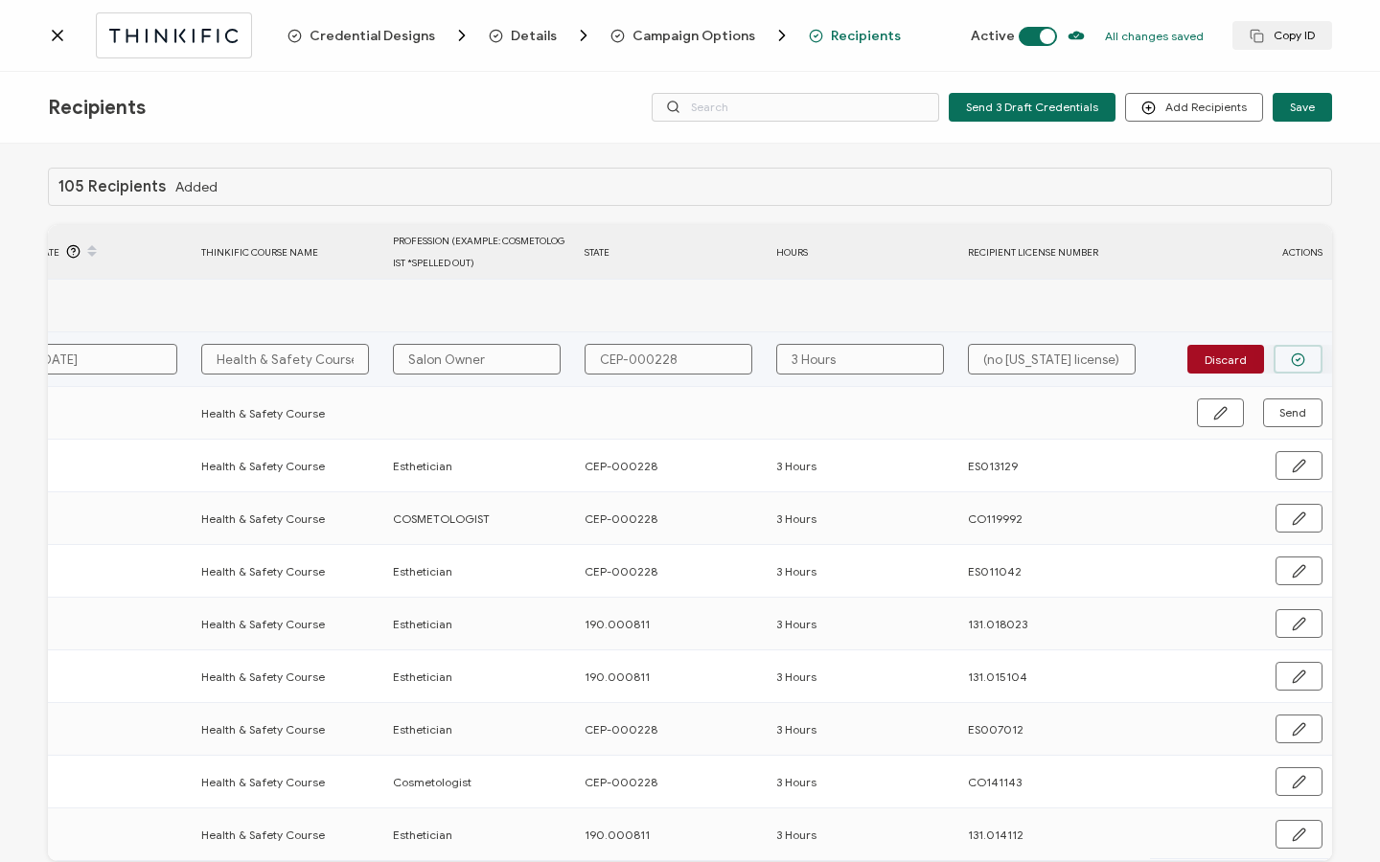
type input "3 Hours"
click at [1278, 357] on button "button" at bounding box center [1297, 359] width 49 height 29
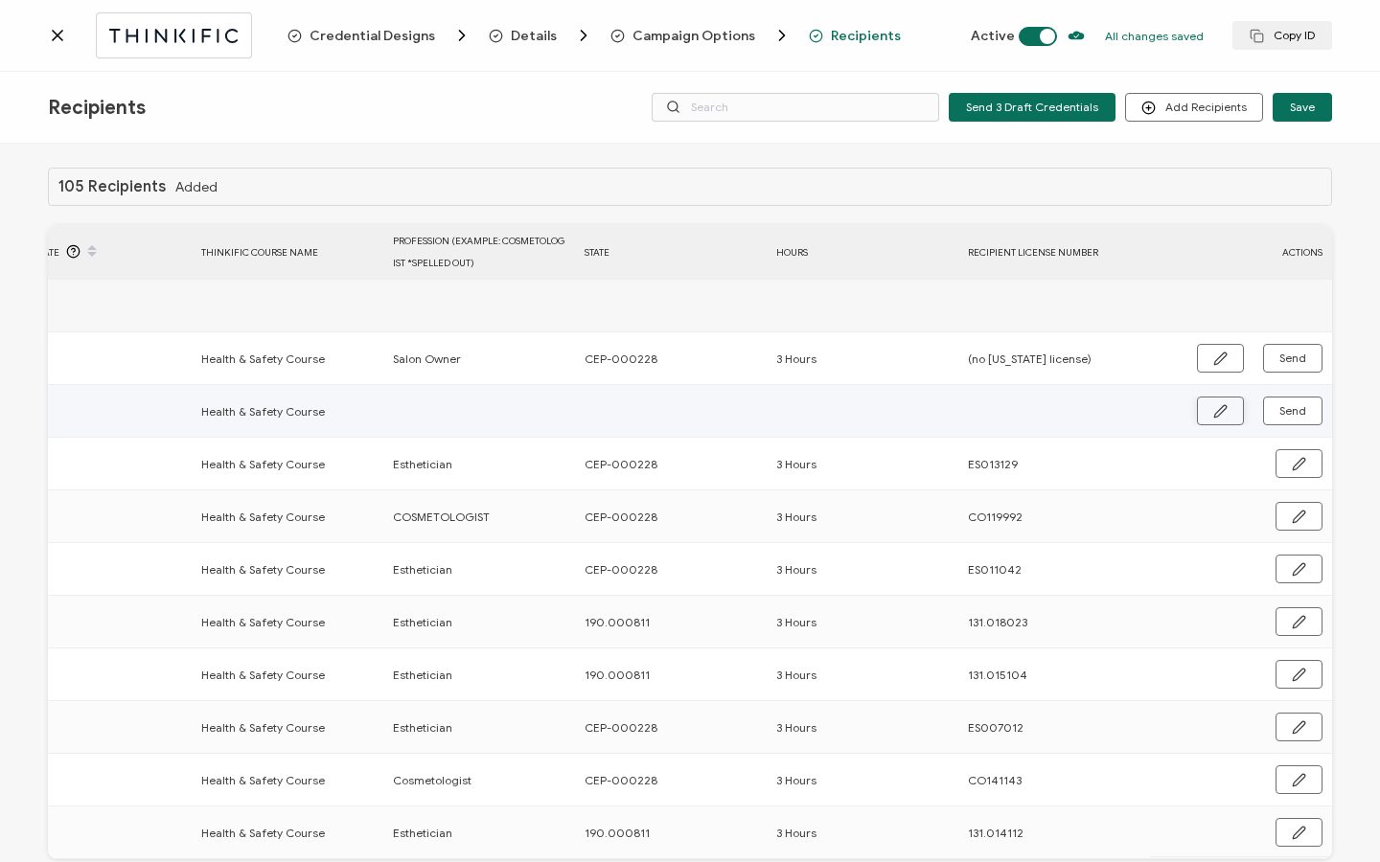
click at [1220, 418] on button "button" at bounding box center [1220, 411] width 47 height 29
click at [482, 415] on input "text" at bounding box center [477, 412] width 168 height 31
type input "E"
type input "Es"
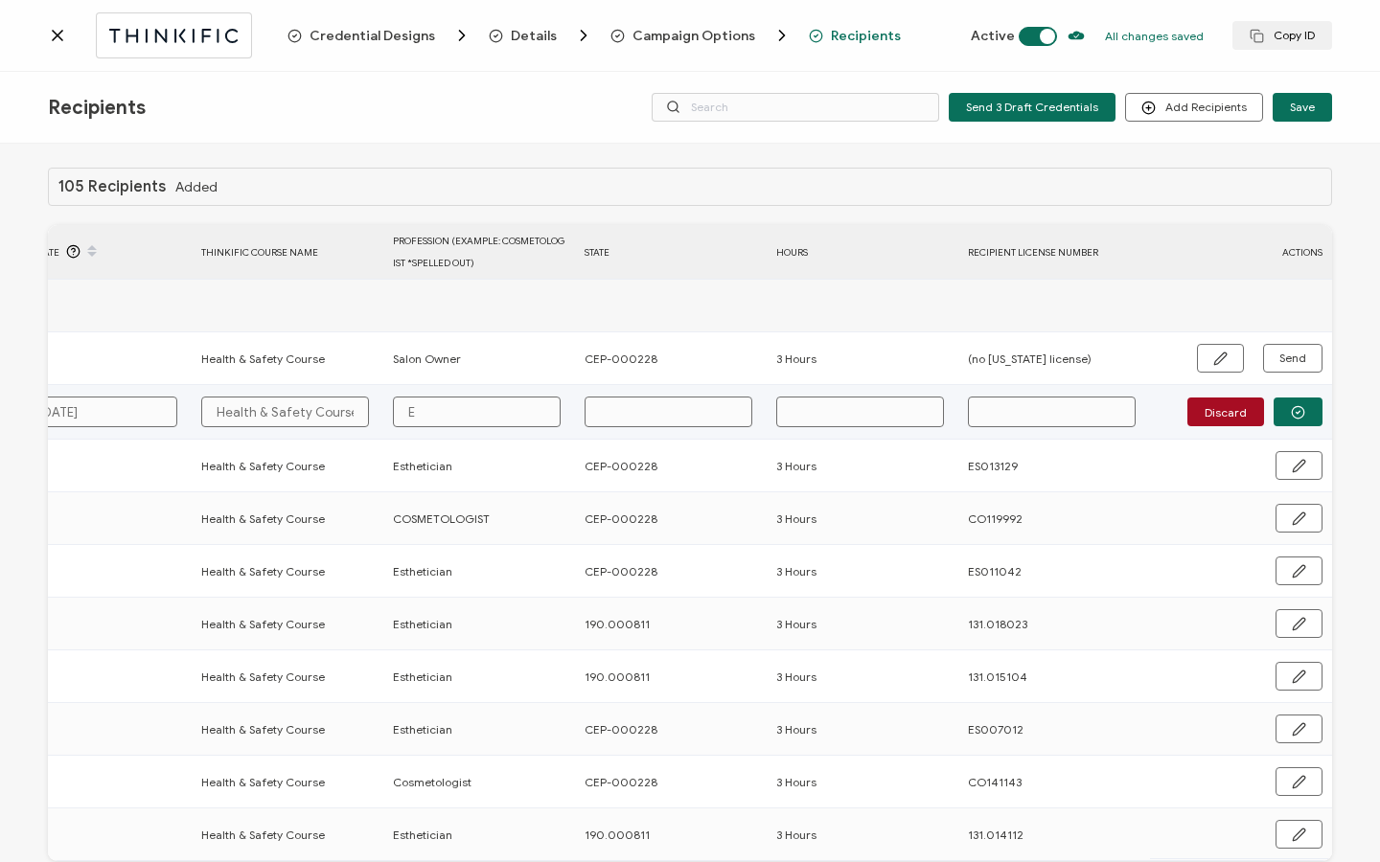
type input "Es"
type input "Est"
type input "Esth"
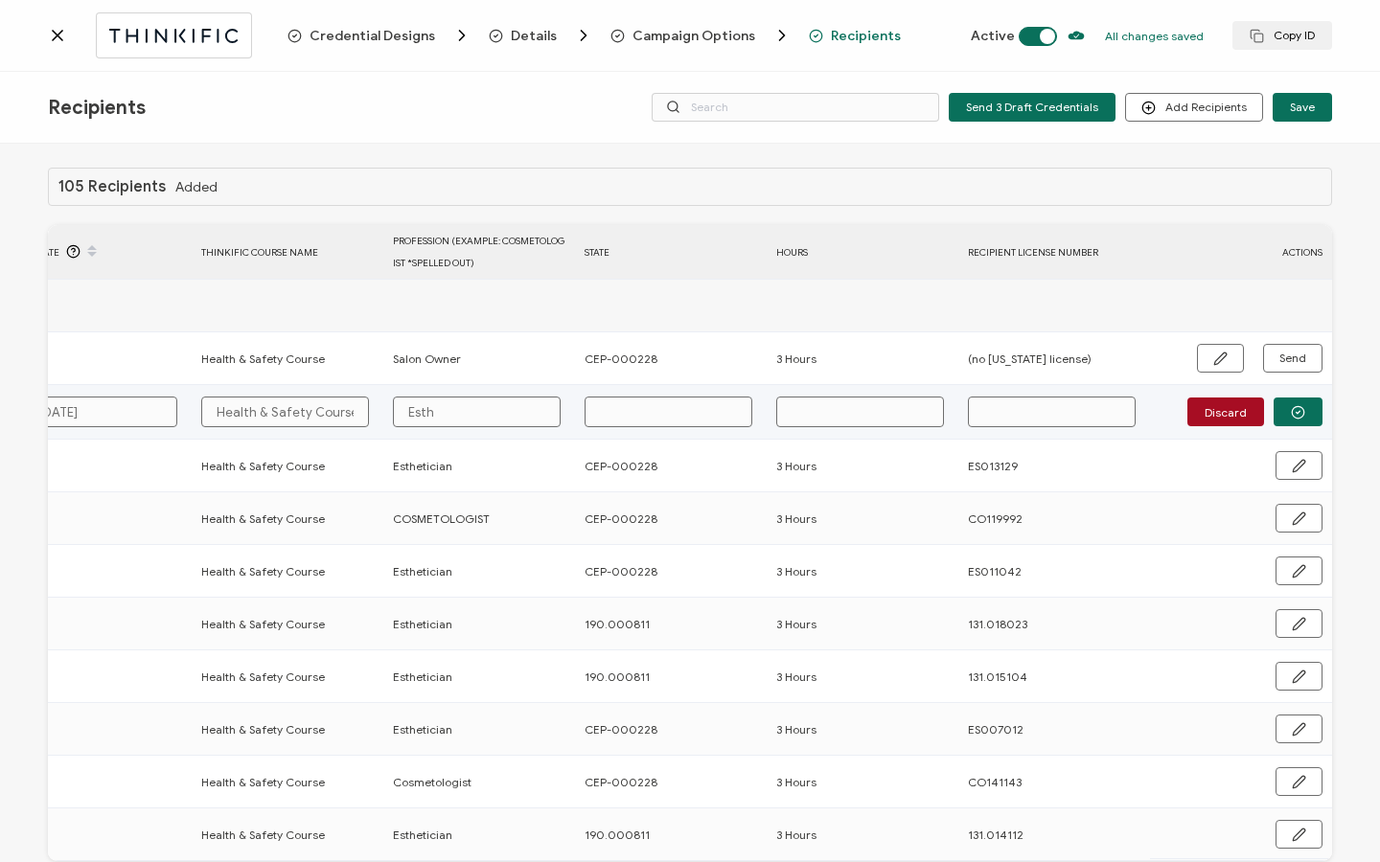
type input "Esthe"
type input "Esthet"
type input "Estheti"
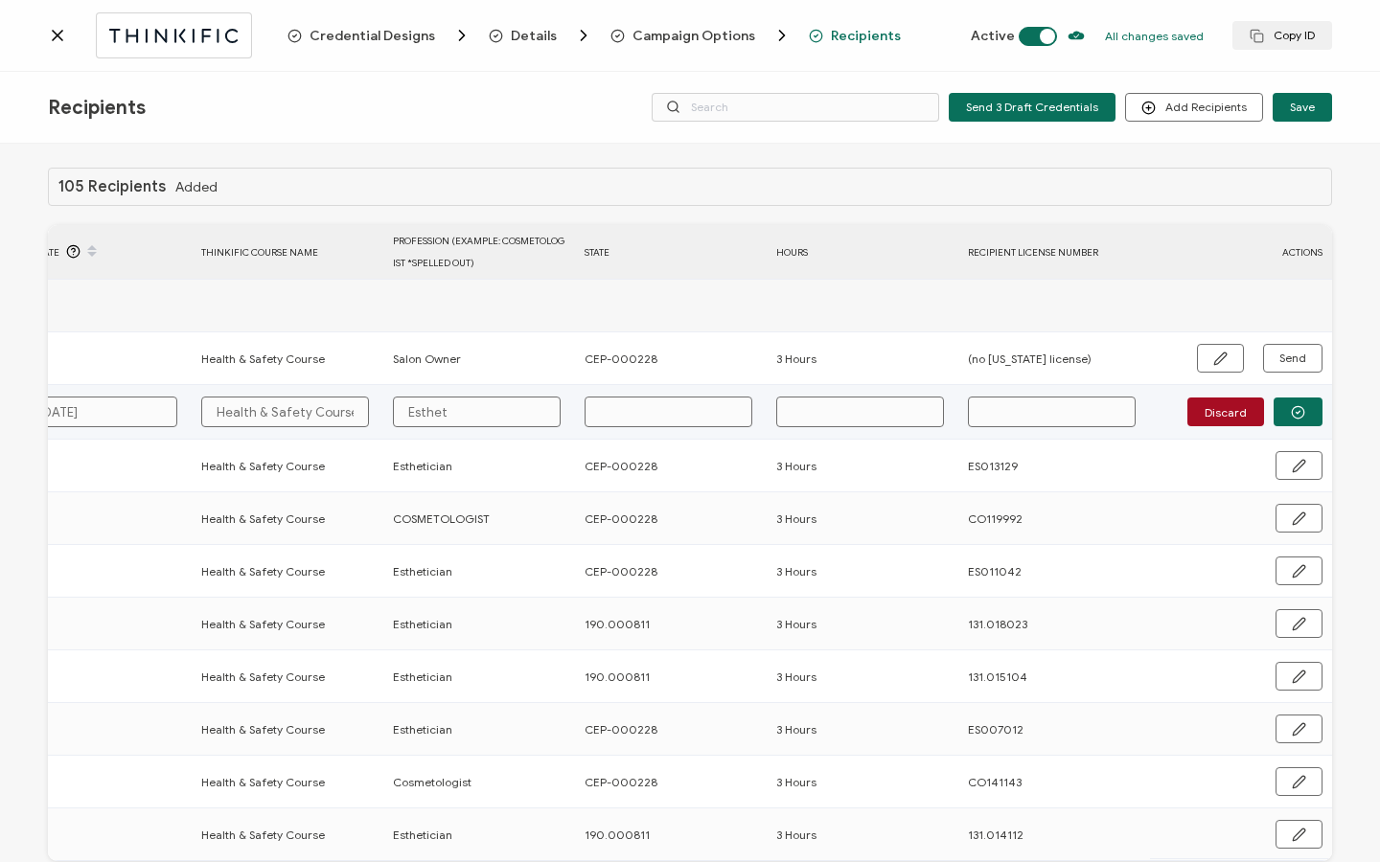
type input "Estheti"
type input "Esthetic"
type input "Esthetici"
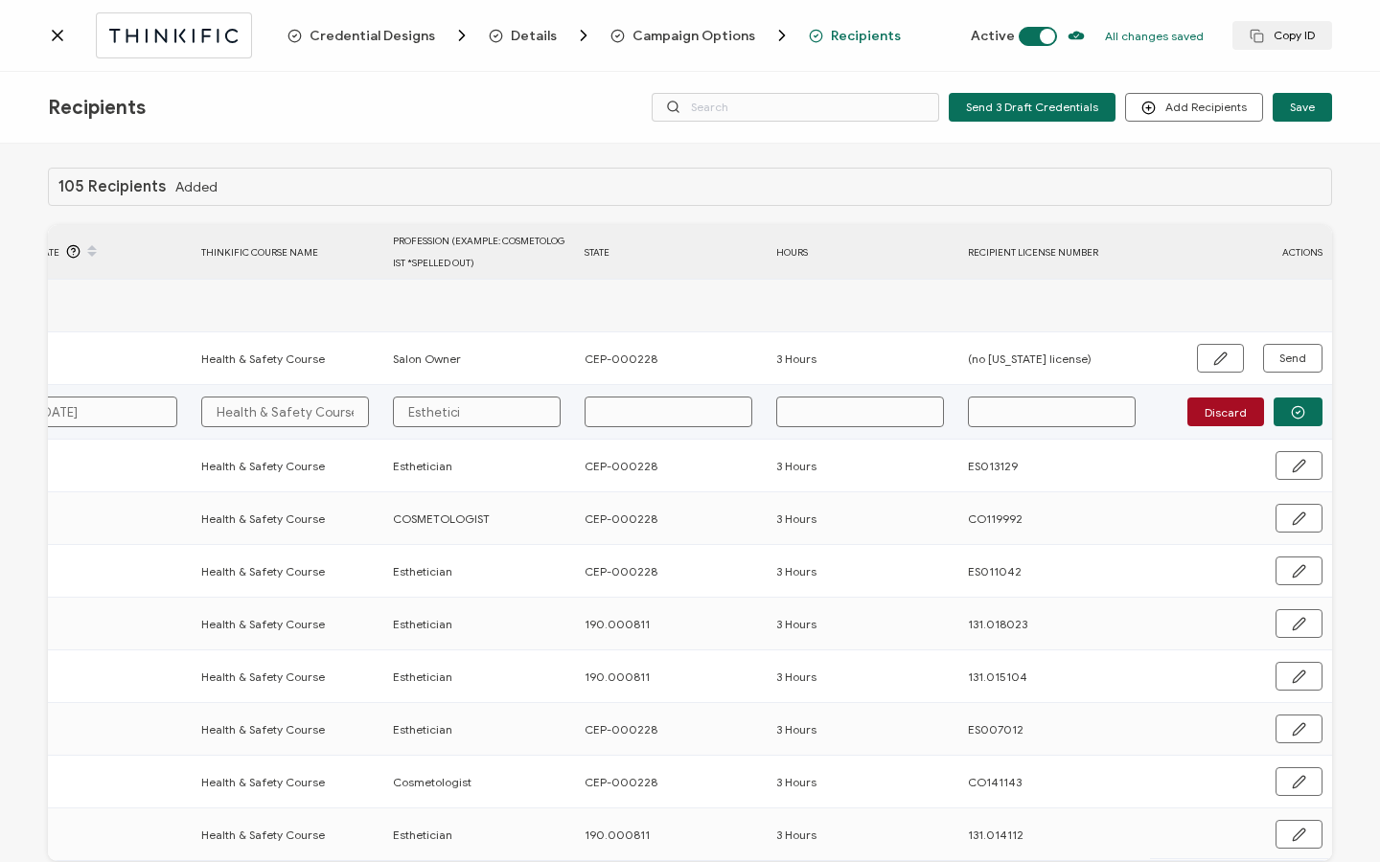
type input "Estheticia"
type input "Esthetician"
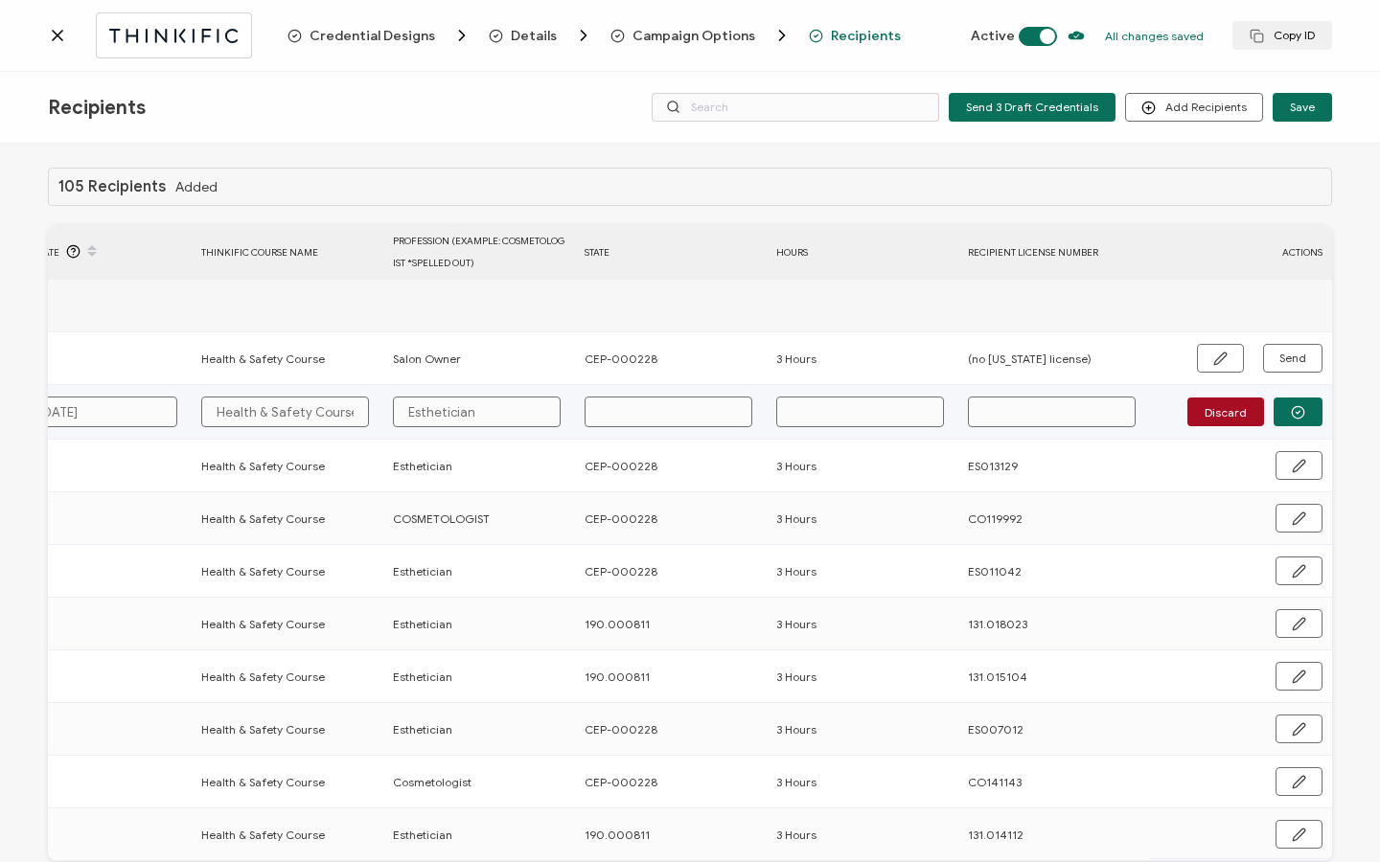
click at [634, 406] on input "text" at bounding box center [668, 412] width 168 height 31
type input "C"
type input "CE"
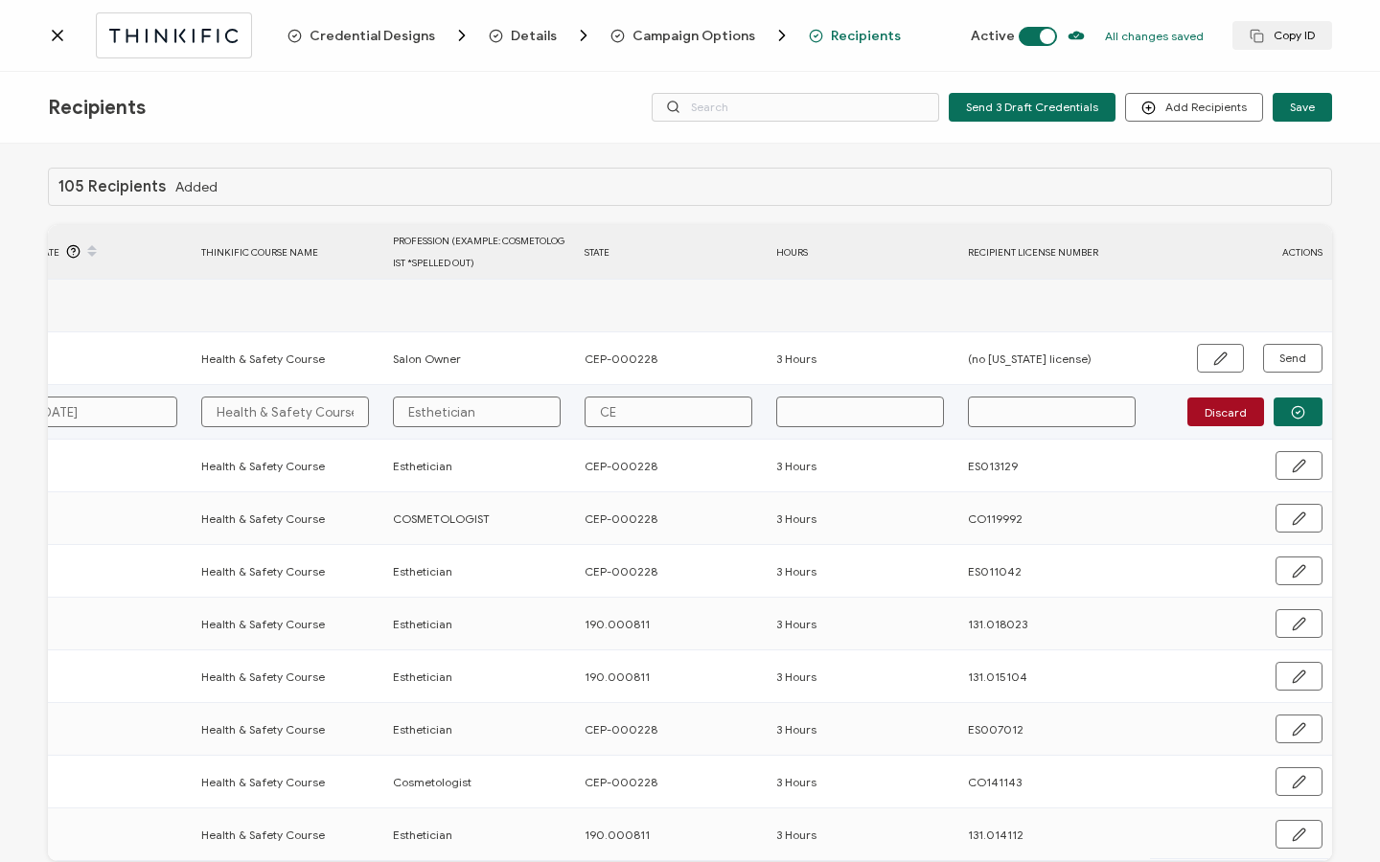
type input "CEP"
type input "CEP-"
type input "CEP-0"
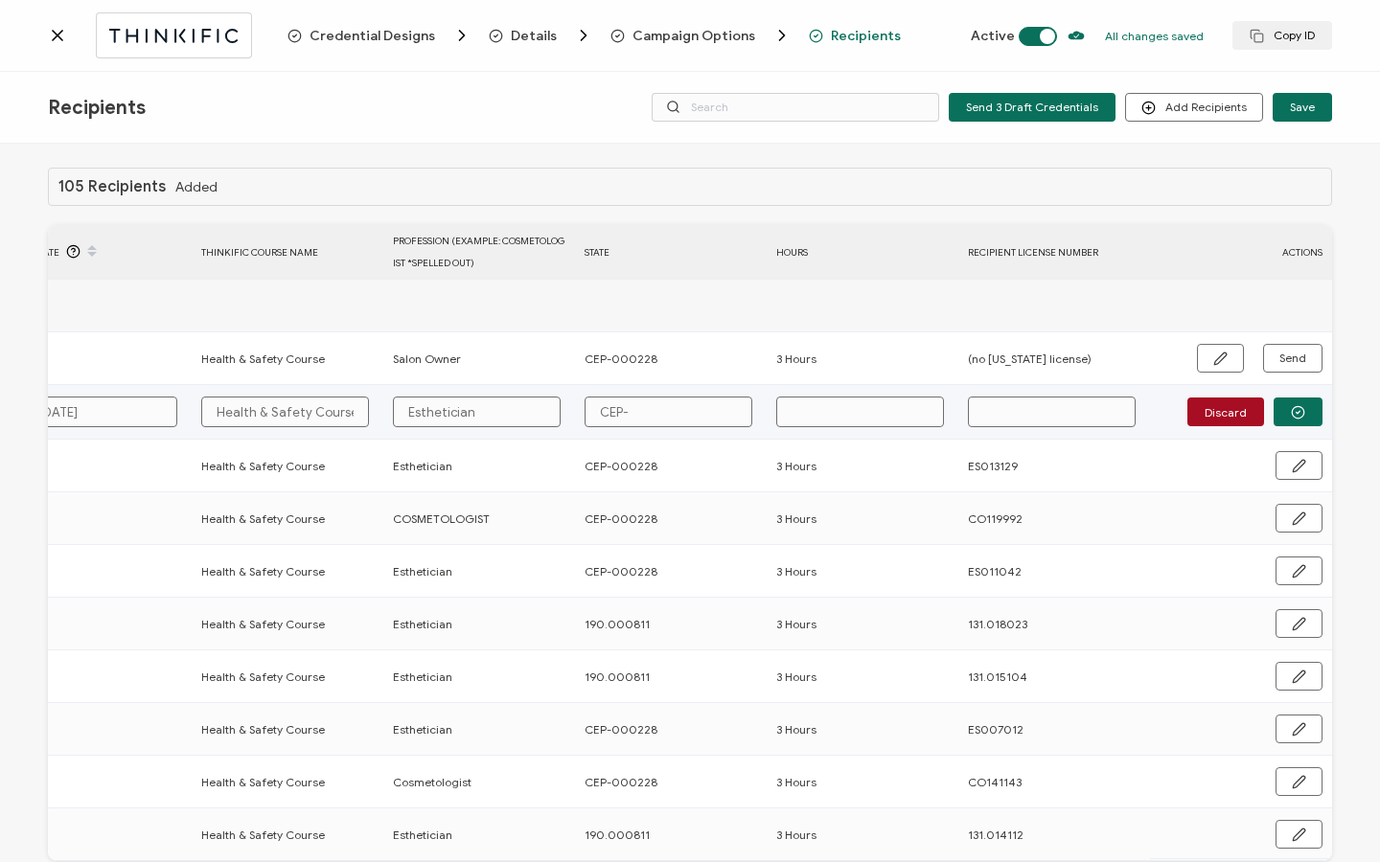
type input "CEP-0"
type input "CEP-00"
type input "CEP-000"
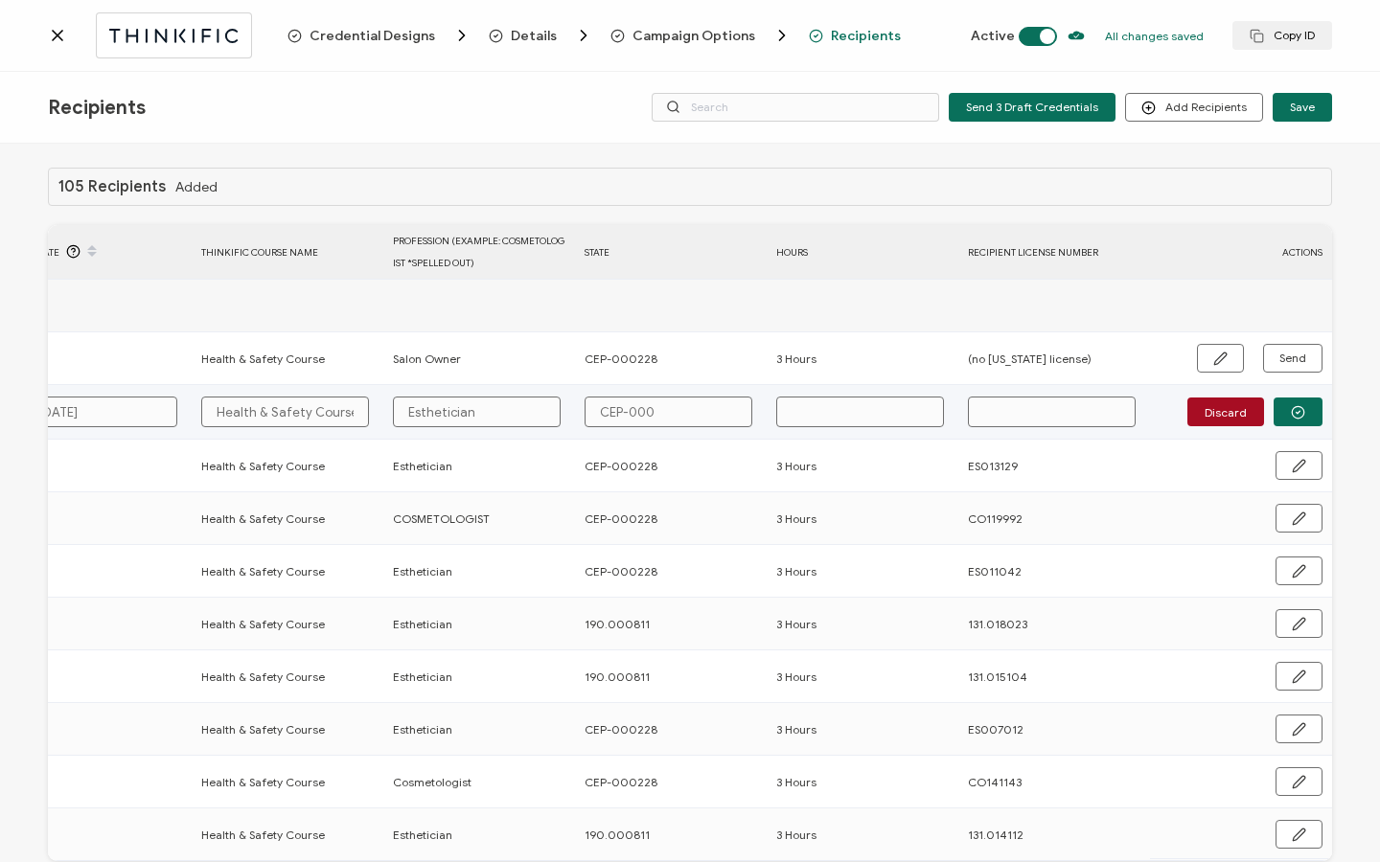
type input "CEP-0002"
type input "CEP-00022"
type input "CEP-000228"
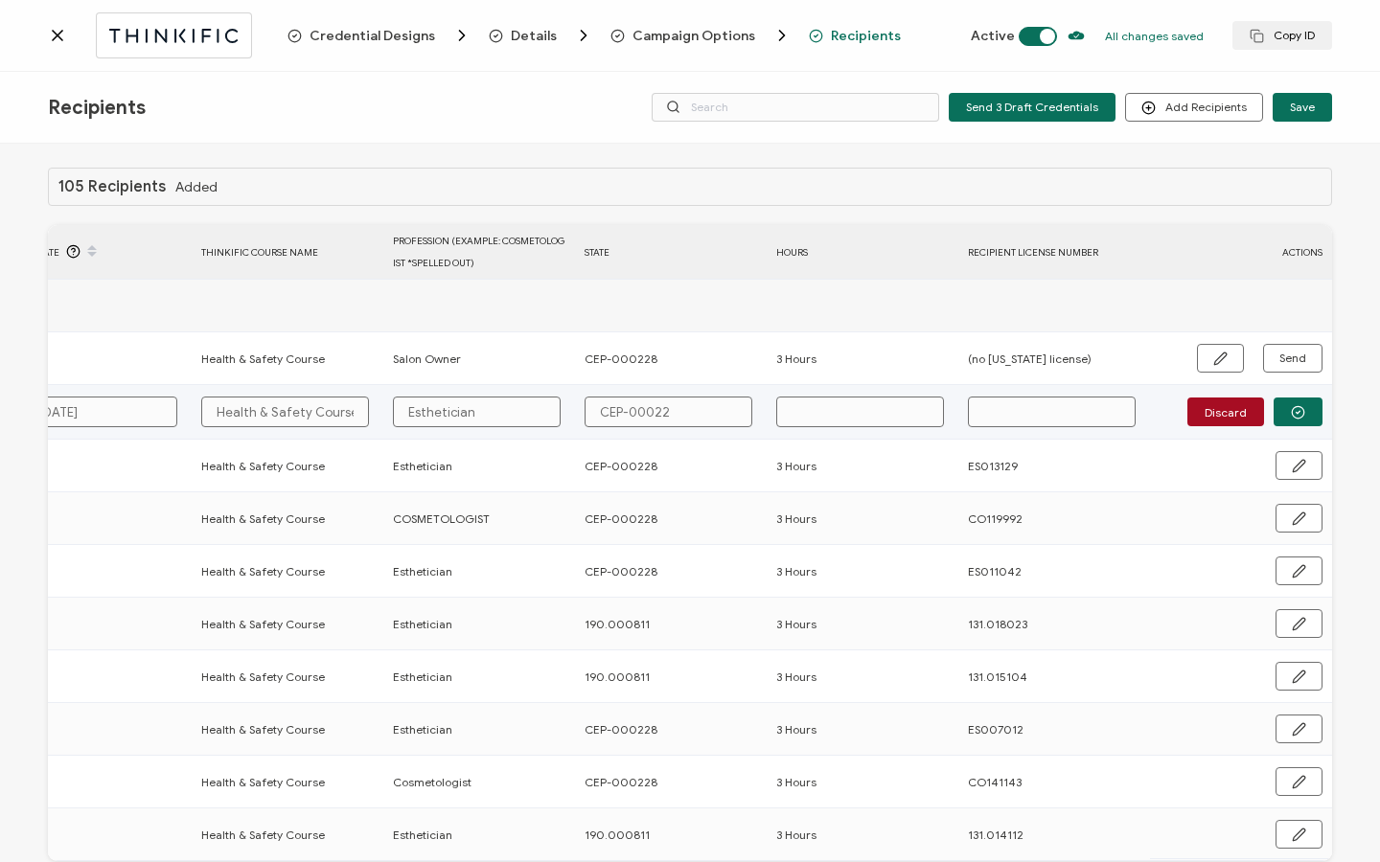
type input "CEP-000228"
click at [1273, 404] on button "button" at bounding box center [1297, 412] width 49 height 29
click at [1278, 418] on button "Send" at bounding box center [1292, 411] width 59 height 29
